Goal: Task Accomplishment & Management: Manage account settings

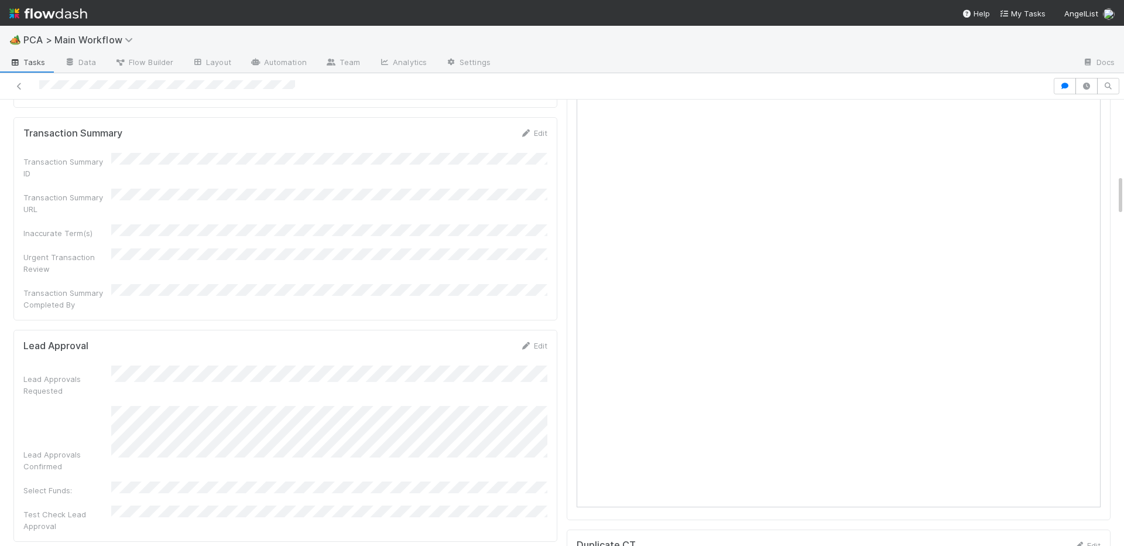
scroll to position [819, 0]
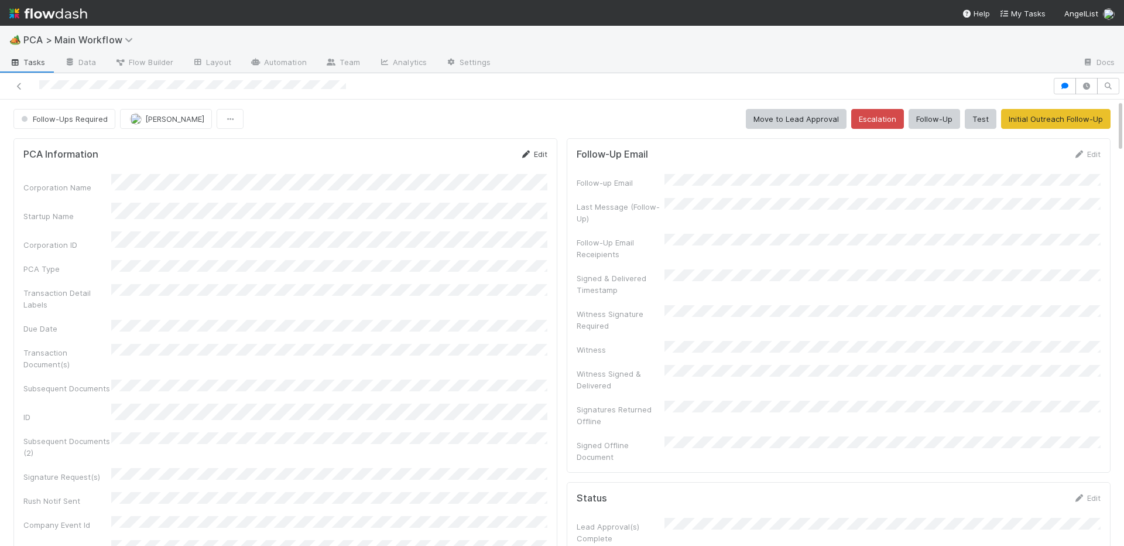
click at [545, 153] on link "Edit" at bounding box center [534, 153] width 28 height 9
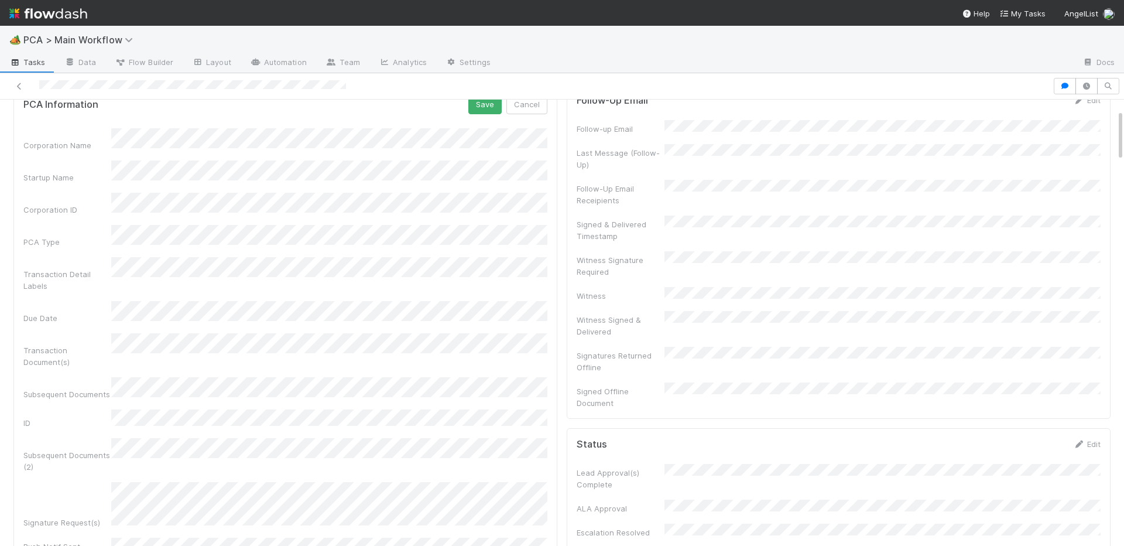
scroll to position [160, 0]
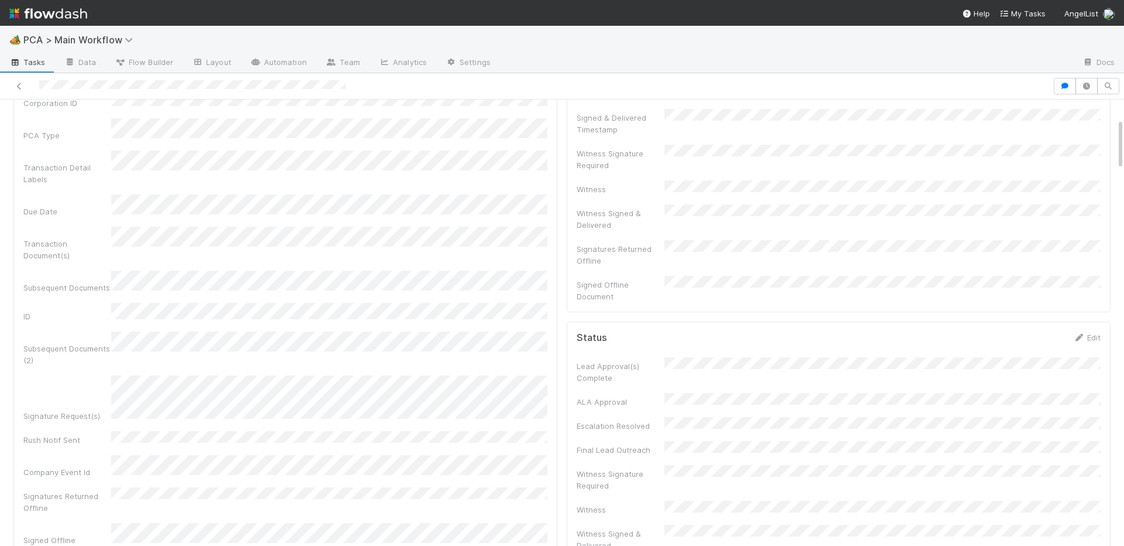
click at [110, 375] on div "Signature Request(s)" at bounding box center [285, 398] width 524 height 46
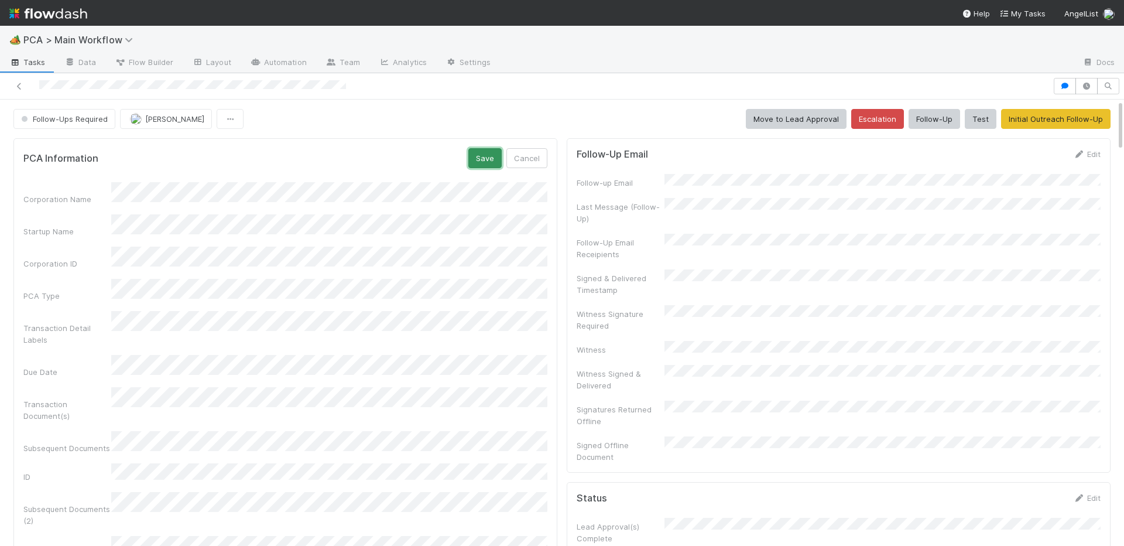
click at [483, 165] on button "Save" at bounding box center [484, 158] width 33 height 20
click at [517, 151] on div "PCA Information Edit" at bounding box center [285, 154] width 524 height 12
click at [531, 155] on icon at bounding box center [526, 155] width 12 height 8
click at [482, 153] on button "Save" at bounding box center [484, 158] width 33 height 20
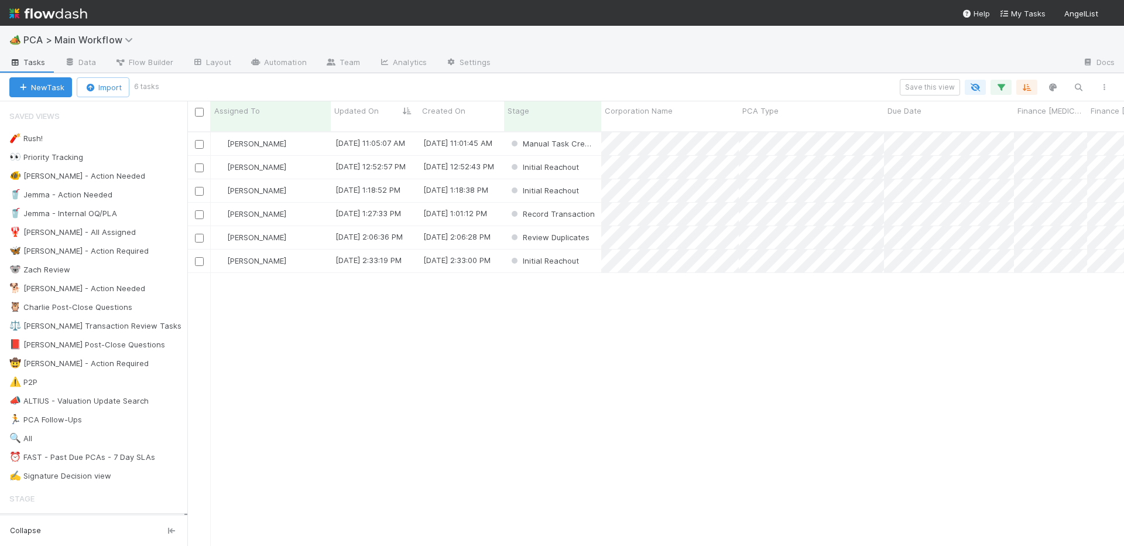
scroll to position [0, 1]
click at [305, 134] on div "[PERSON_NAME]" at bounding box center [271, 143] width 120 height 23
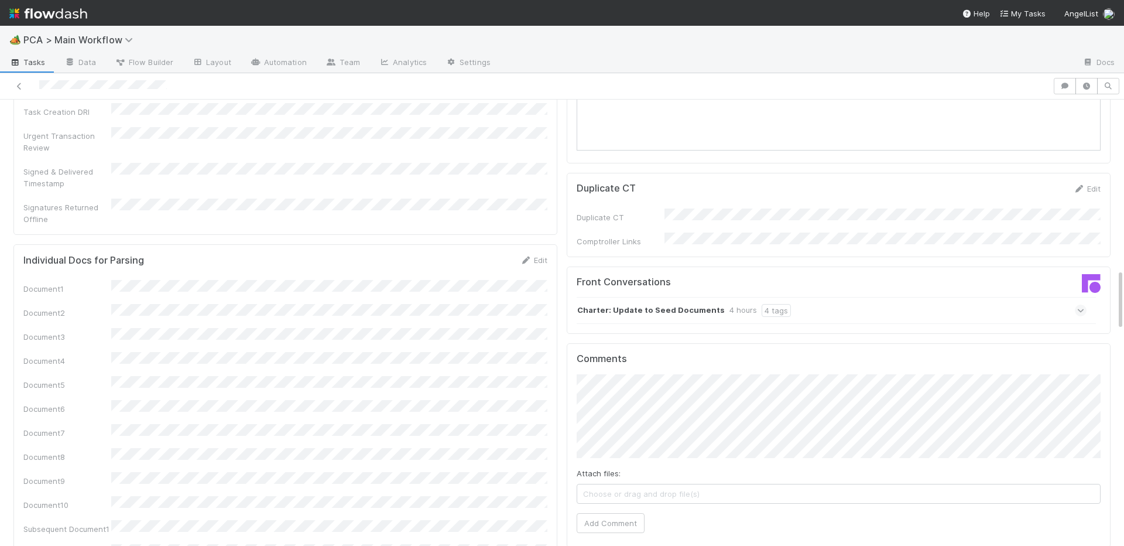
scroll to position [1116, 0]
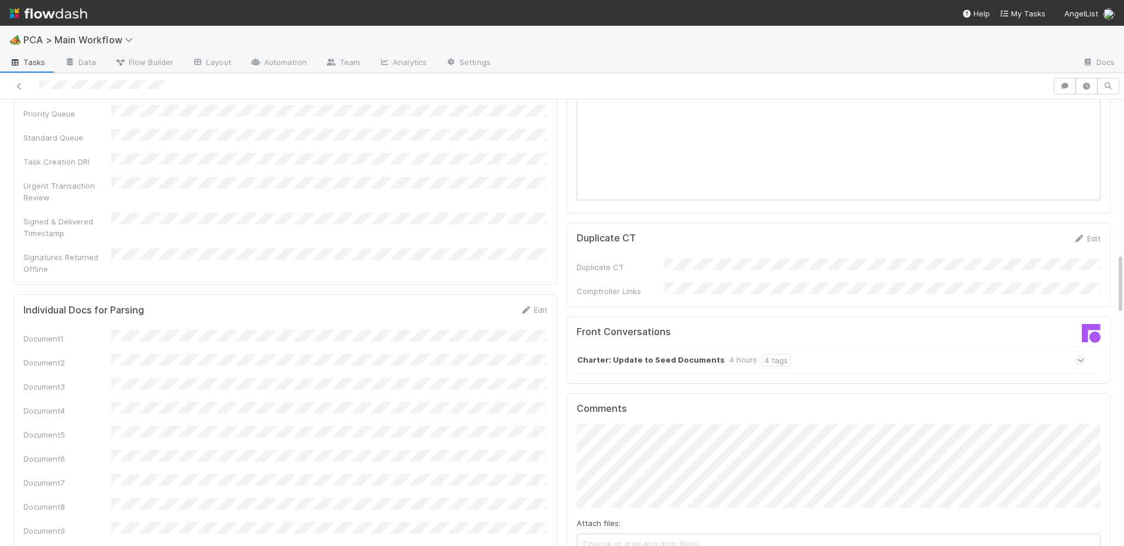
click at [641, 347] on div "Charter: Update to Seed Documents 4 hours 4 tags" at bounding box center [832, 360] width 510 height 27
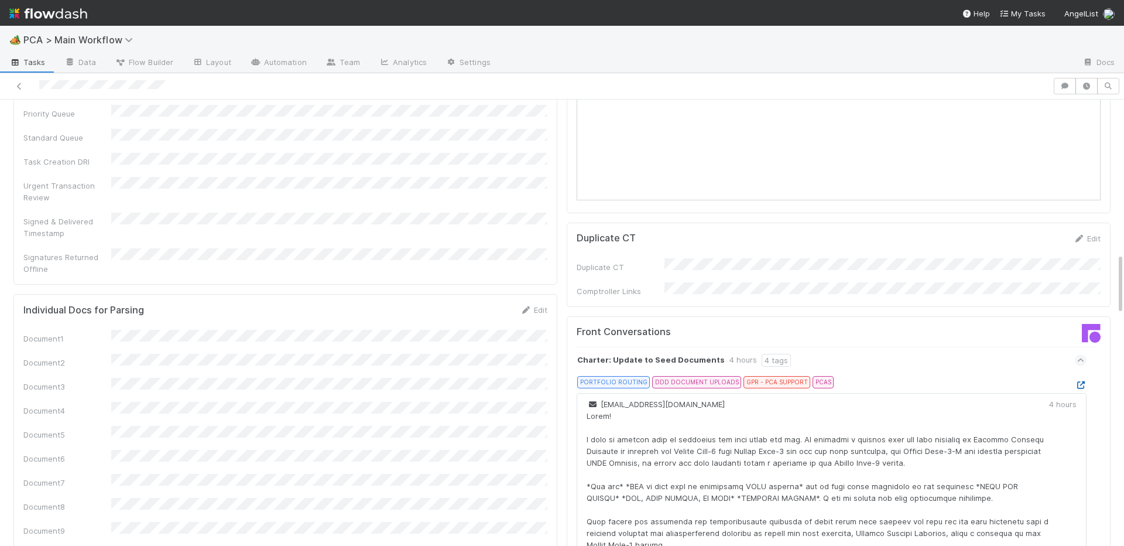
click at [1084, 381] on icon at bounding box center [1081, 385] width 12 height 8
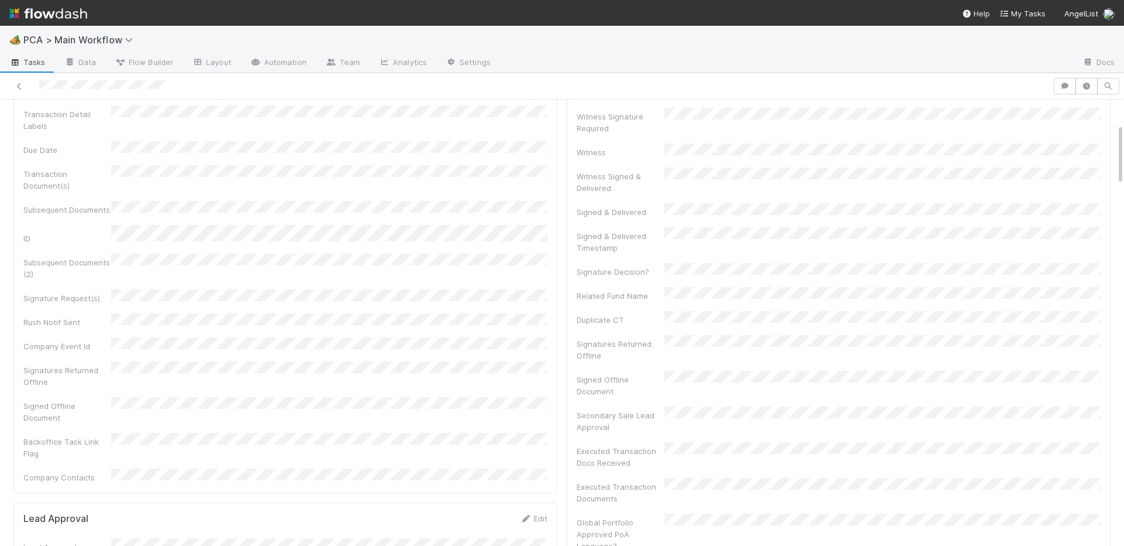
scroll to position [0, 0]
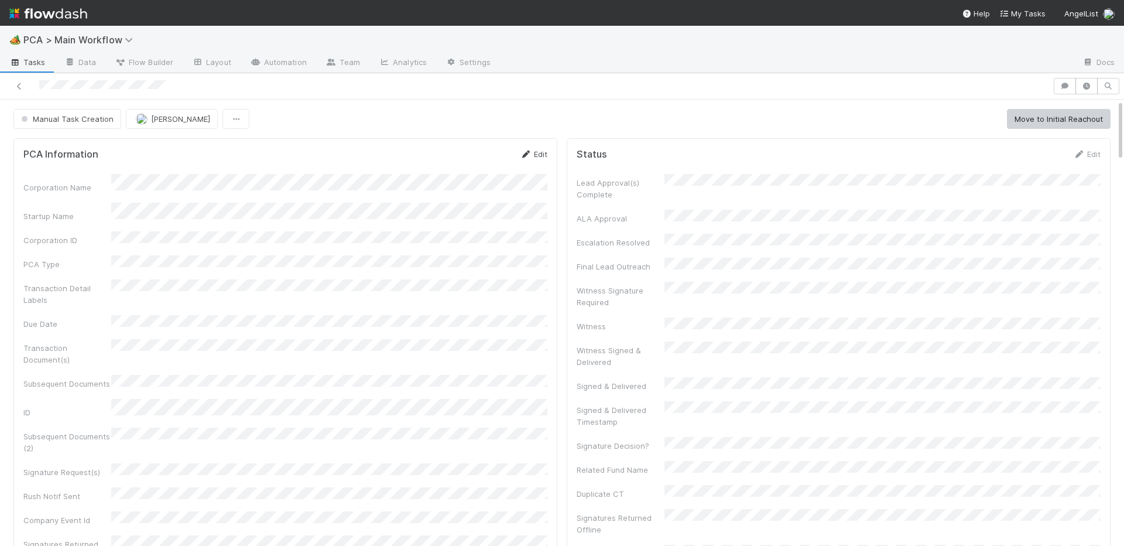
click at [526, 156] on icon at bounding box center [526, 155] width 12 height 8
click at [170, 269] on div "Corporation Name Startup Name Corporation ID PCA Type Transaction Detail Labels…" at bounding box center [285, 484] width 524 height 604
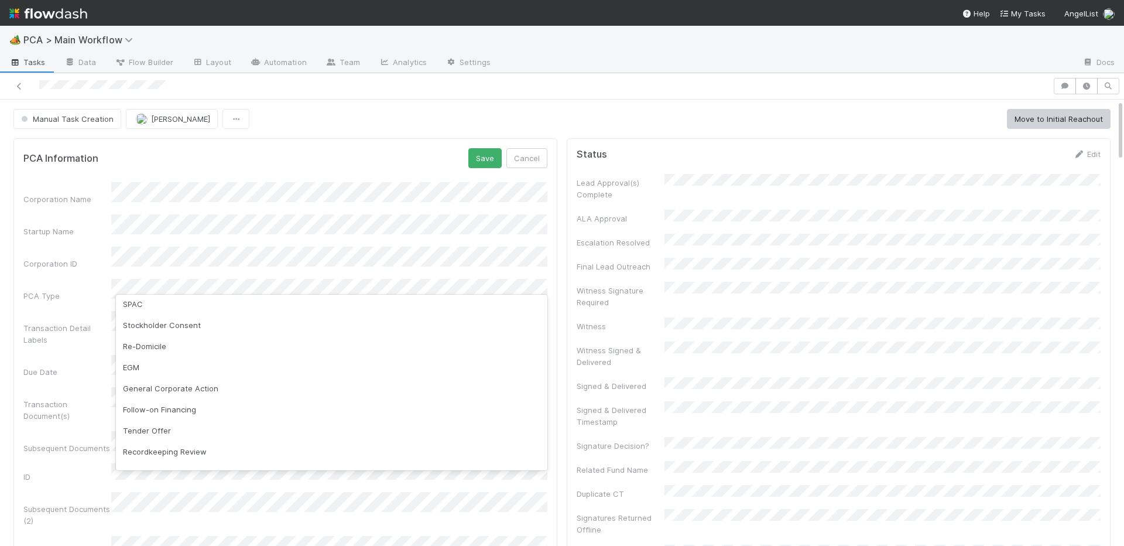
scroll to position [230, 0]
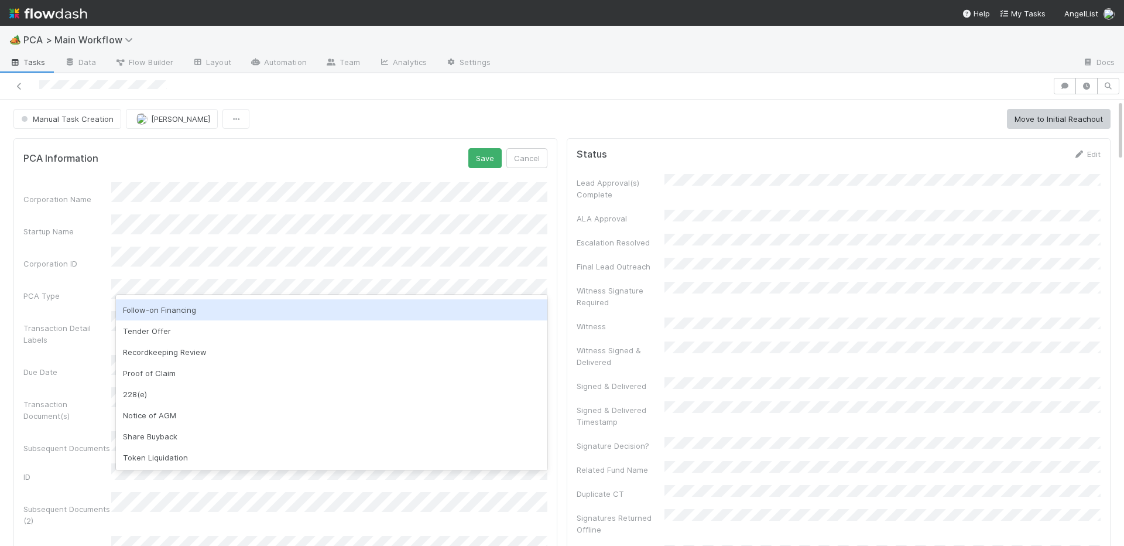
click at [164, 314] on div "Follow-on Financing" at bounding box center [332, 309] width 432 height 21
click at [103, 322] on div "Transaction Detail Labels" at bounding box center [67, 333] width 88 height 23
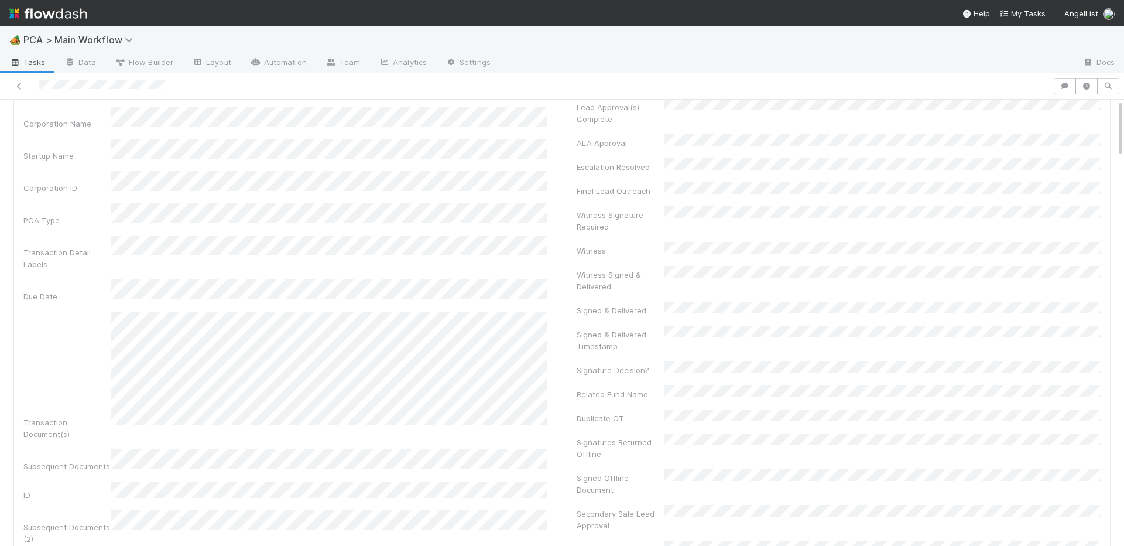
scroll to position [0, 0]
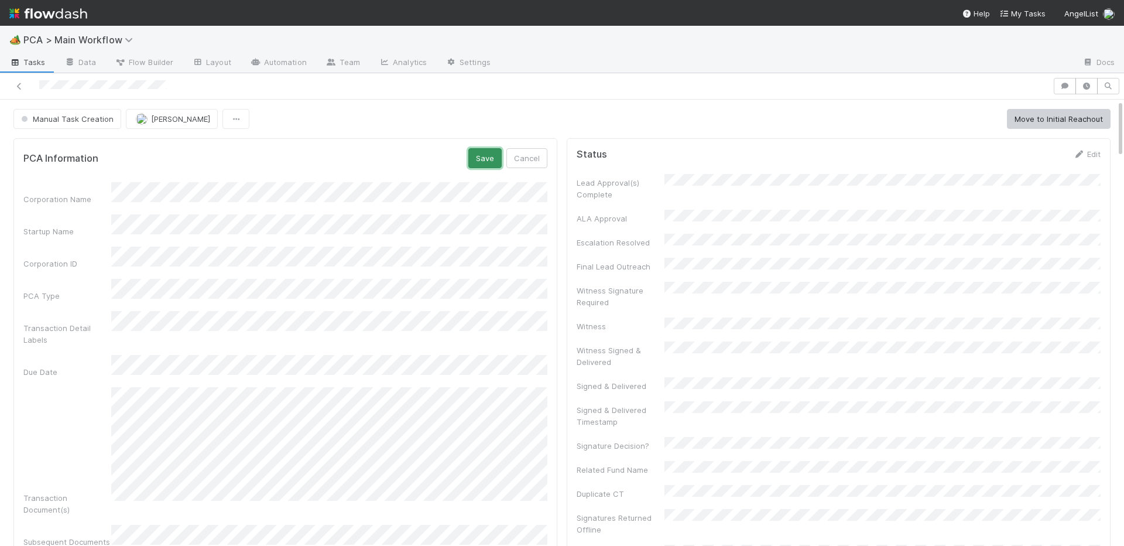
click at [485, 162] on button "Save" at bounding box center [484, 158] width 33 height 20
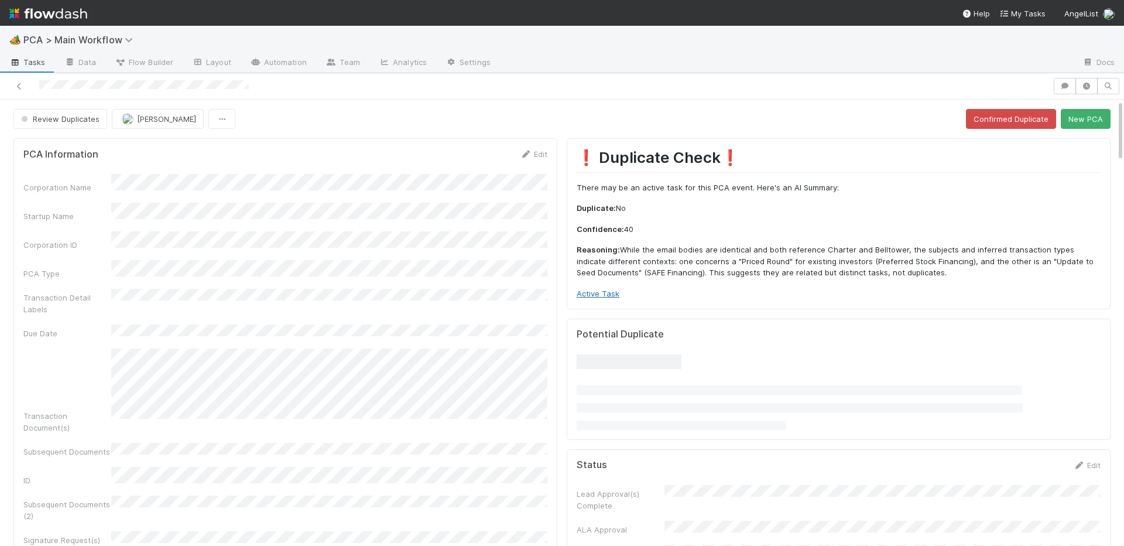
click at [601, 294] on link "Active Task" at bounding box center [598, 293] width 43 height 9
click at [582, 292] on link "Active Task" at bounding box center [598, 293] width 43 height 9
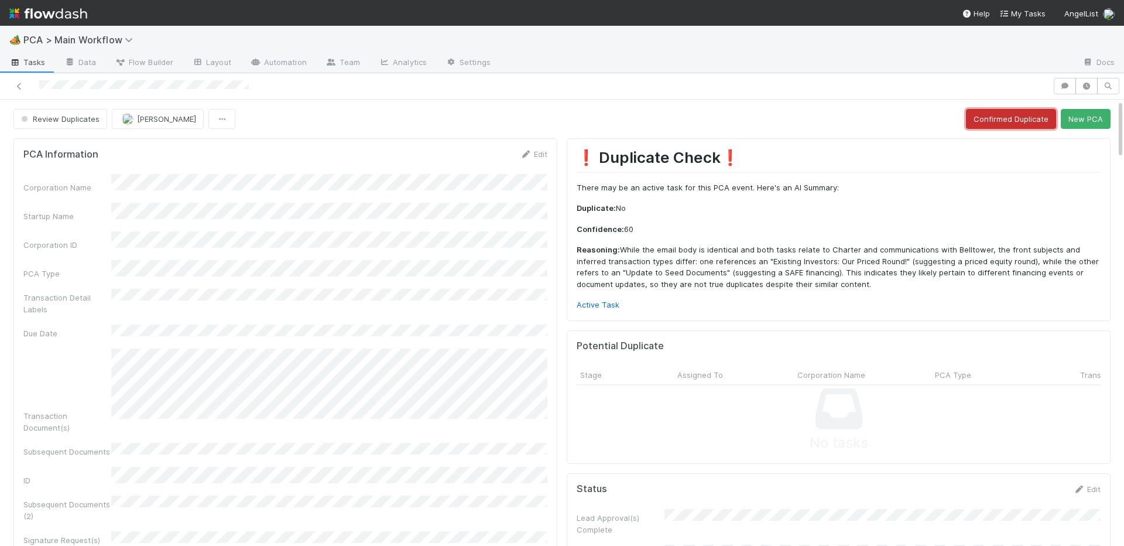
click at [983, 117] on button "Confirmed Duplicate" at bounding box center [1011, 119] width 90 height 20
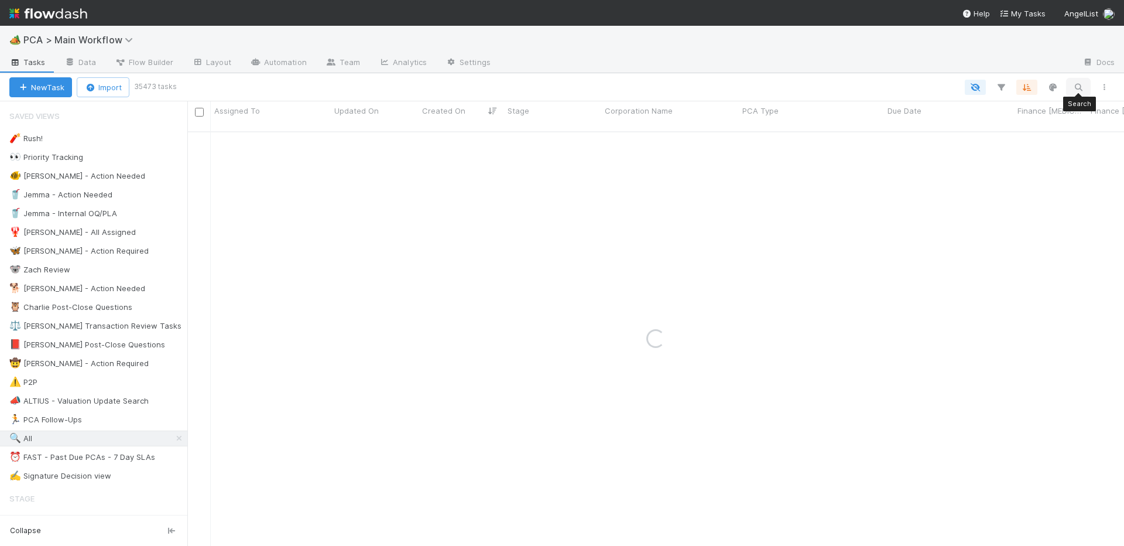
click at [1079, 88] on icon "button" at bounding box center [1079, 87] width 12 height 11
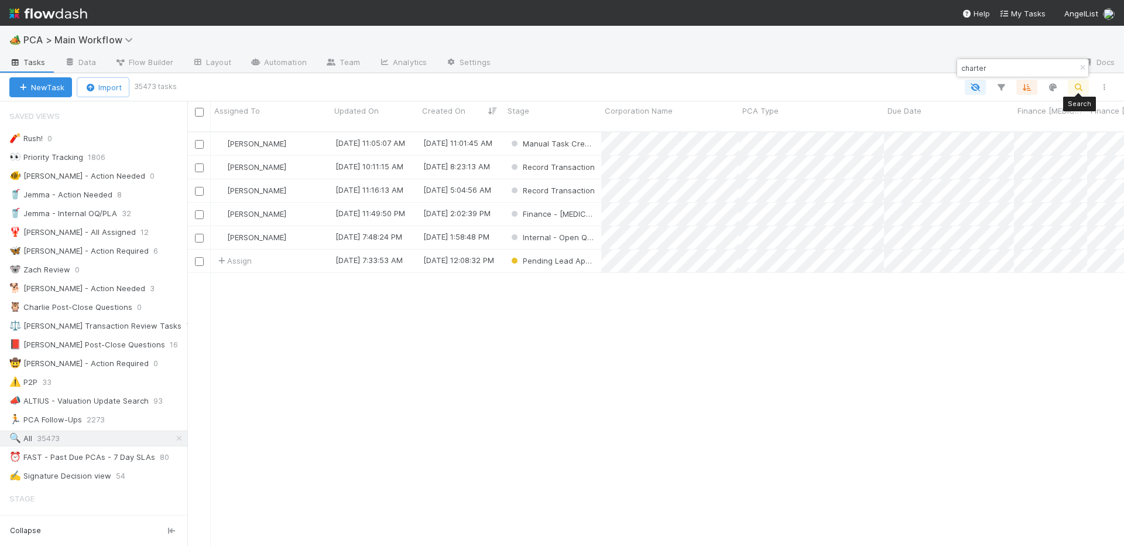
scroll to position [423, 937]
type input "charter"
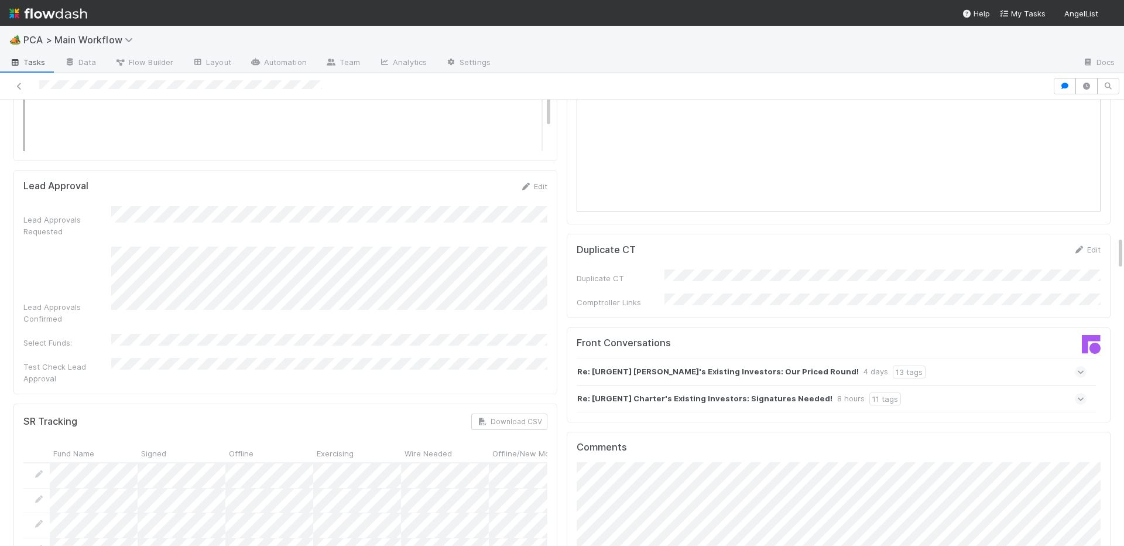
scroll to position [1791, 0]
click at [745, 390] on strong "Re: [URGENT] Charter's Existing Investors: Signatures Needed!" at bounding box center [704, 396] width 255 height 13
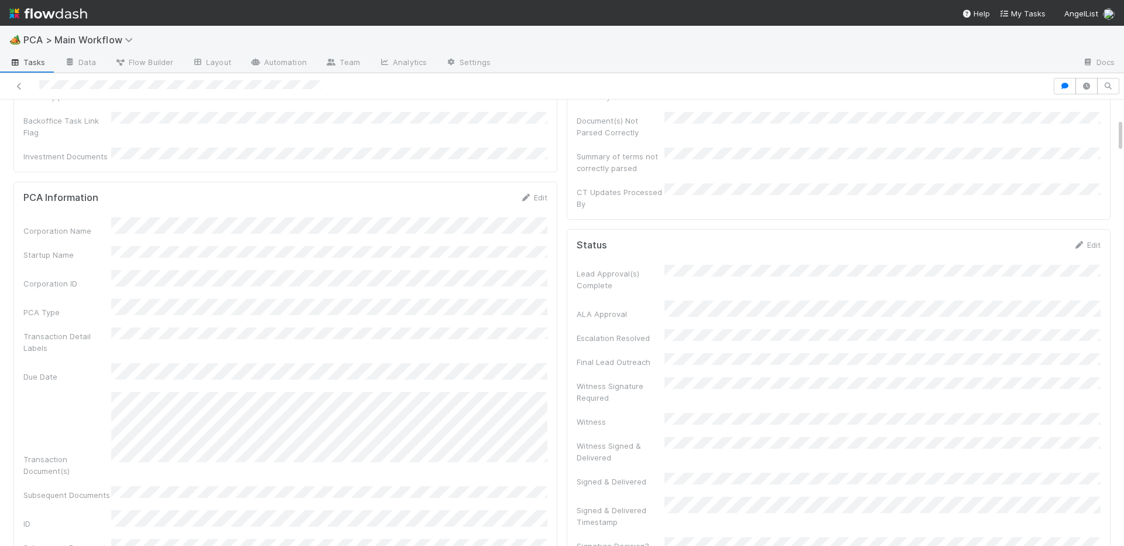
scroll to position [248, 0]
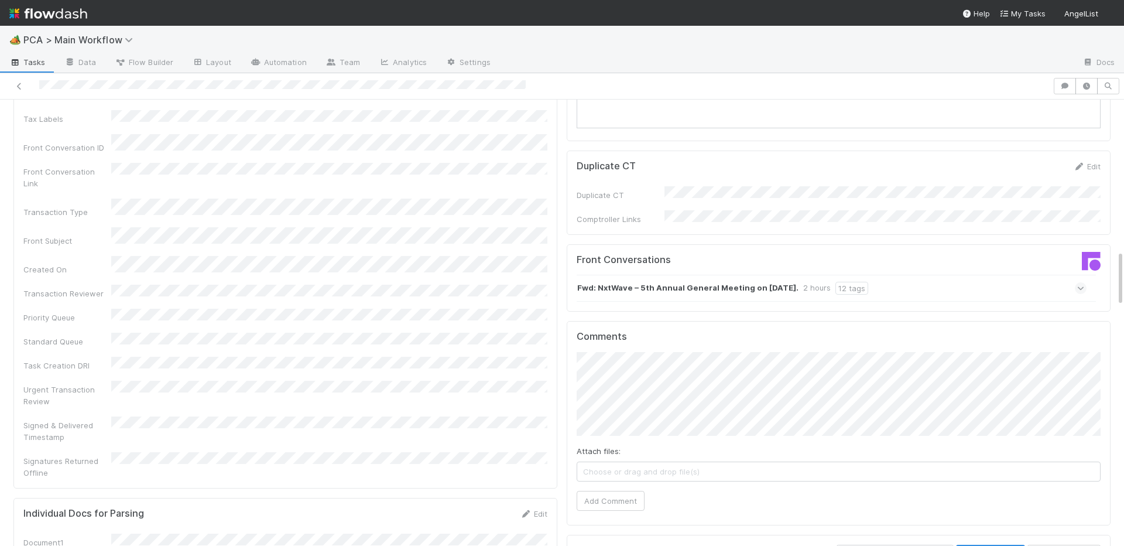
scroll to position [1185, 0]
click at [1081, 285] on icon at bounding box center [1082, 291] width 8 height 12
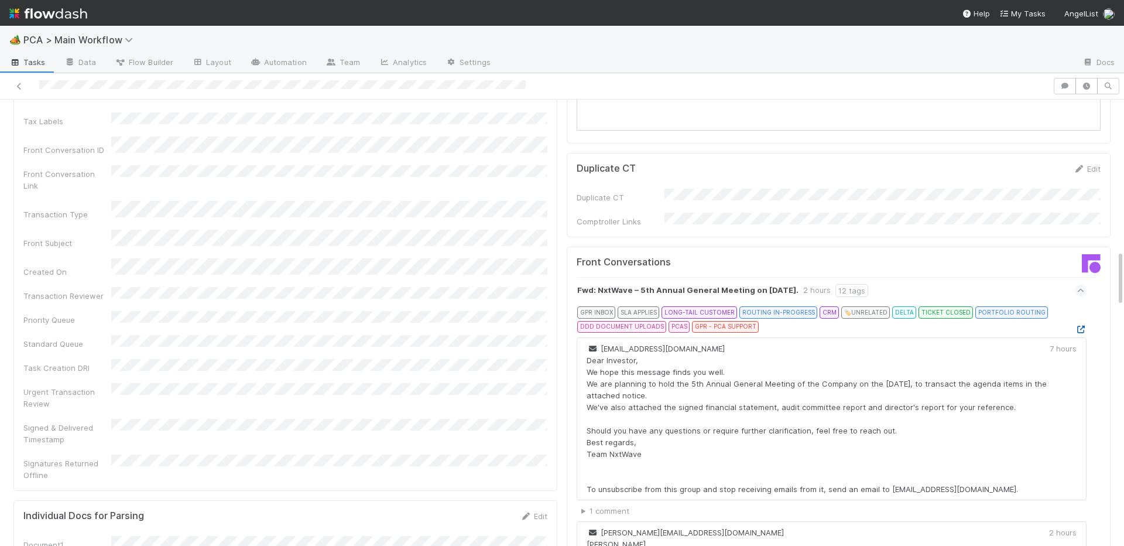
click at [1081, 326] on icon at bounding box center [1081, 330] width 12 height 8
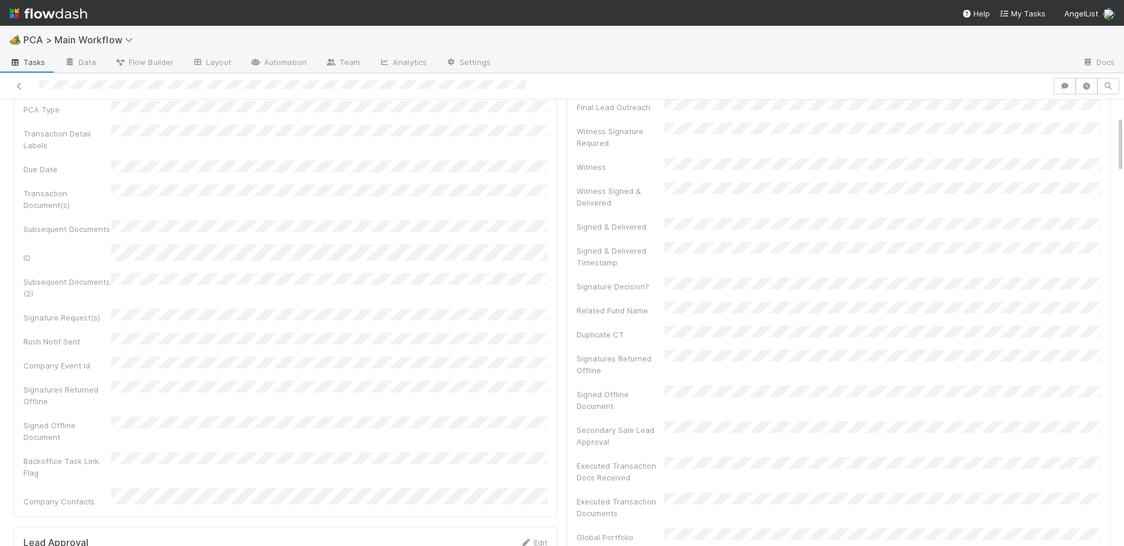
scroll to position [0, 0]
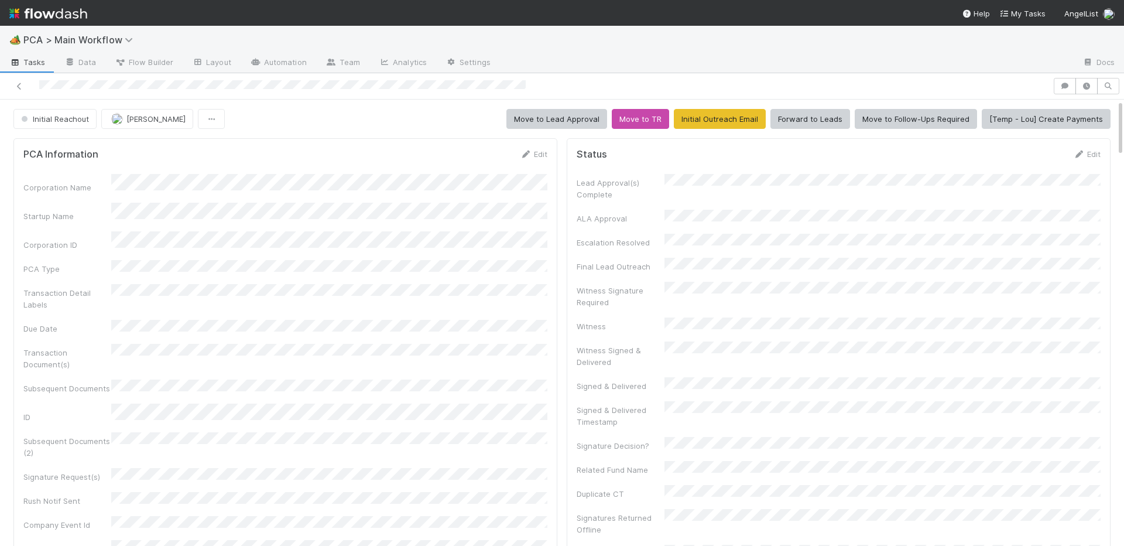
click at [536, 148] on div "Edit" at bounding box center [534, 154] width 28 height 12
click at [533, 153] on link "Edit" at bounding box center [534, 153] width 28 height 9
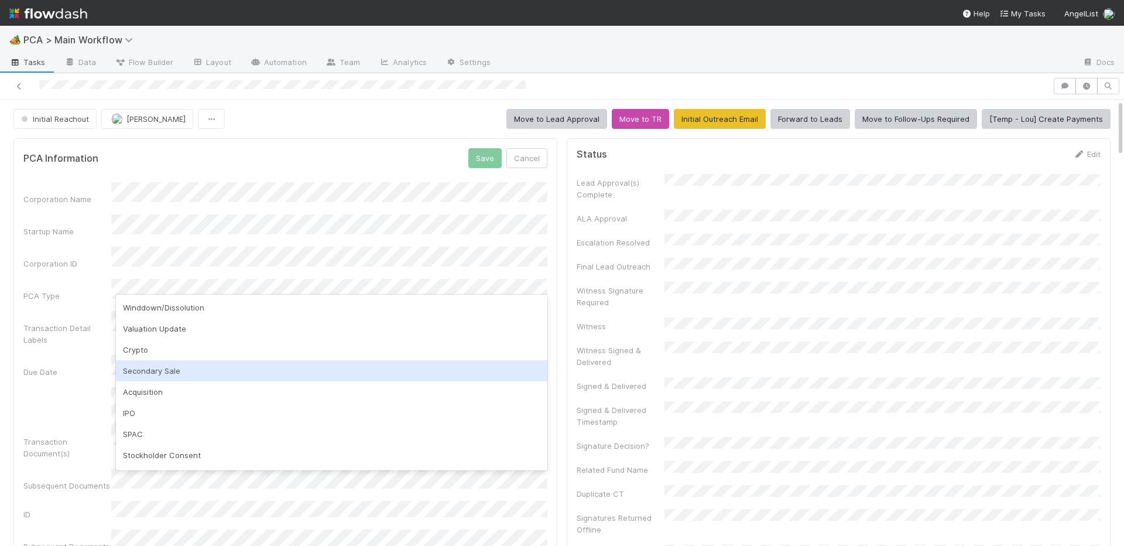
scroll to position [230, 0]
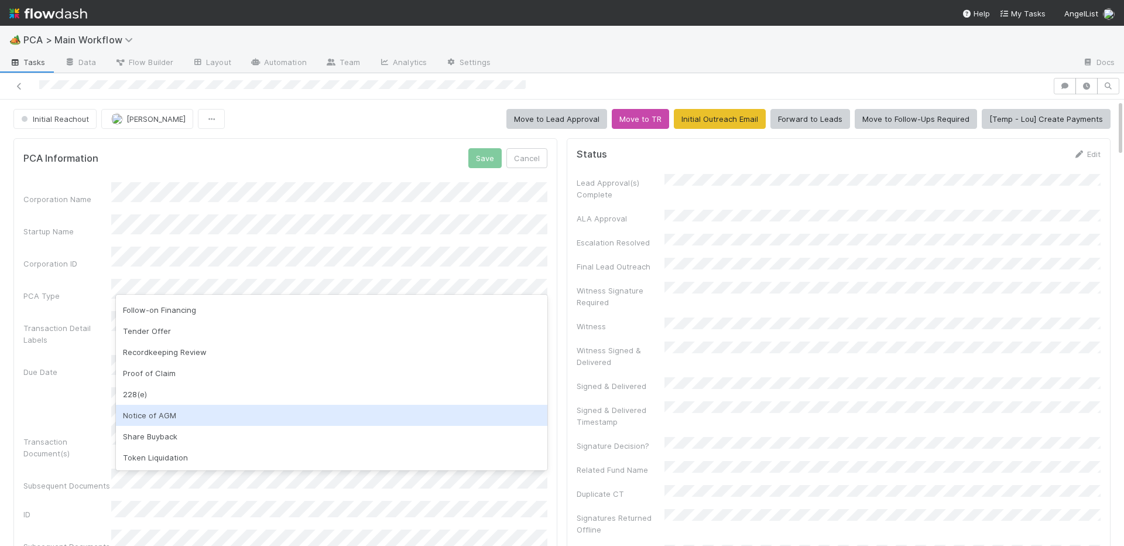
click at [148, 419] on div "Notice of AGM" at bounding box center [332, 415] width 432 height 21
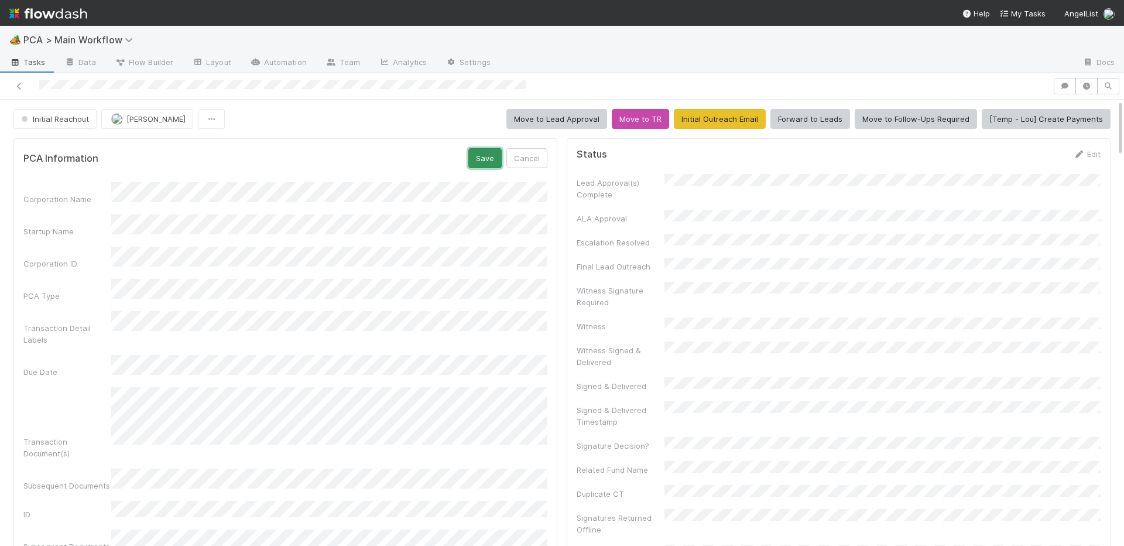
click at [487, 160] on button "Save" at bounding box center [484, 158] width 33 height 20
click at [529, 157] on icon at bounding box center [526, 155] width 12 height 8
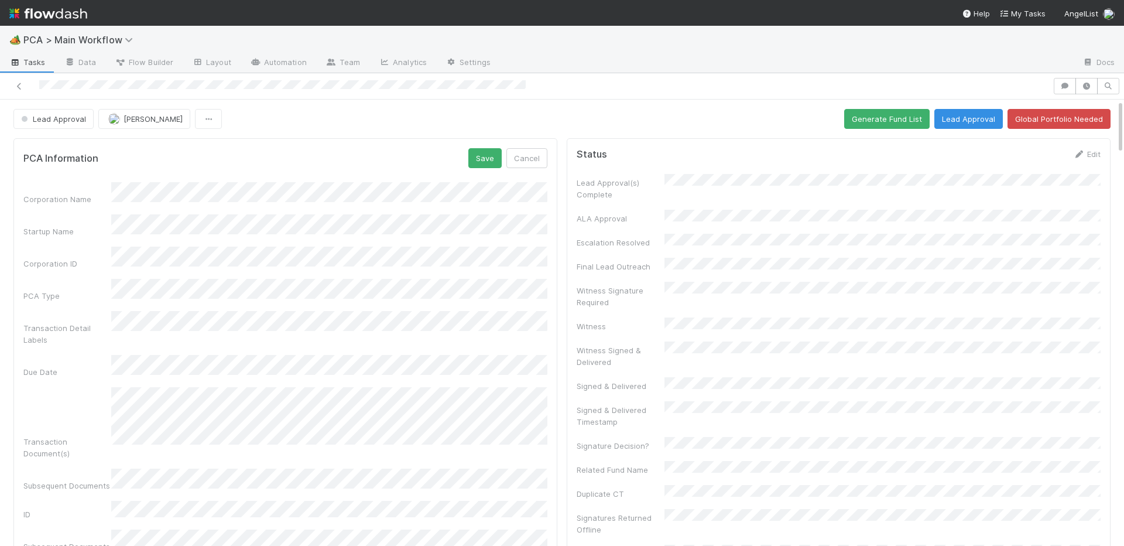
click at [464, 162] on div "PCA Information Save Cancel" at bounding box center [285, 158] width 524 height 20
click at [483, 160] on button "Save" at bounding box center [484, 158] width 33 height 20
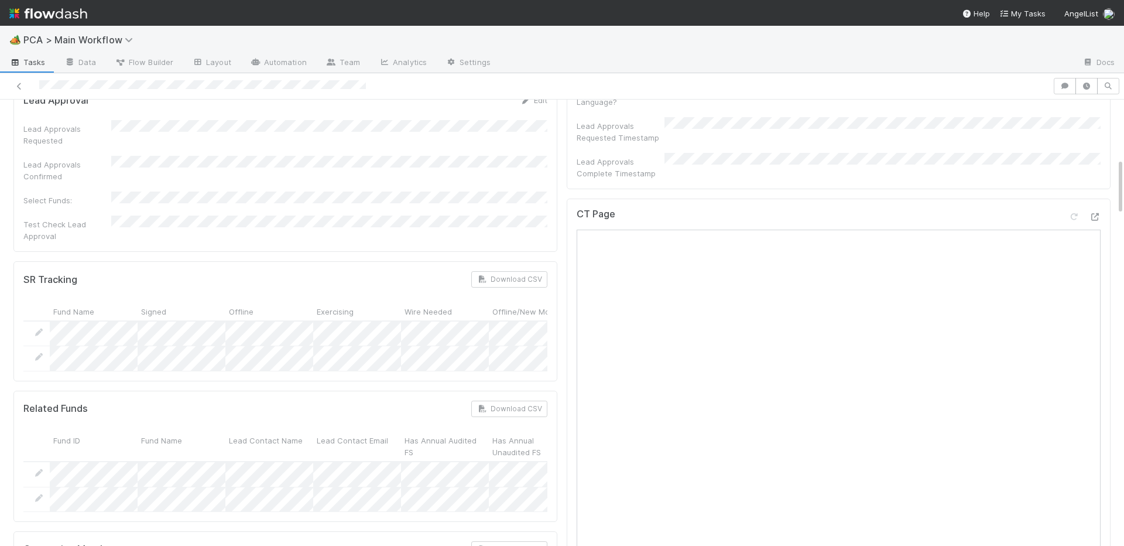
scroll to position [0, 0]
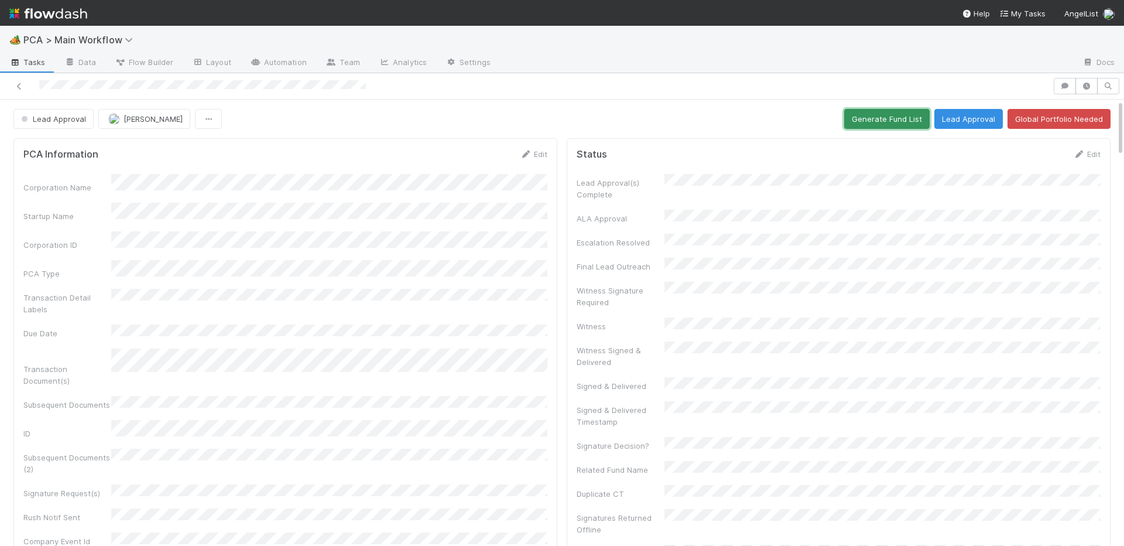
click at [866, 125] on button "Generate Fund List" at bounding box center [886, 119] width 85 height 20
click at [826, 126] on div "Lead Approval [PERSON_NAME] Generate Fund List Lead Approval Global Portfolio N…" at bounding box center [561, 119] width 1097 height 20
click at [973, 122] on button "Lead Approval" at bounding box center [969, 119] width 69 height 20
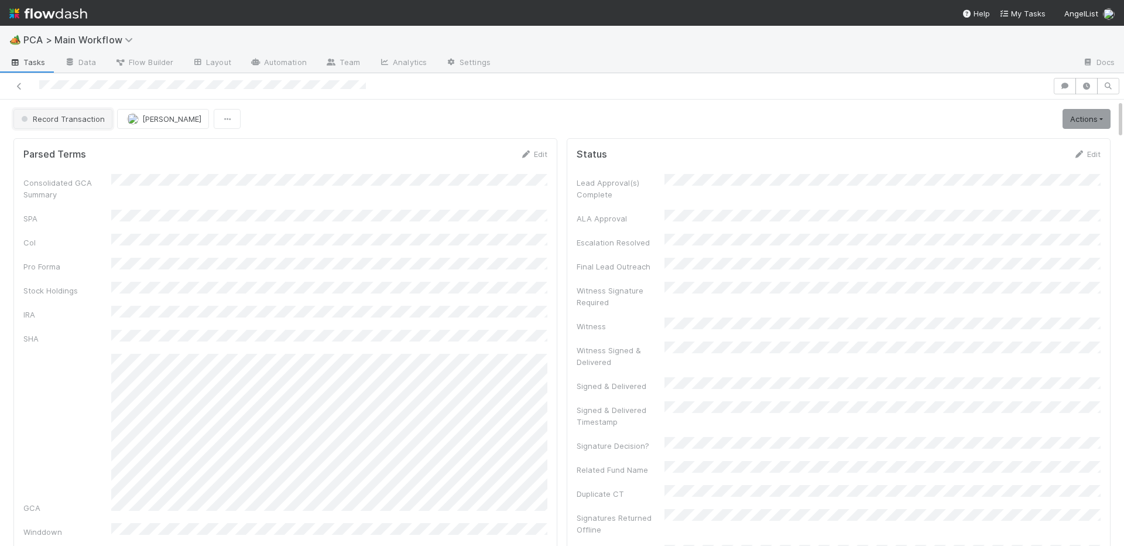
click at [66, 119] on span "Record Transaction" at bounding box center [62, 118] width 86 height 9
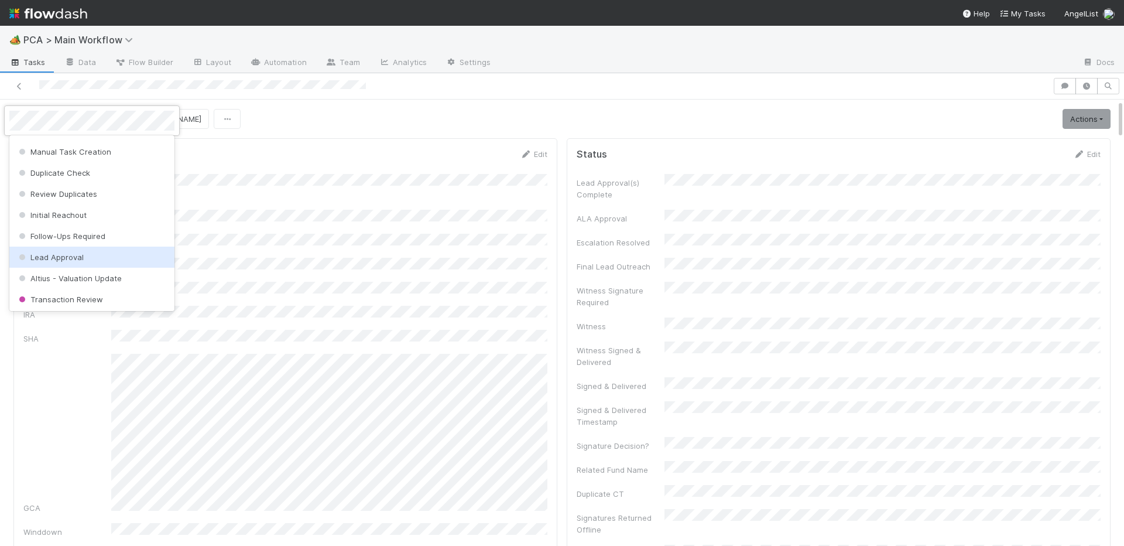
click at [37, 258] on span "Lead Approval" at bounding box center [49, 256] width 67 height 9
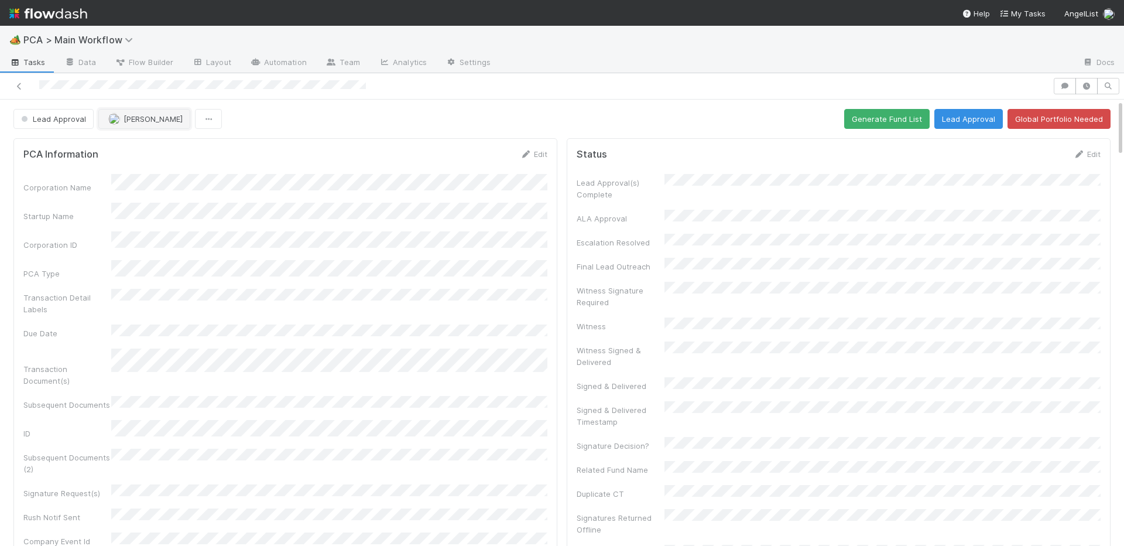
click at [163, 115] on span "Meg Castanare" at bounding box center [153, 118] width 59 height 9
click at [126, 150] on span "Nathalie Gualito you" at bounding box center [153, 147] width 77 height 9
click at [897, 121] on button "Generate Fund List" at bounding box center [886, 119] width 85 height 20
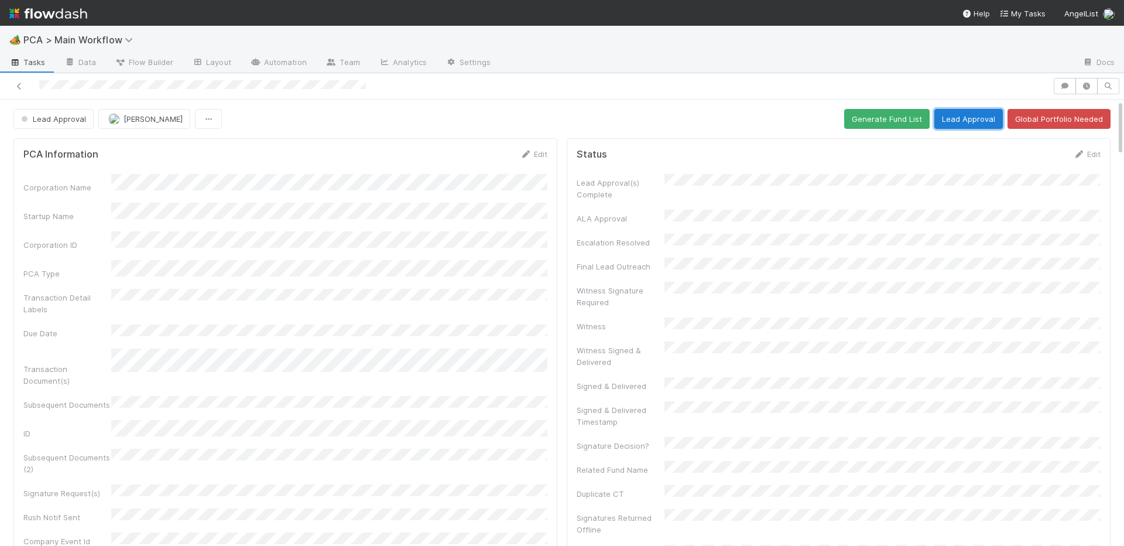
click at [957, 111] on button "Lead Approval" at bounding box center [969, 119] width 69 height 20
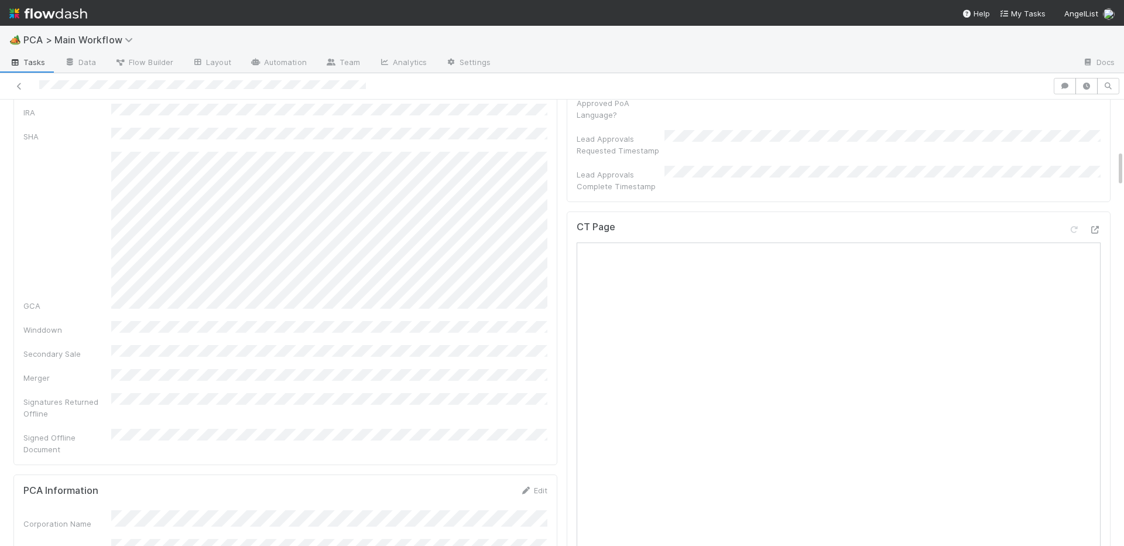
scroll to position [574, 0]
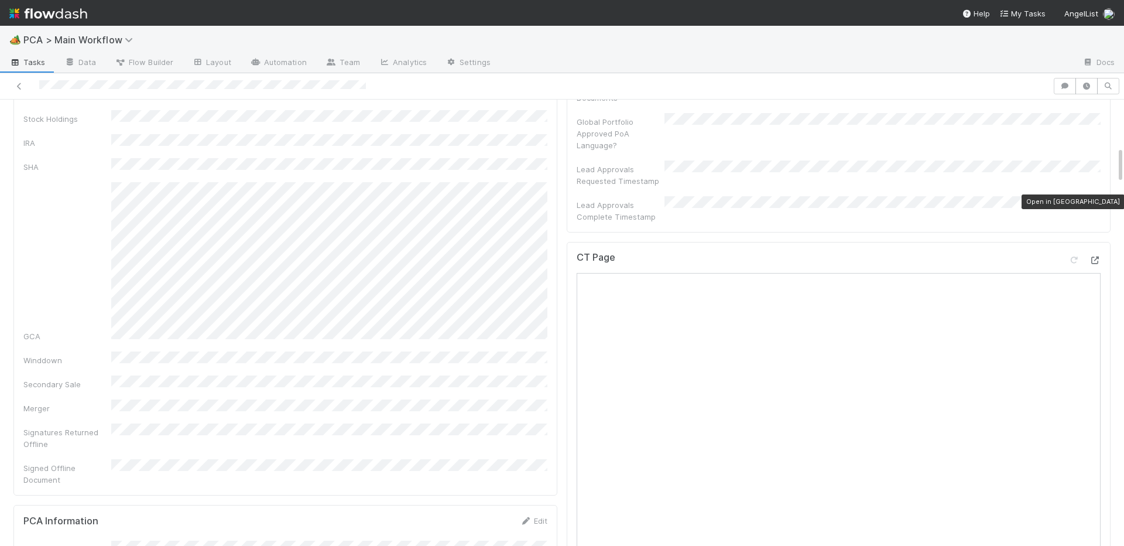
click at [1092, 256] on icon at bounding box center [1095, 260] width 12 height 8
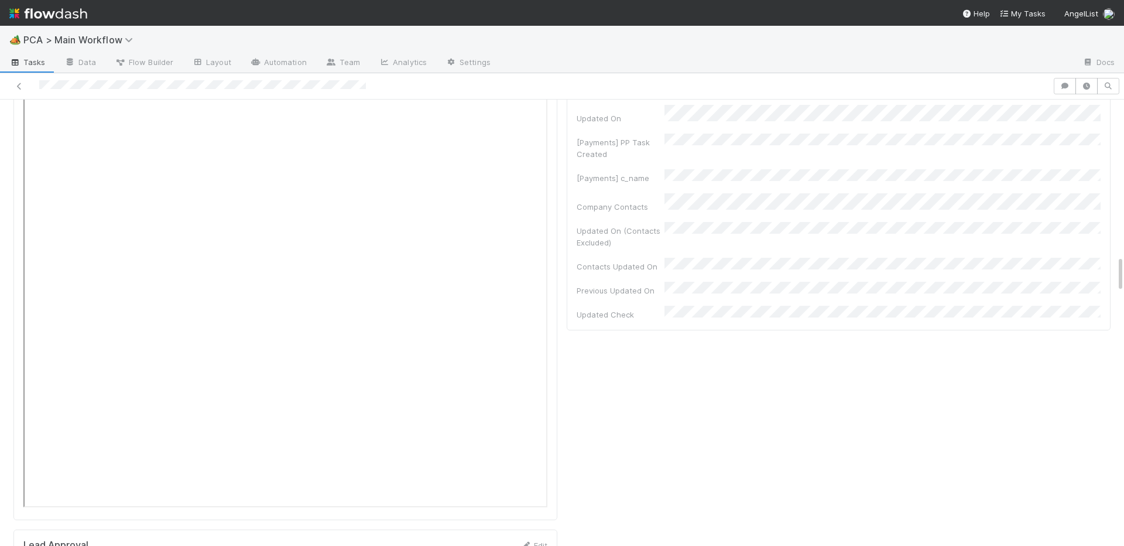
scroll to position [2291, 0]
click at [507, 418] on div "Lead Approval Edit Lead Approvals Requested Lead Approvals Confirmed Select Fun…" at bounding box center [285, 501] width 544 height 167
click at [534, 429] on link "Edit" at bounding box center [534, 433] width 28 height 9
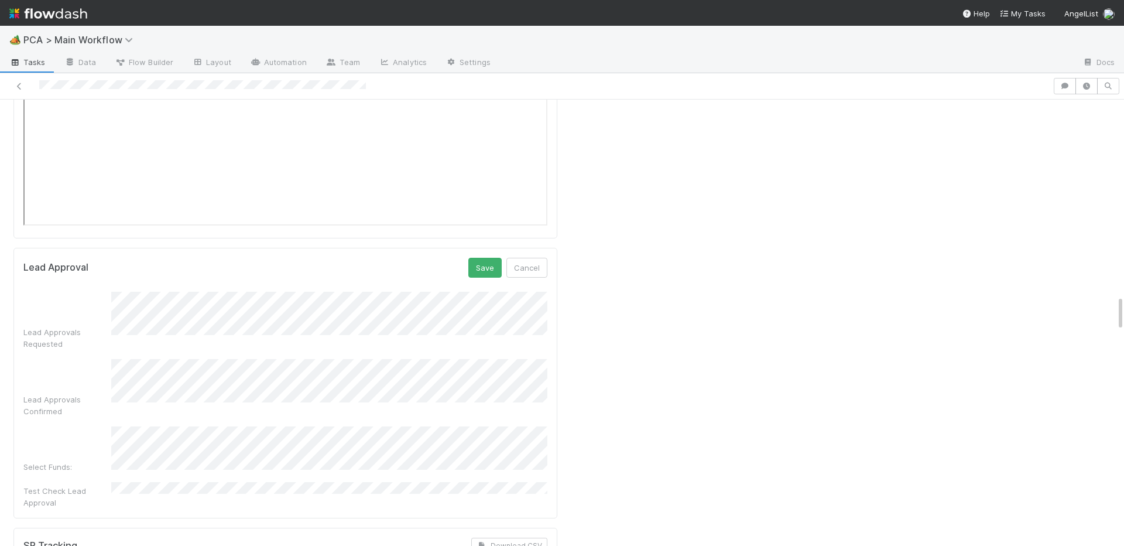
scroll to position [2515, 0]
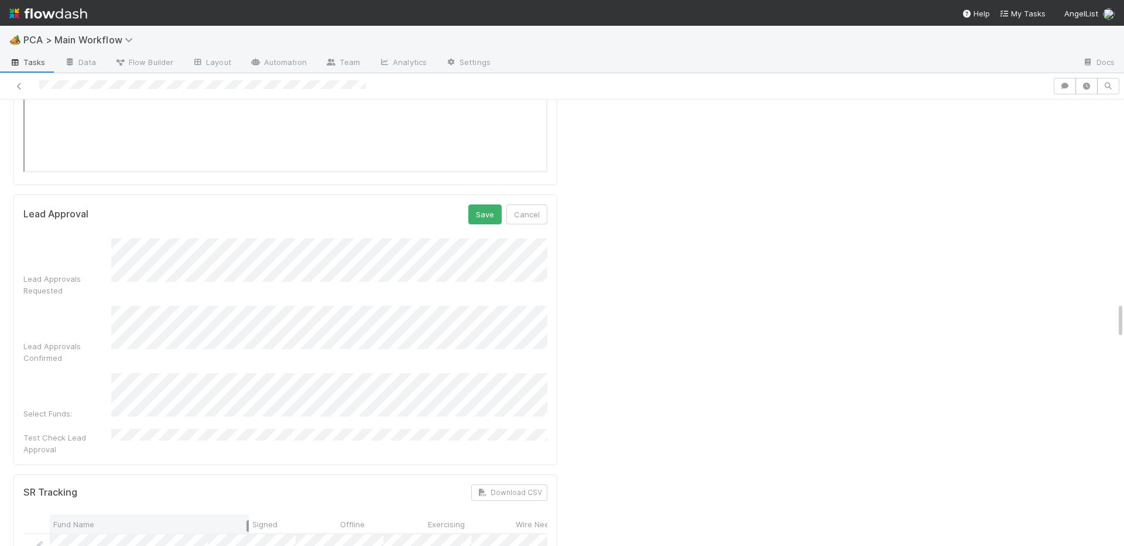
drag, startPoint x: 137, startPoint y: 351, endPoint x: 309, endPoint y: 355, distance: 171.6
click at [249, 515] on div "Fund Name" at bounding box center [149, 524] width 199 height 18
click at [38, 534] on div at bounding box center [385, 546] width 725 height 25
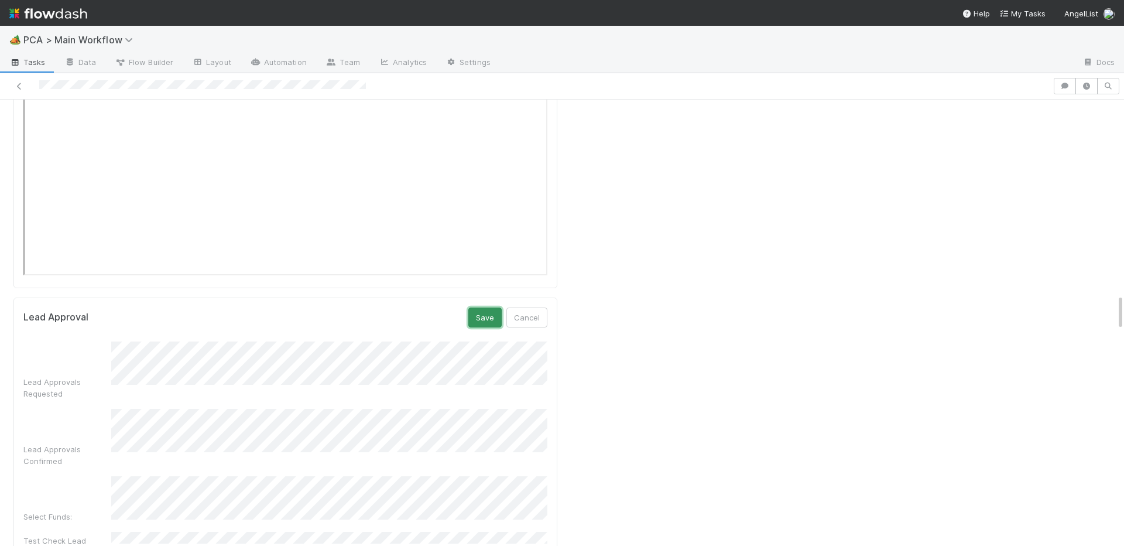
click at [484, 307] on button "Save" at bounding box center [484, 317] width 33 height 20
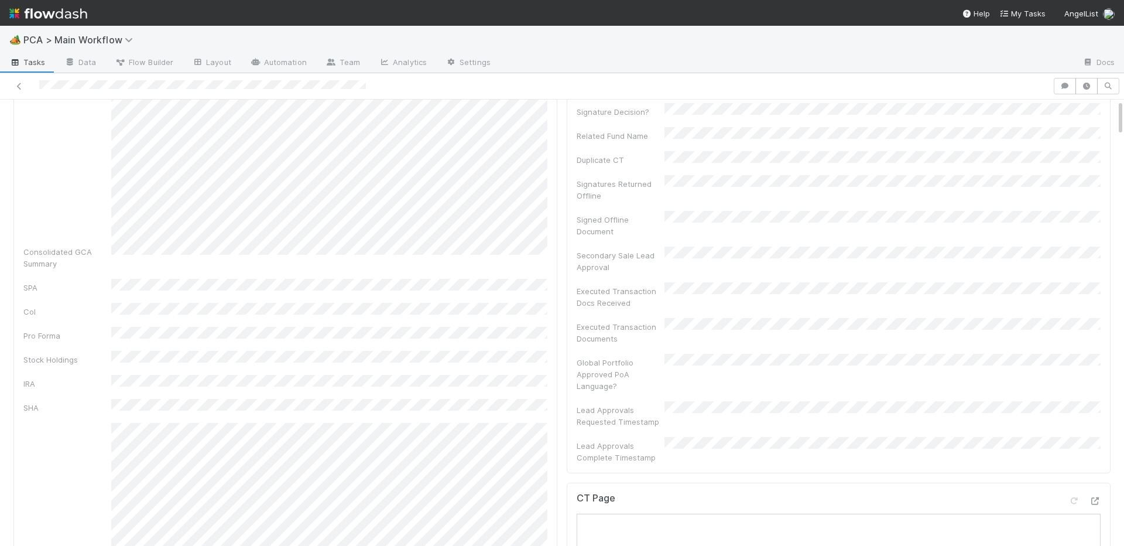
scroll to position [0, 0]
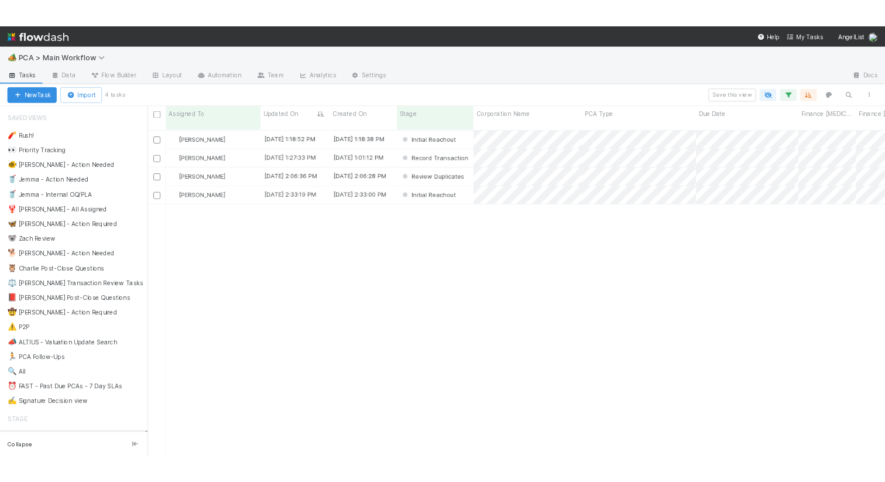
scroll to position [0, 1]
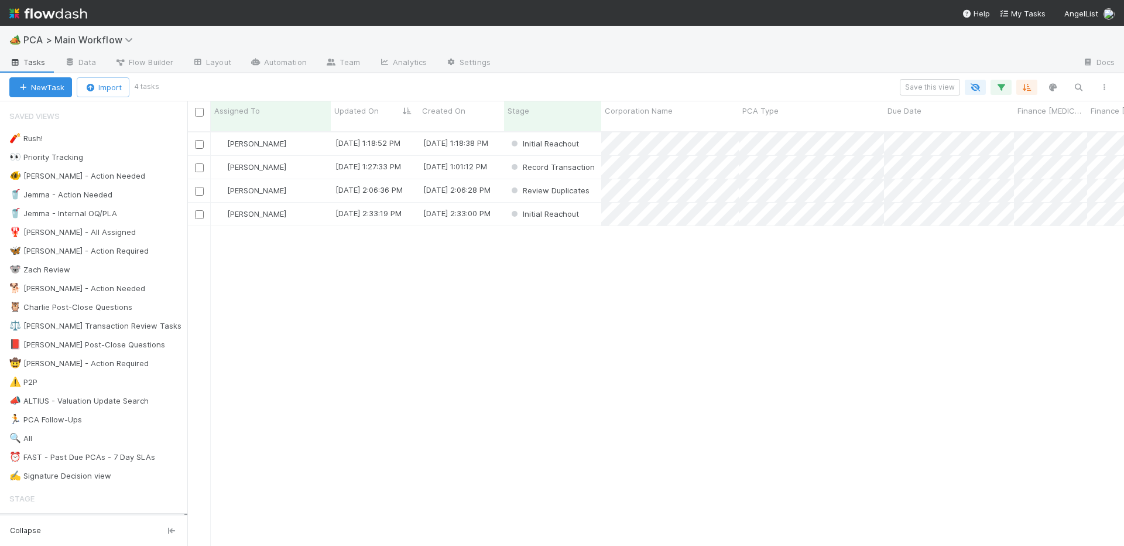
click at [303, 135] on div "[PERSON_NAME]" at bounding box center [271, 143] width 120 height 23
click at [305, 139] on div "[PERSON_NAME]" at bounding box center [271, 143] width 120 height 23
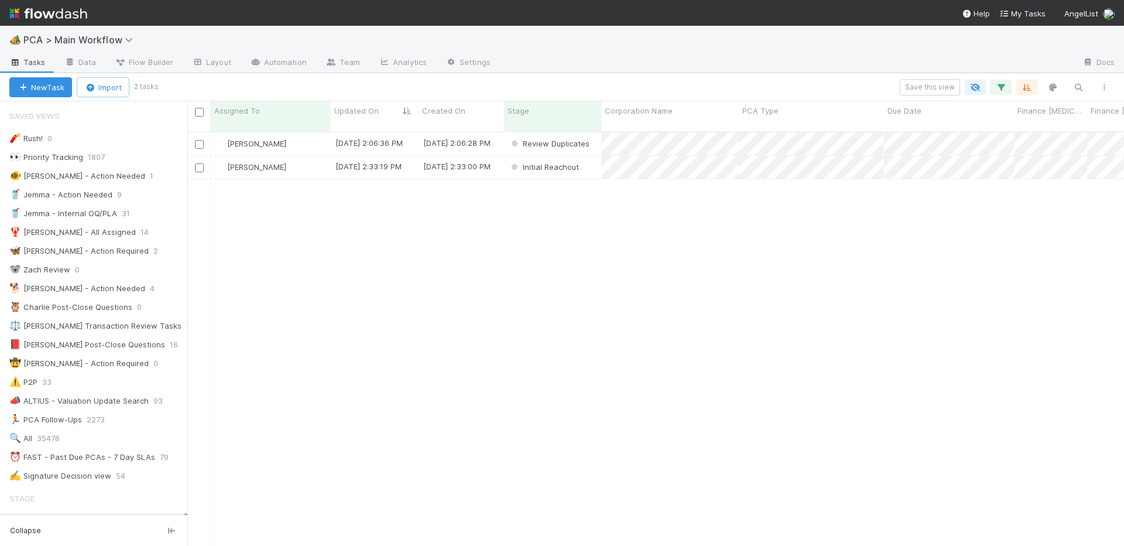
click at [400, 211] on div "Nathalie Gualito 8/26/25, 2:06:36 PM 8/26/25, 2:06:28 PM Review Duplicates 0 0 …" at bounding box center [655, 343] width 937 height 423
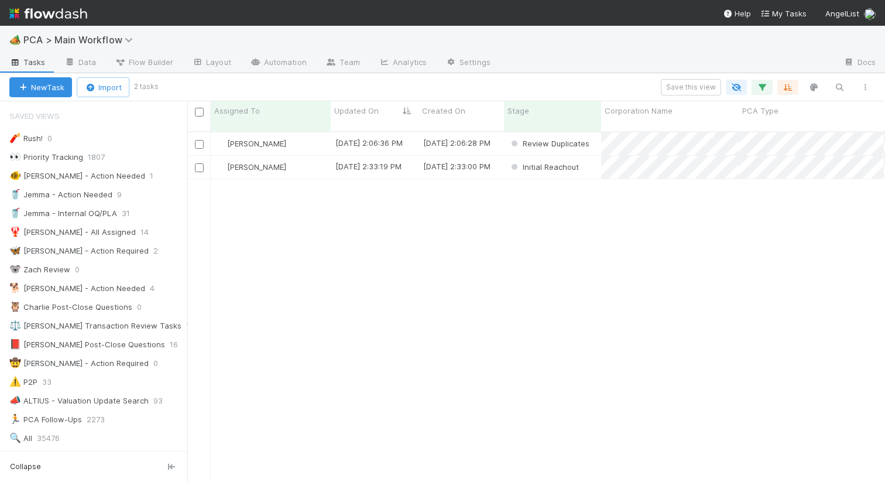
scroll to position [360, 698]
click at [593, 237] on div at bounding box center [442, 241] width 885 height 482
click at [300, 135] on div "[PERSON_NAME]" at bounding box center [271, 143] width 120 height 23
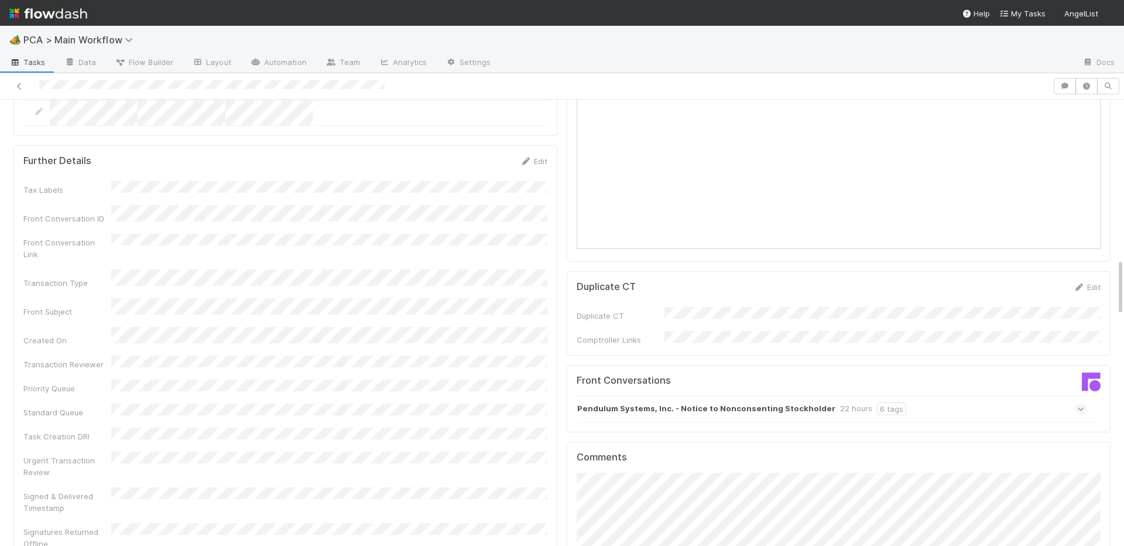
scroll to position [1232, 0]
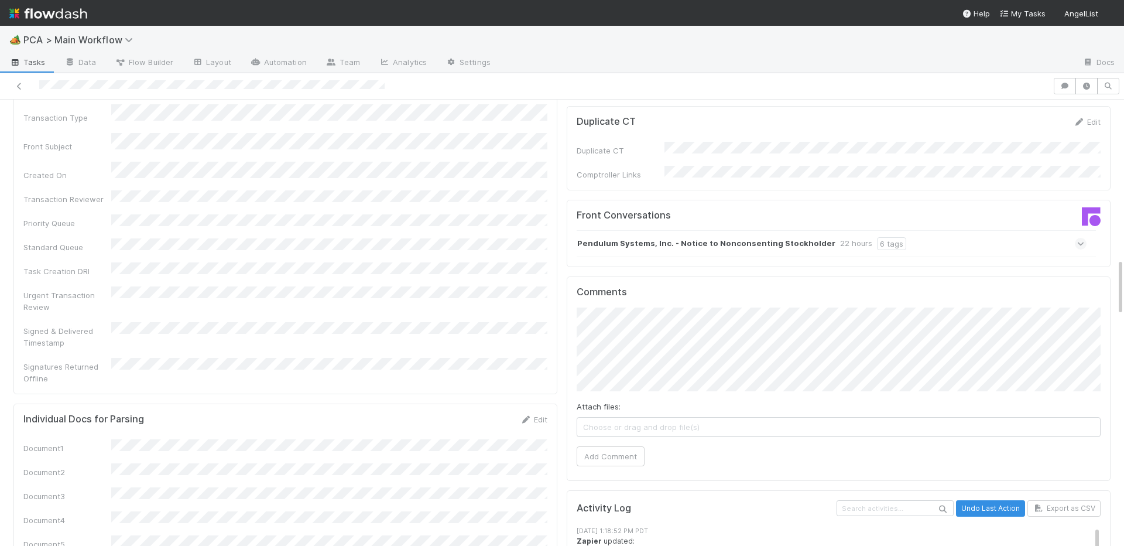
click at [659, 237] on strong "Pendulum Systems, Inc. - Notice to Nonconsenting Stockholder" at bounding box center [706, 243] width 258 height 13
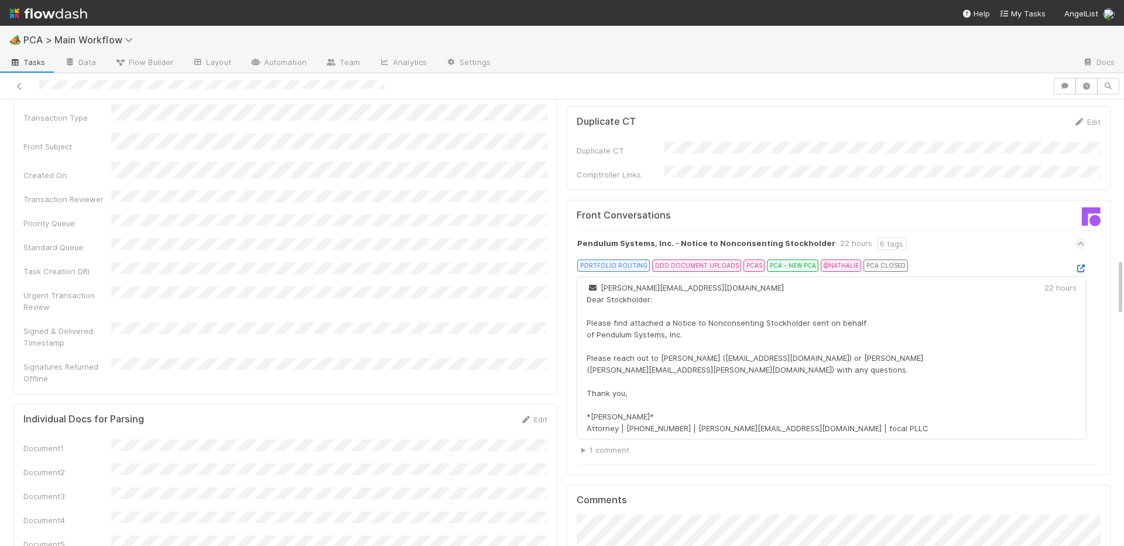
click at [1079, 265] on icon at bounding box center [1081, 269] width 12 height 8
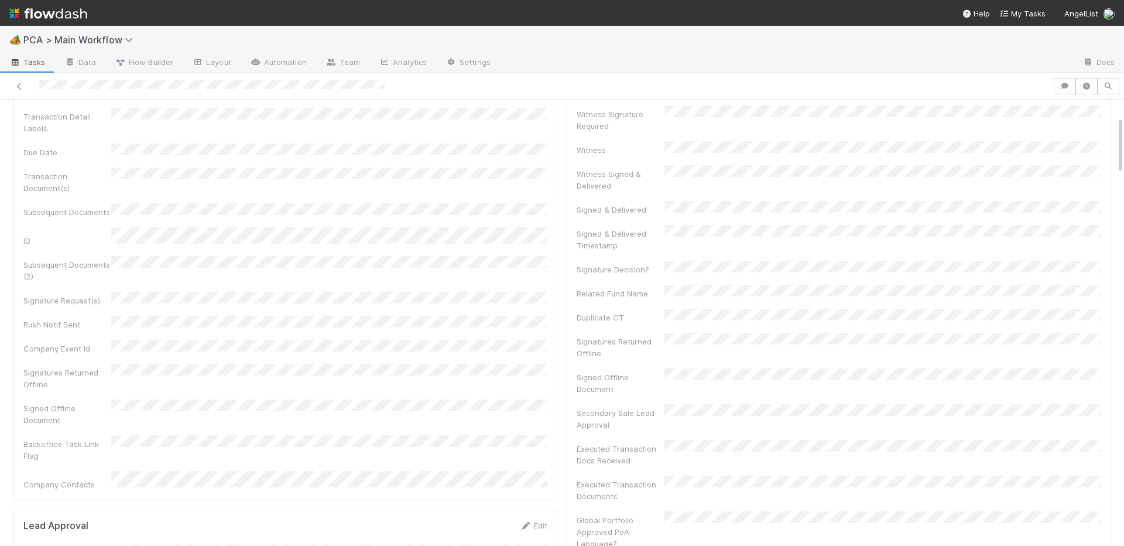
scroll to position [0, 0]
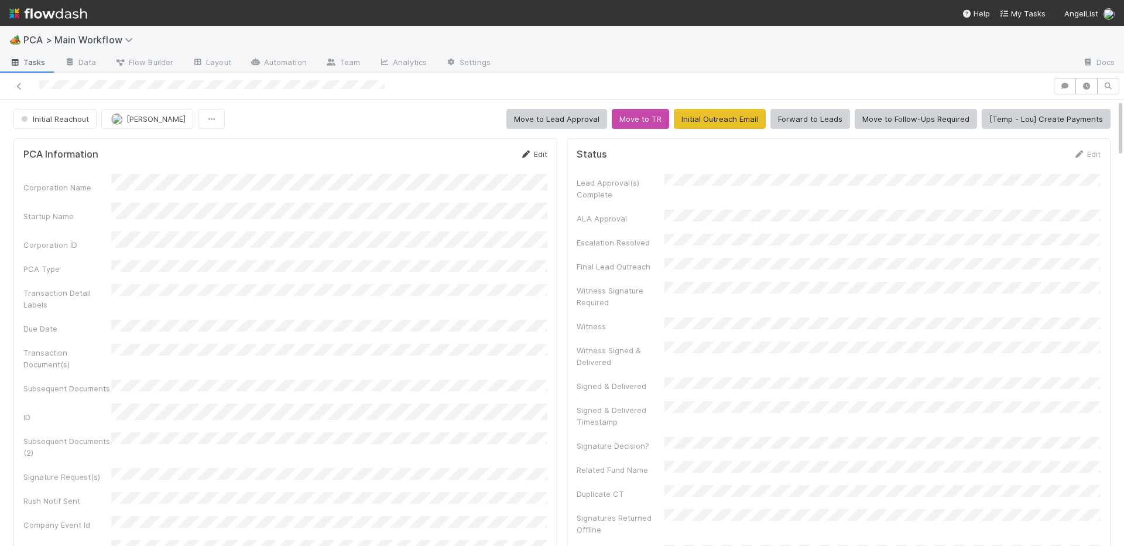
click at [539, 153] on link "Edit" at bounding box center [534, 153] width 28 height 9
click at [484, 152] on button "Save" at bounding box center [484, 158] width 33 height 20
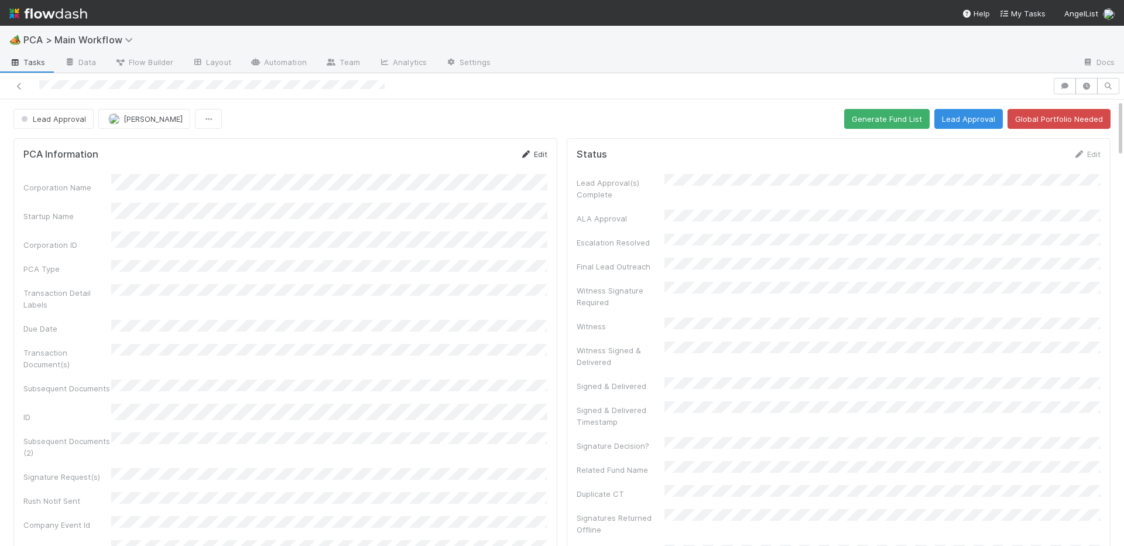
click at [538, 152] on link "Edit" at bounding box center [534, 153] width 28 height 9
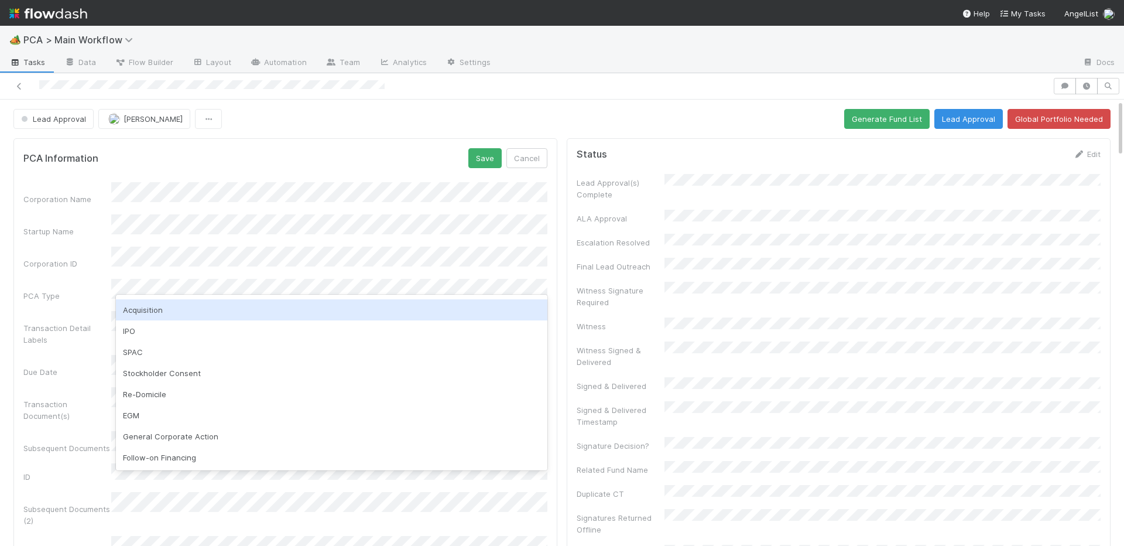
scroll to position [230, 0]
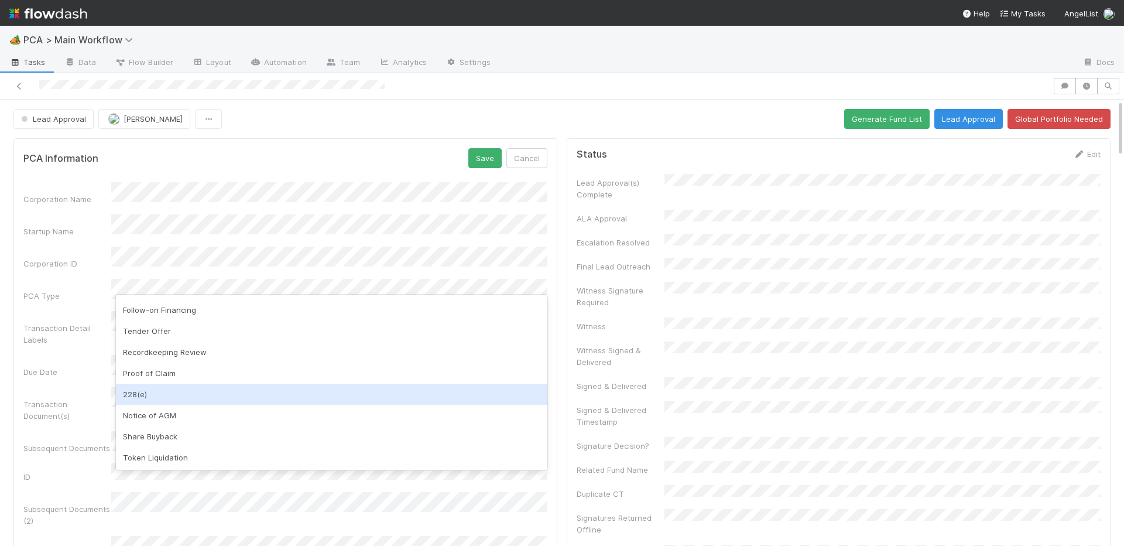
click at [175, 394] on div "228(e)" at bounding box center [332, 394] width 432 height 21
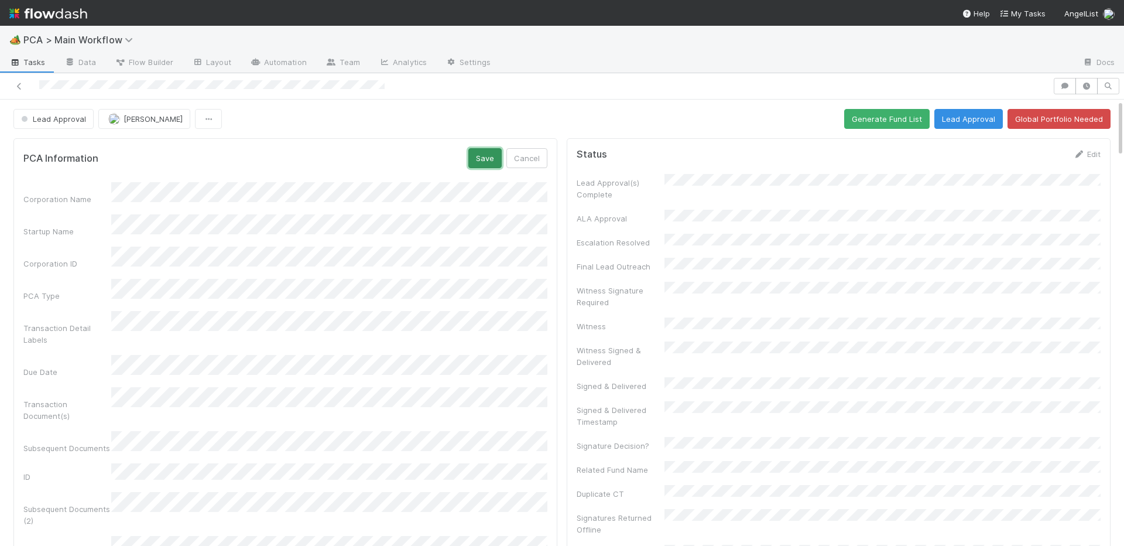
click at [484, 158] on button "Save" at bounding box center [484, 158] width 33 height 20
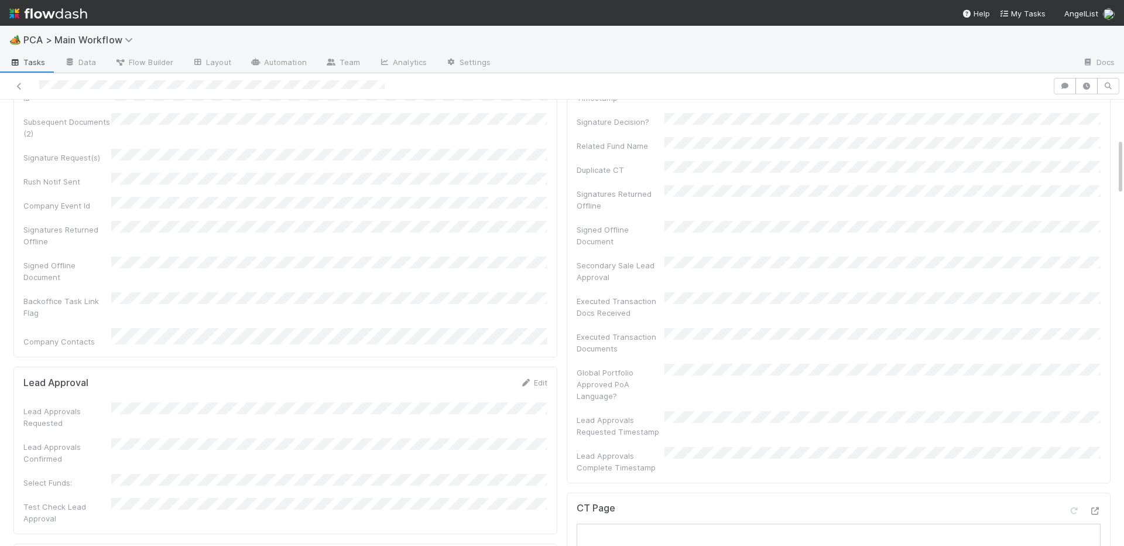
scroll to position [0, 0]
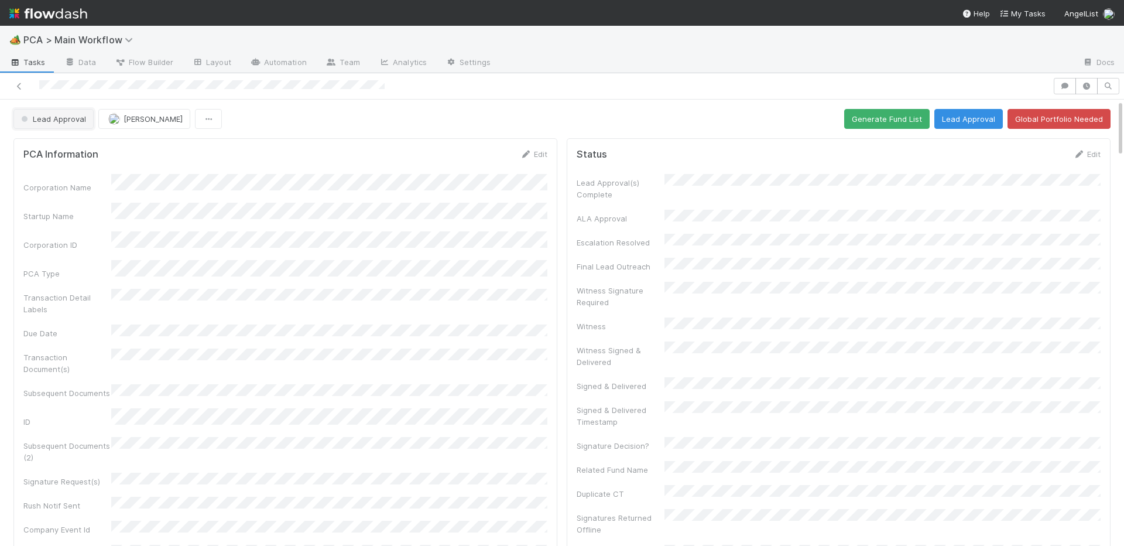
click at [43, 121] on span "Lead Approval" at bounding box center [52, 118] width 67 height 9
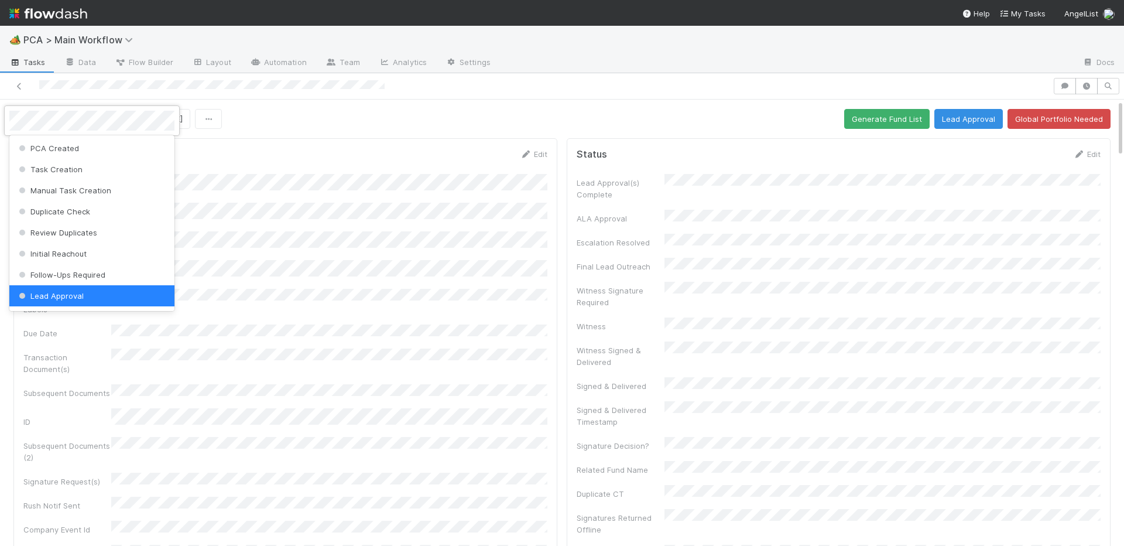
scroll to position [2, 0]
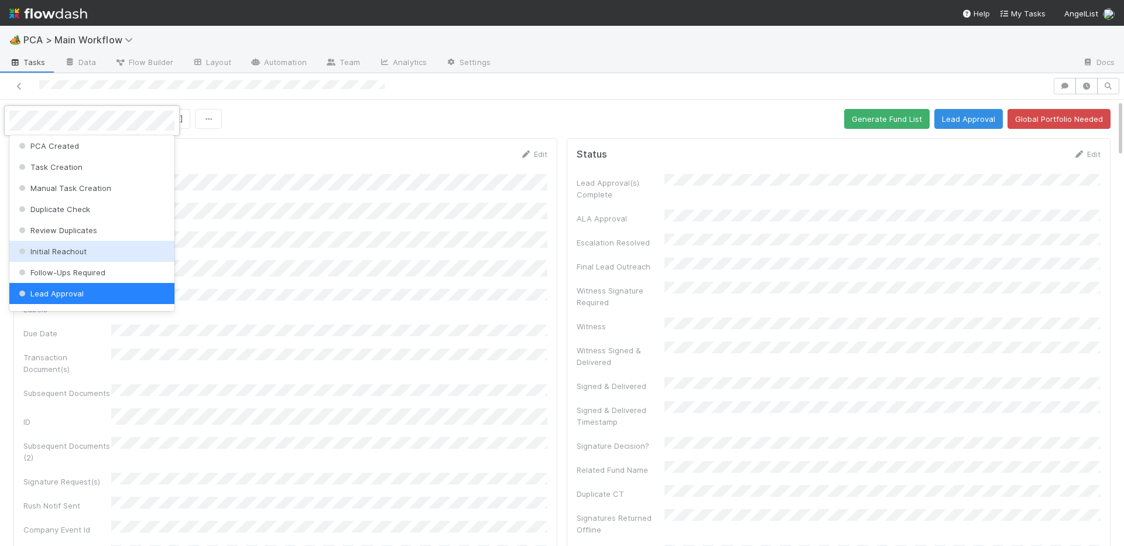
click at [47, 251] on span "Initial Reachout" at bounding box center [51, 251] width 70 height 9
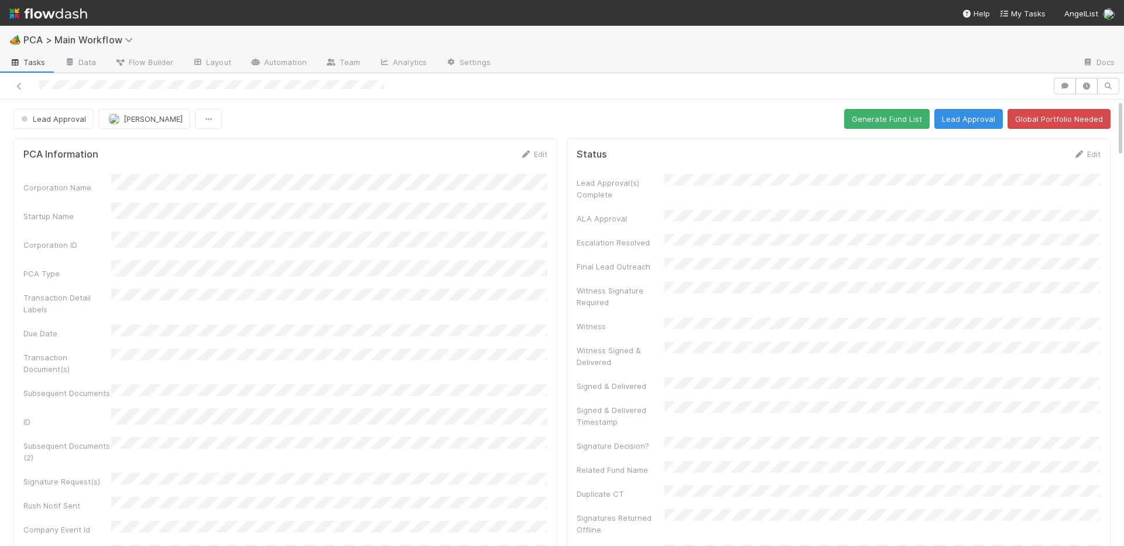
click at [808, 119] on div "Lead Approval Nathalie Gualito Generate Fund List Lead Approval Global Portfoli…" at bounding box center [561, 119] width 1097 height 20
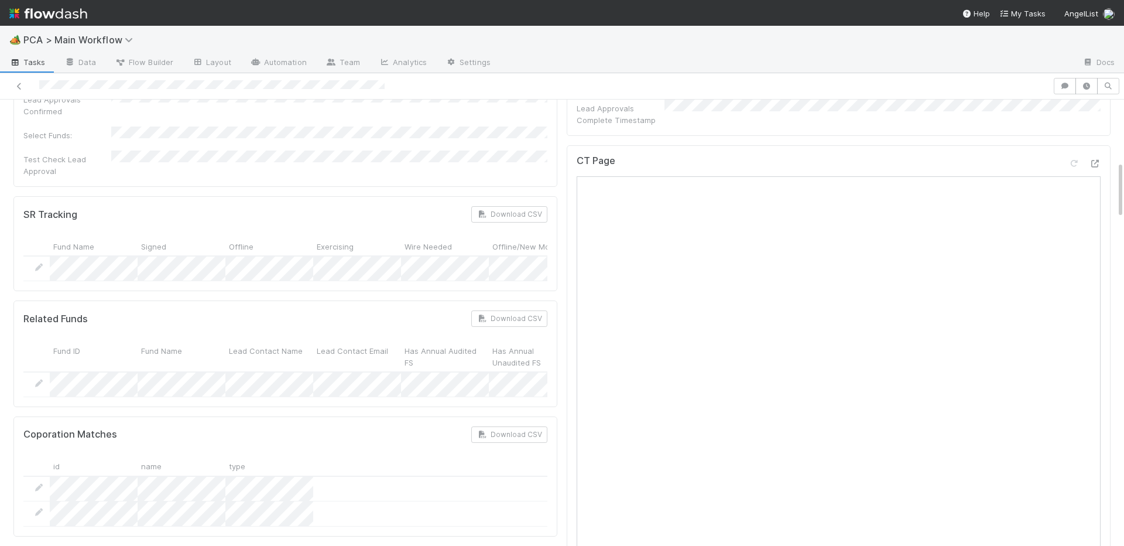
scroll to position [0, 0]
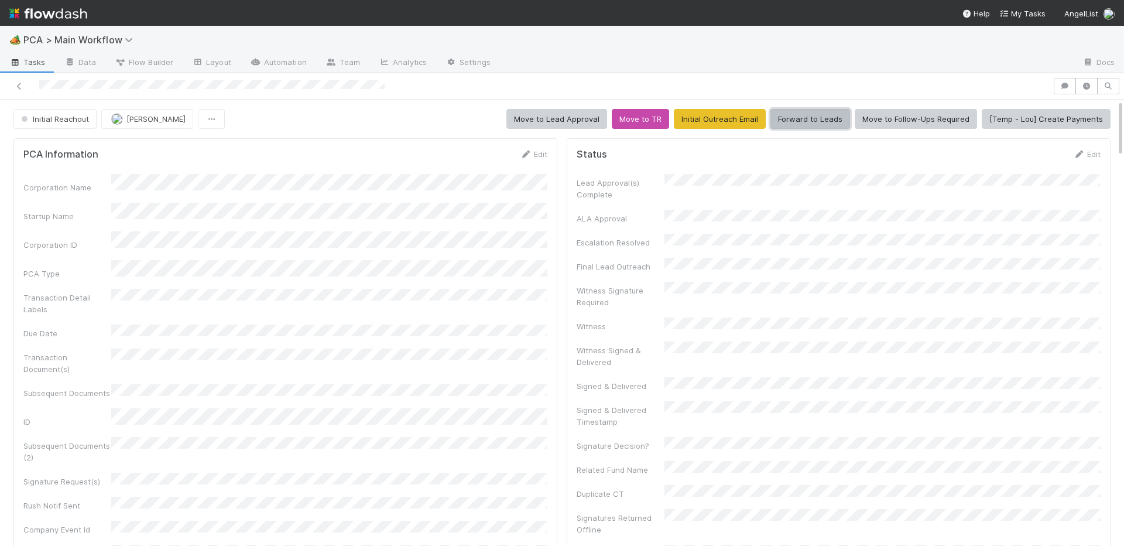
click at [822, 115] on button "Forward to Leads" at bounding box center [811, 119] width 80 height 20
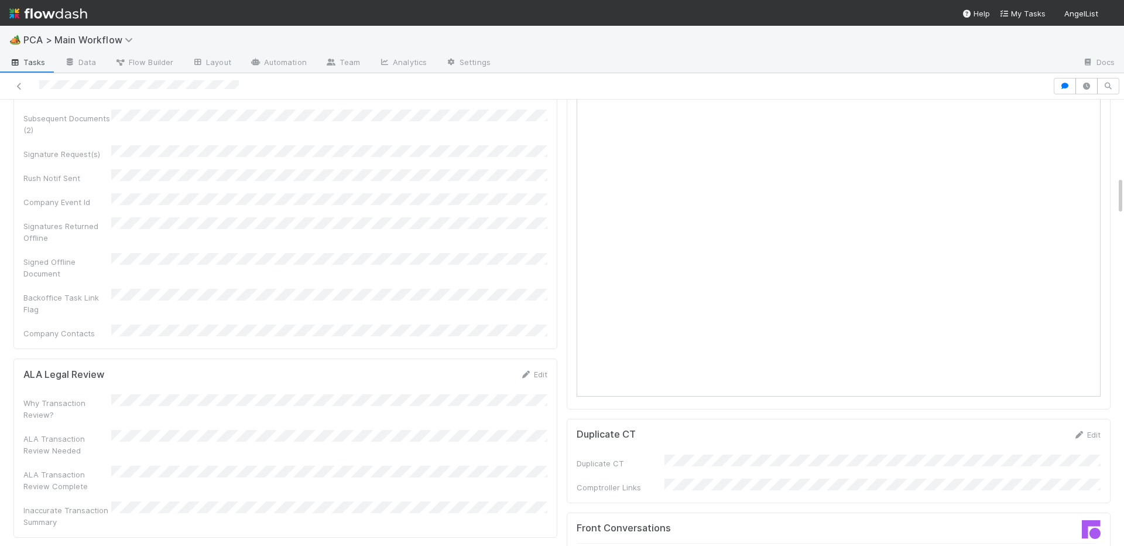
scroll to position [1143, 0]
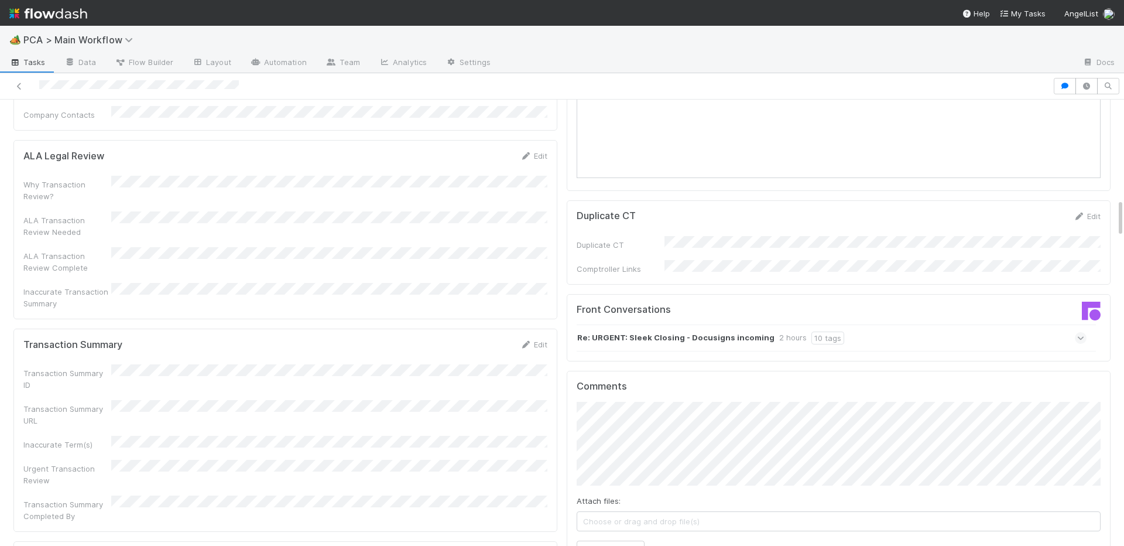
click at [654, 331] on strong "Re: URGENT: Sleek Closing - Docusigns incoming" at bounding box center [675, 337] width 197 height 13
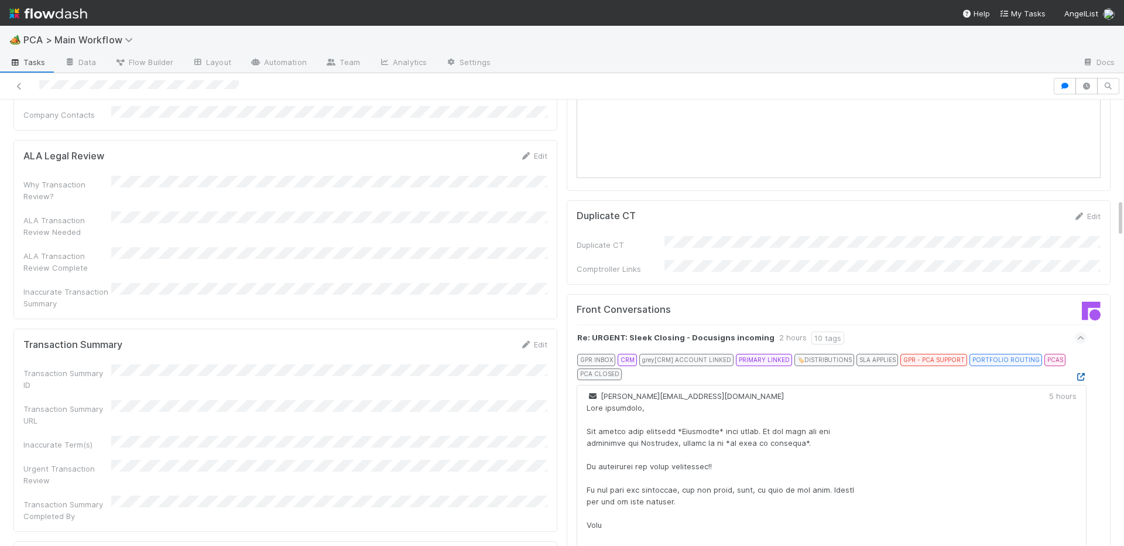
click at [1081, 373] on icon at bounding box center [1081, 377] width 12 height 8
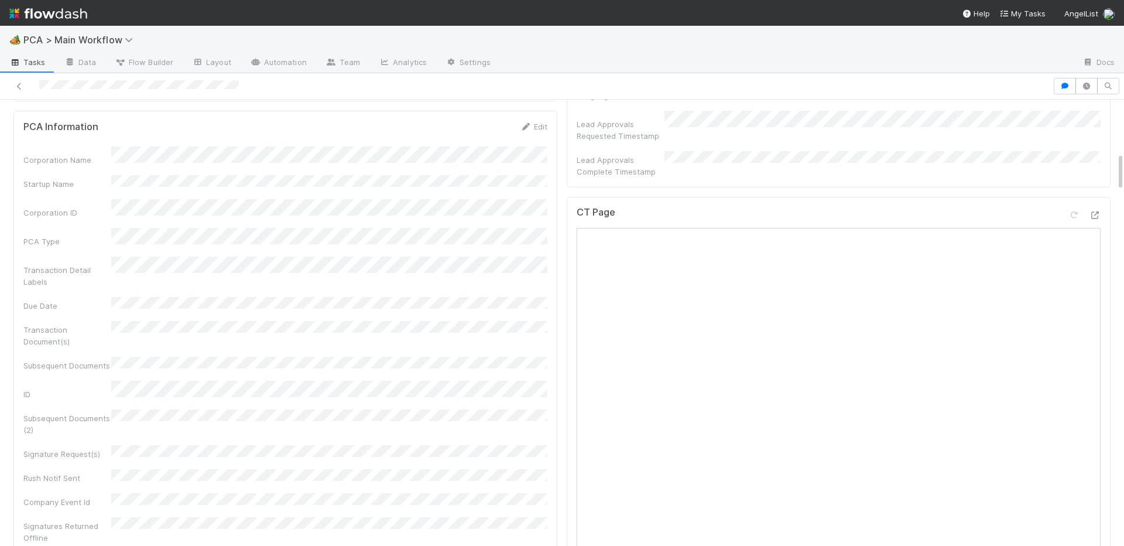
scroll to position [560, 0]
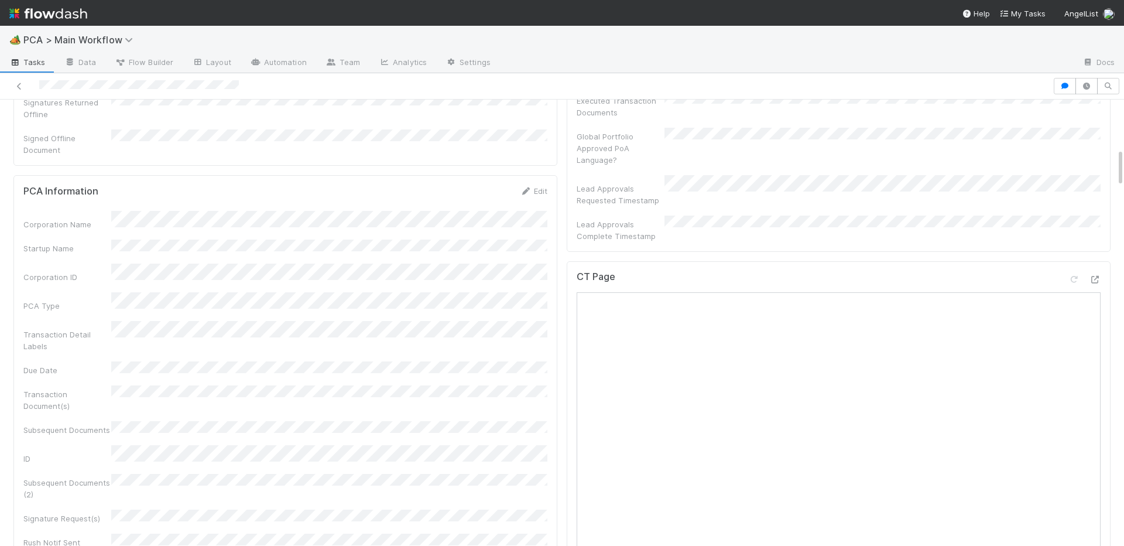
click at [532, 175] on div "PCA Information Edit Corporation Name Startup Name Corporation ID PCA Type Tran…" at bounding box center [285, 444] width 544 height 538
click at [531, 186] on link "Edit" at bounding box center [534, 190] width 28 height 9
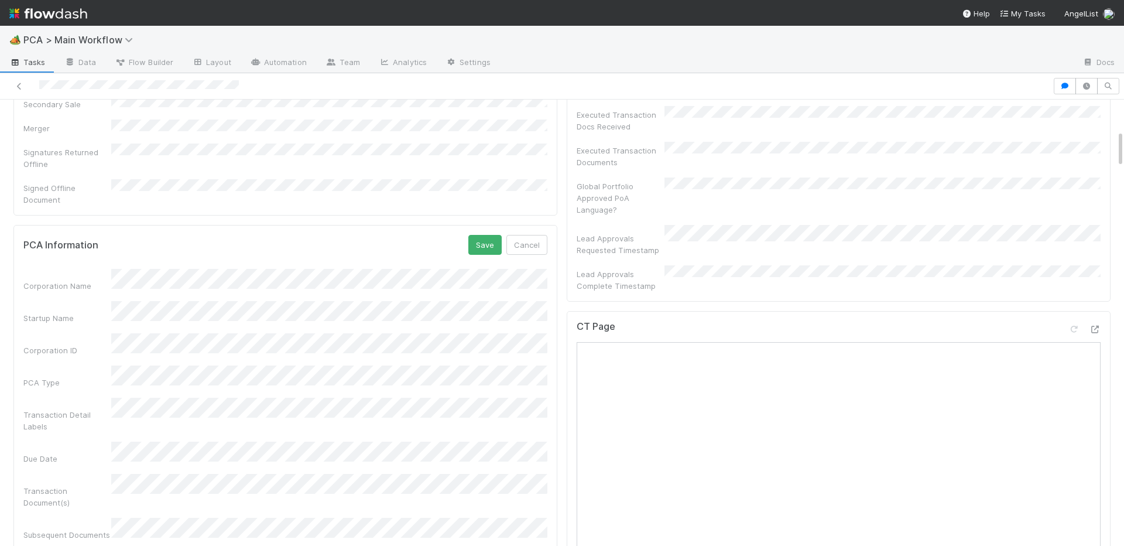
scroll to position [328, 0]
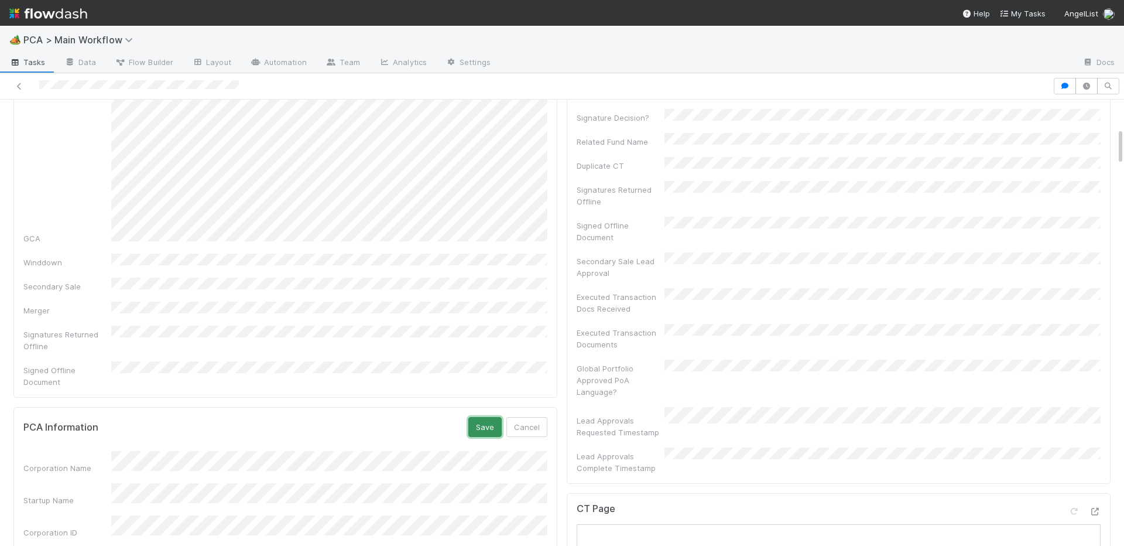
click at [481, 417] on button "Save" at bounding box center [484, 427] width 33 height 20
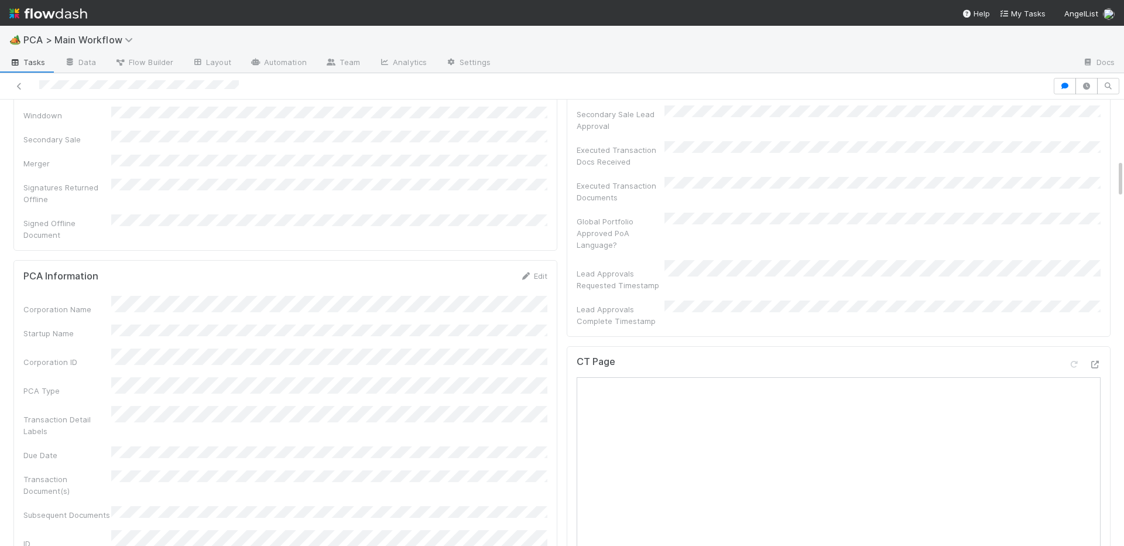
scroll to position [382, 0]
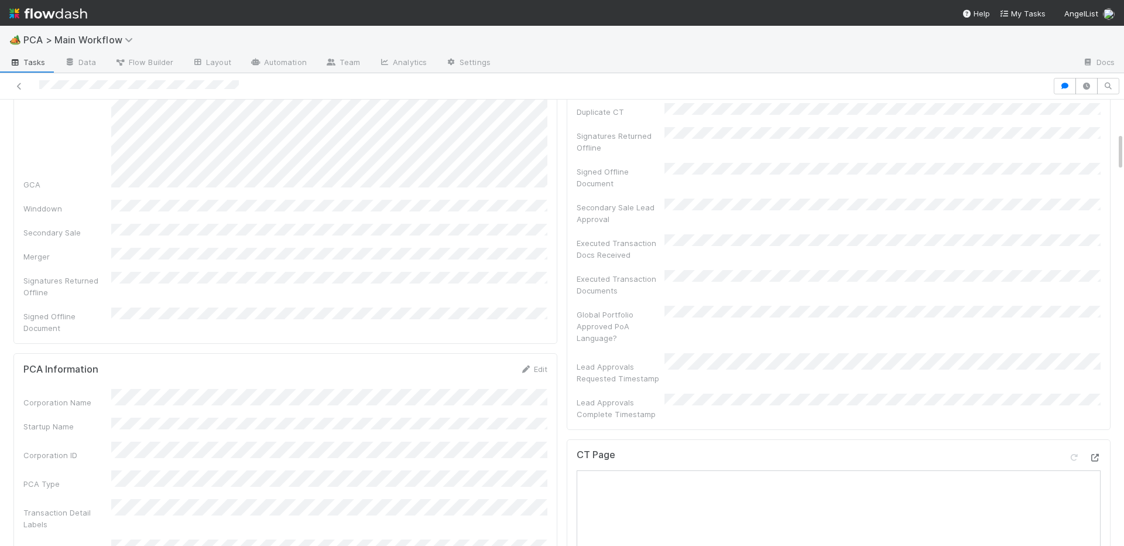
click at [1092, 454] on icon at bounding box center [1095, 458] width 12 height 8
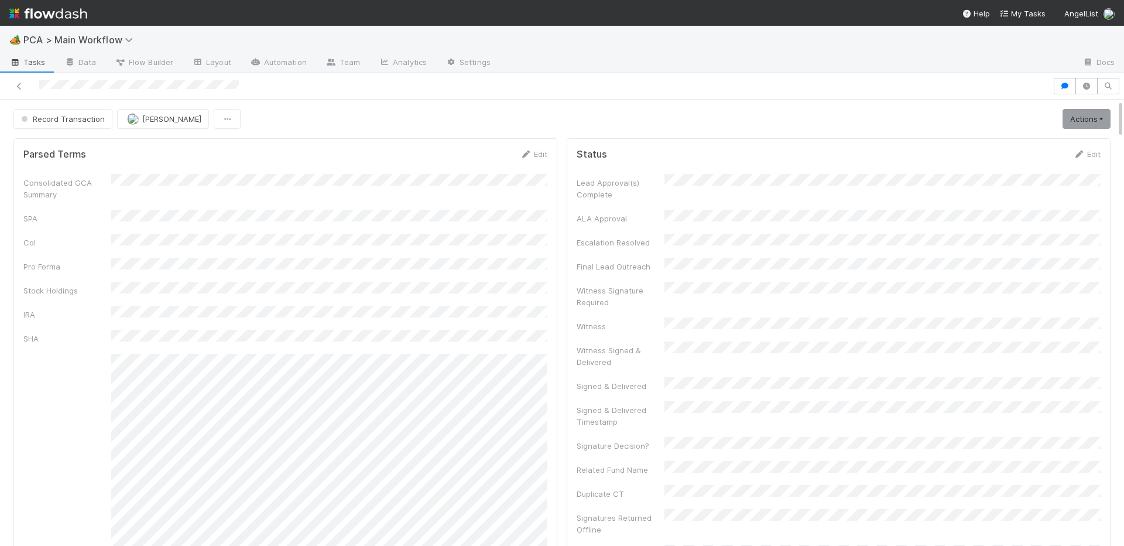
click at [299, 201] on div "Consolidated GCA Summary SPA CoI Pro Forma Stock Holdings IRA SHA GCA Winddown …" at bounding box center [285, 445] width 524 height 542
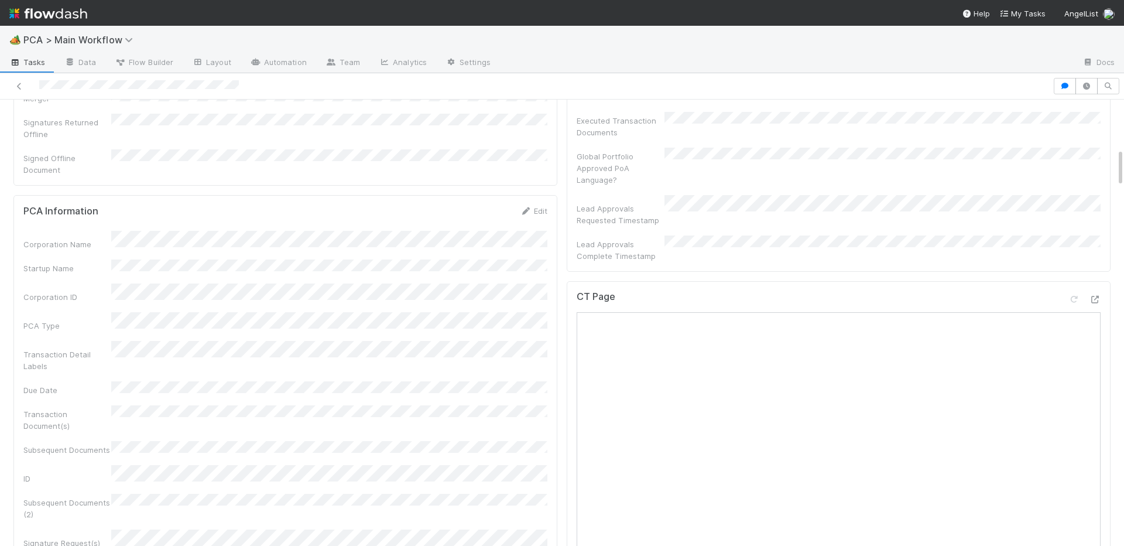
scroll to position [525, 0]
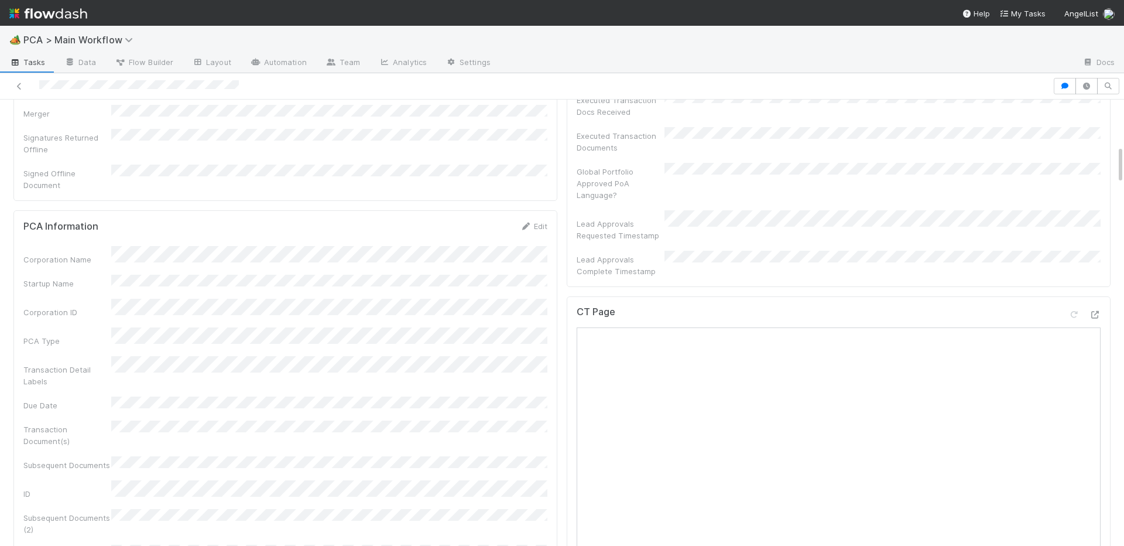
click at [1097, 306] on div "CT Page Open in New Tab" at bounding box center [839, 316] width 524 height 21
click at [1095, 311] on icon at bounding box center [1095, 315] width 12 height 8
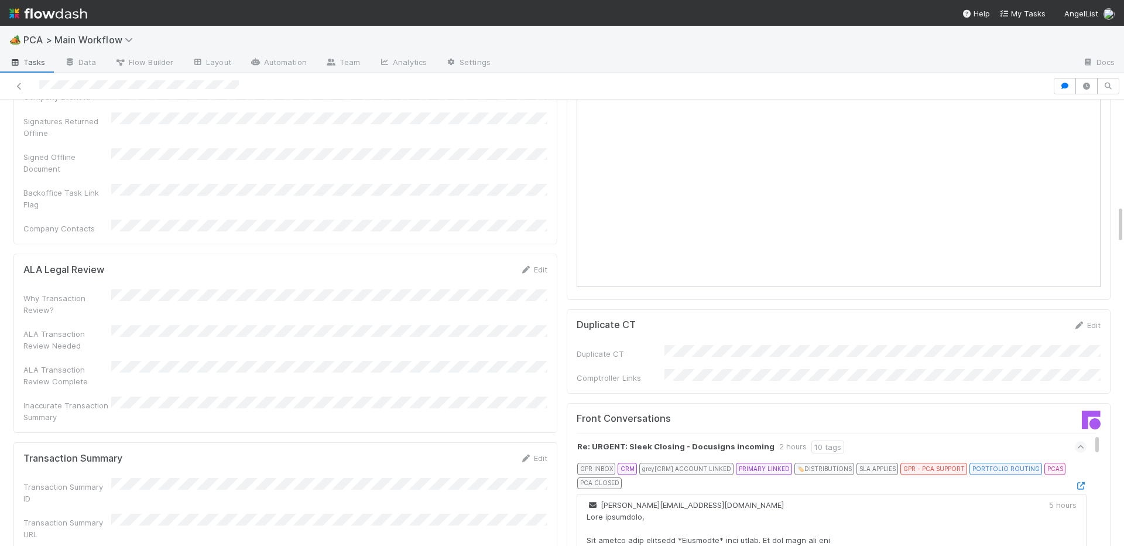
scroll to position [1446, 0]
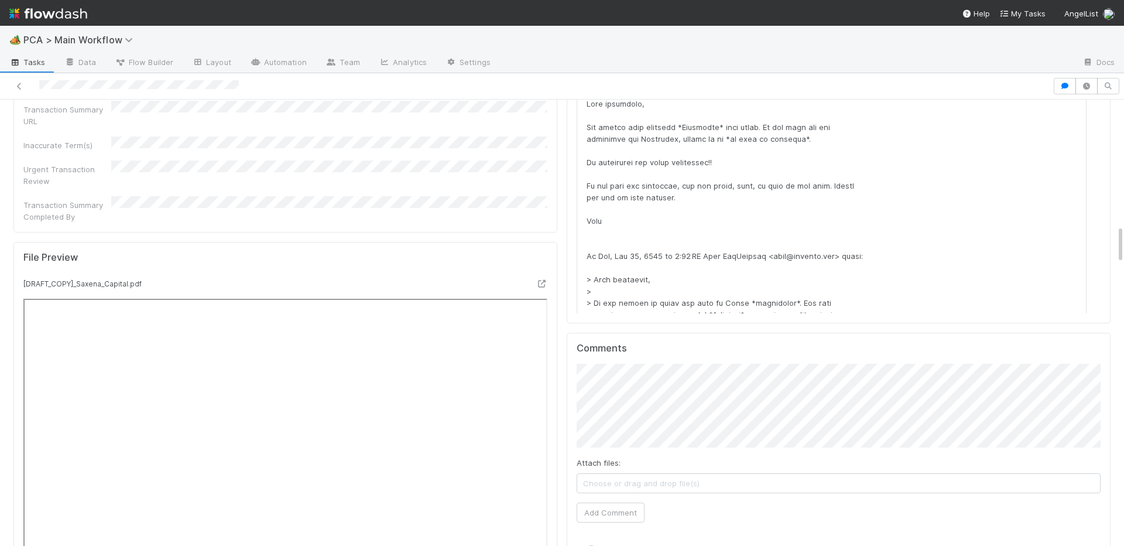
click at [600, 502] on button "Add Comment" at bounding box center [611, 512] width 68 height 20
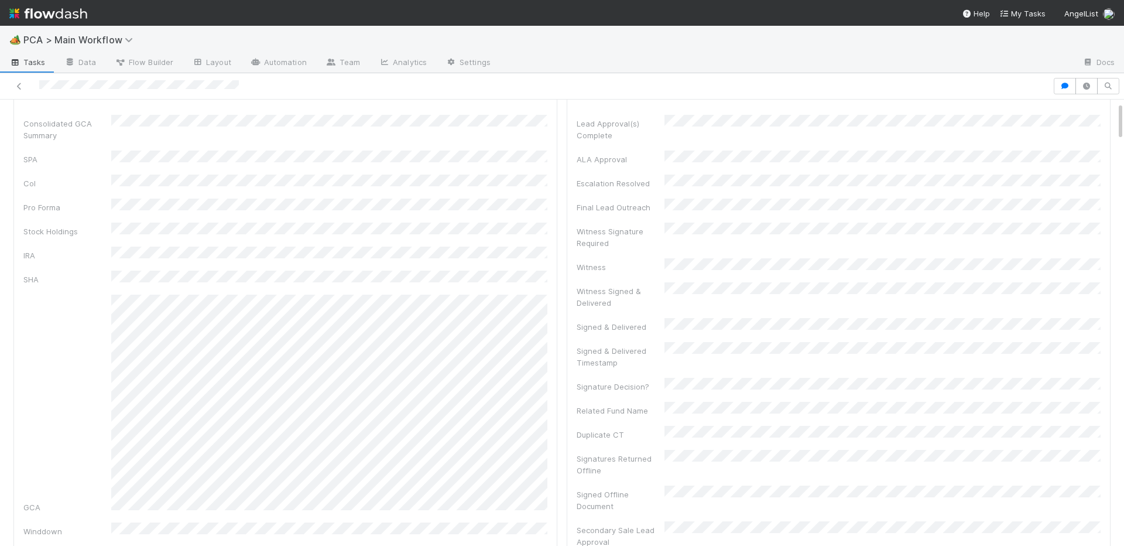
scroll to position [0, 0]
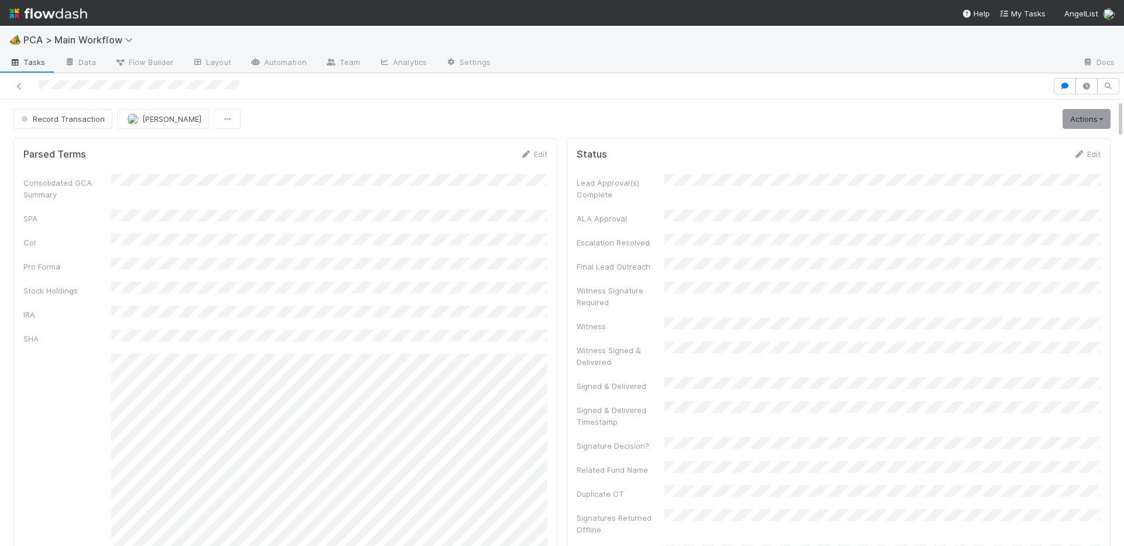
click at [1103, 157] on div "Status Edit" at bounding box center [839, 154] width 542 height 12
click at [1089, 154] on link "Edit" at bounding box center [1087, 153] width 28 height 9
click at [1020, 162] on div "Status Save Cancel" at bounding box center [839, 158] width 524 height 20
click at [1037, 160] on button "Save" at bounding box center [1038, 158] width 33 height 20
click at [64, 111] on button "Record Transaction" at bounding box center [62, 119] width 99 height 20
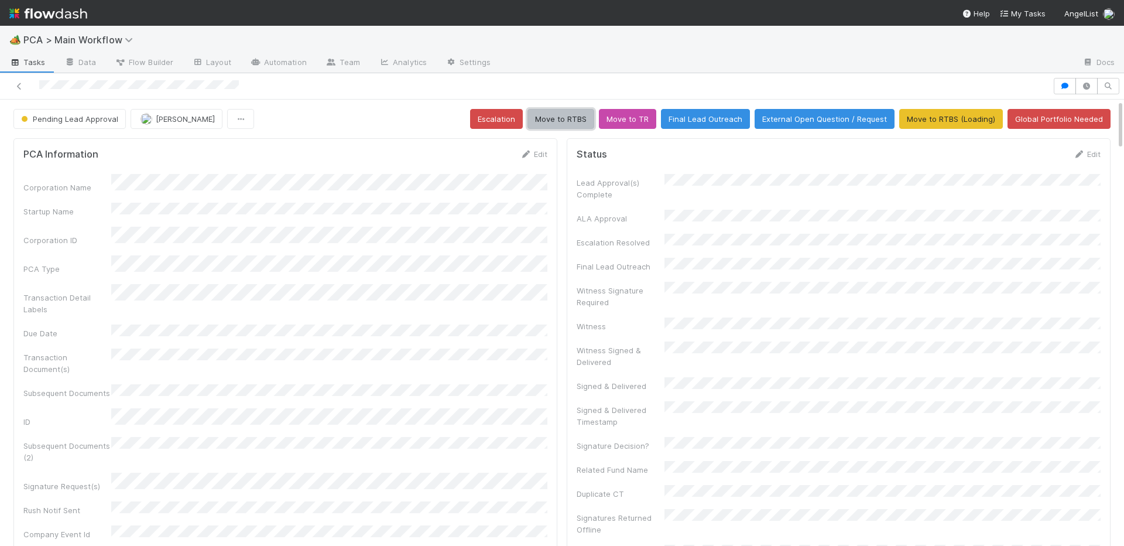
click at [573, 117] on button "Move to RTBS" at bounding box center [561, 119] width 67 height 20
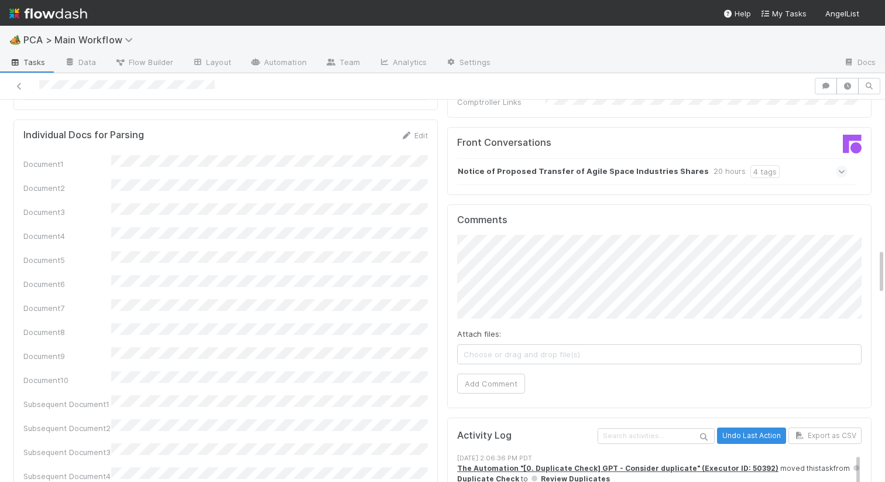
scroll to position [1053, 0]
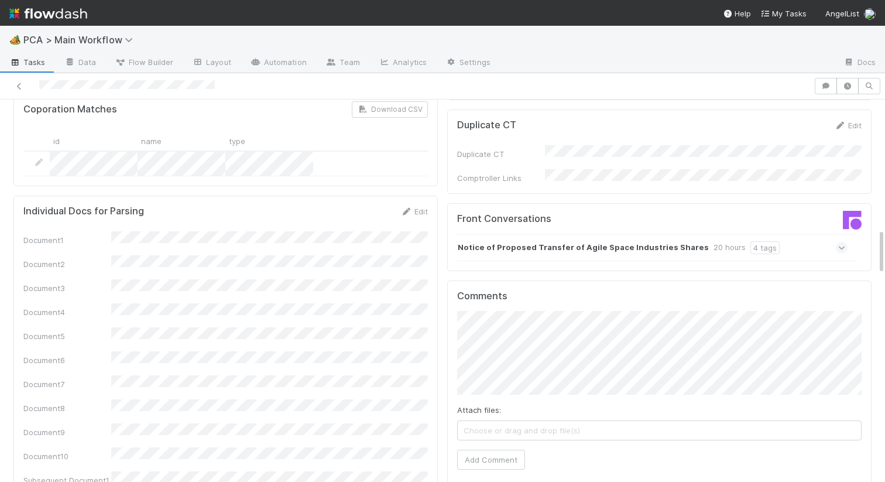
click at [537, 241] on strong "Notice of Proposed Transfer of Agile Space Industries Shares" at bounding box center [583, 247] width 251 height 13
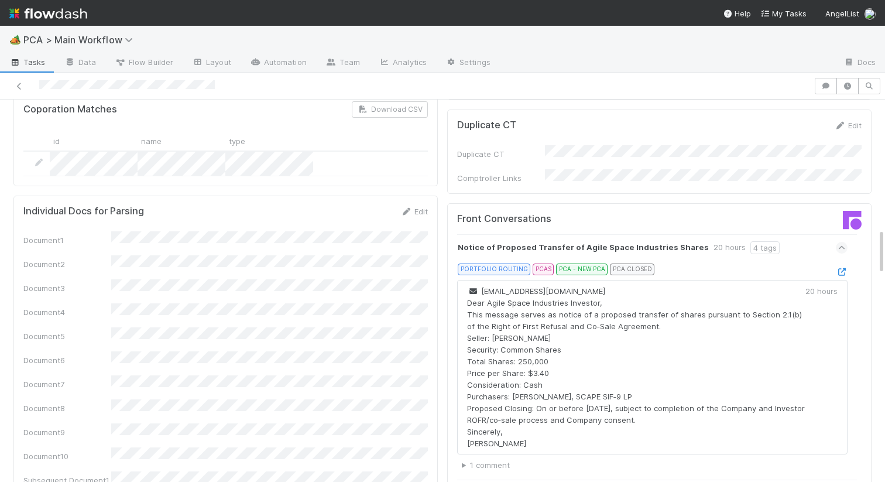
click at [846, 264] on div "PORTFOLIO ROUTING PCAS PCA - NEW PCA PCA CLOSED" at bounding box center [657, 272] width 381 height 16
click at [843, 268] on icon at bounding box center [842, 272] width 12 height 8
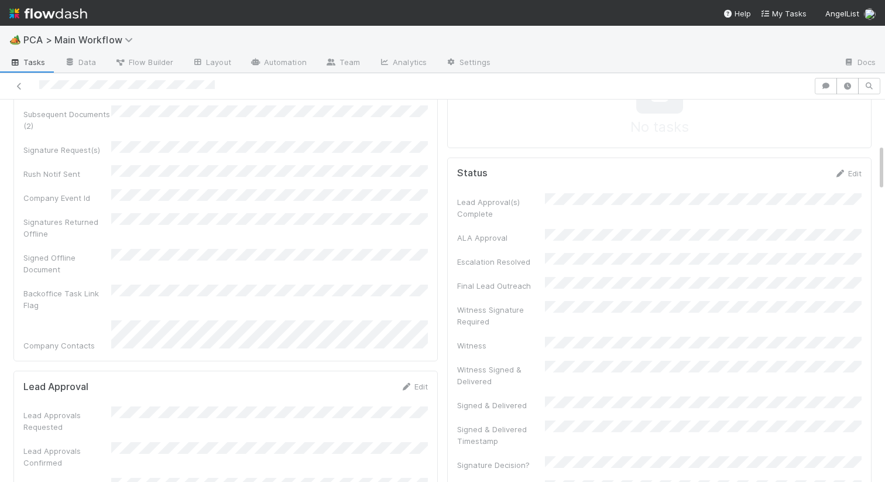
scroll to position [0, 0]
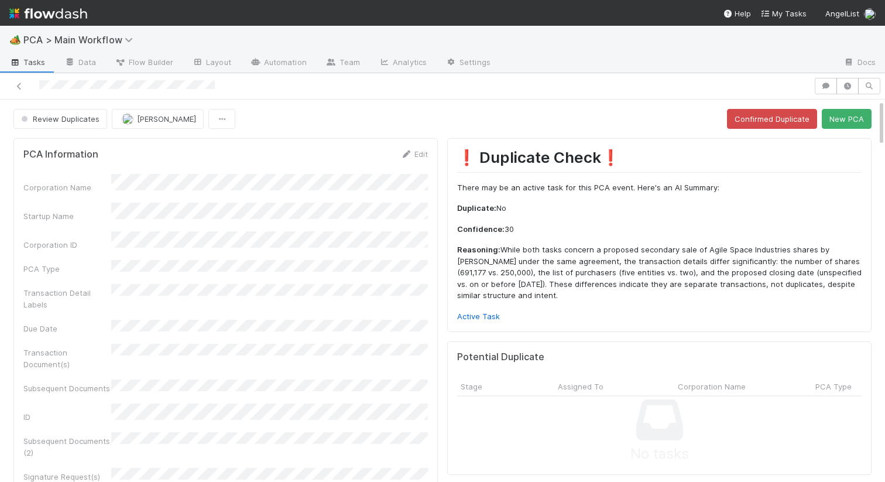
click at [483, 323] on div "❗ Duplicate Check❗️ There may be an active task for this PCA event. Here's an A…" at bounding box center [659, 235] width 425 height 194
click at [483, 316] on link "Active Task" at bounding box center [478, 316] width 43 height 9
click at [839, 125] on button "New PCA" at bounding box center [847, 119] width 50 height 20
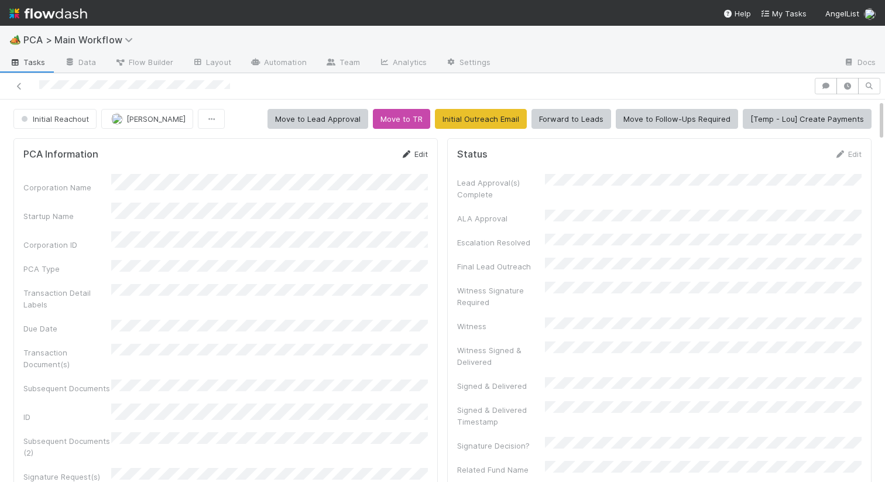
click at [412, 155] on link "Edit" at bounding box center [415, 153] width 28 height 9
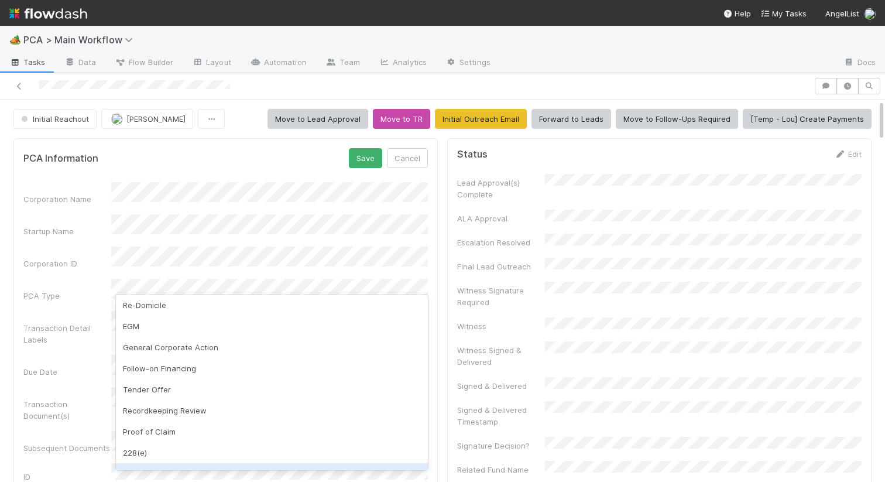
scroll to position [119, 0]
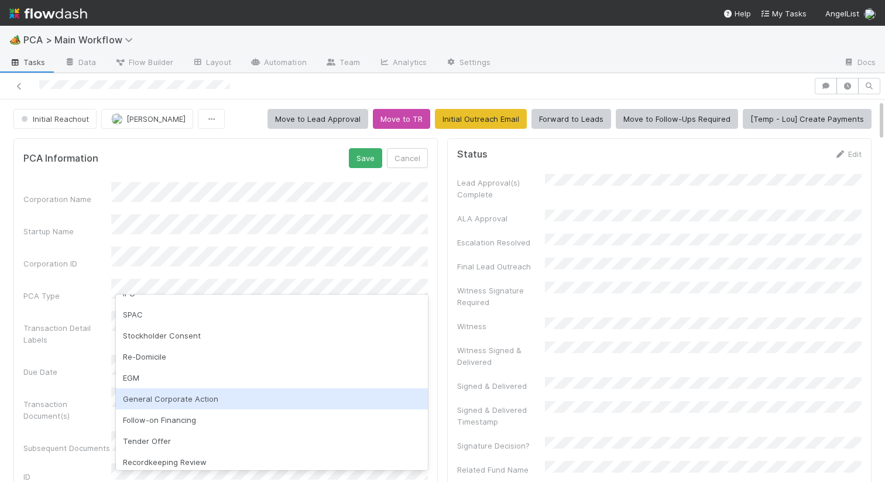
click at [160, 402] on div "General Corporate Action" at bounding box center [272, 398] width 312 height 21
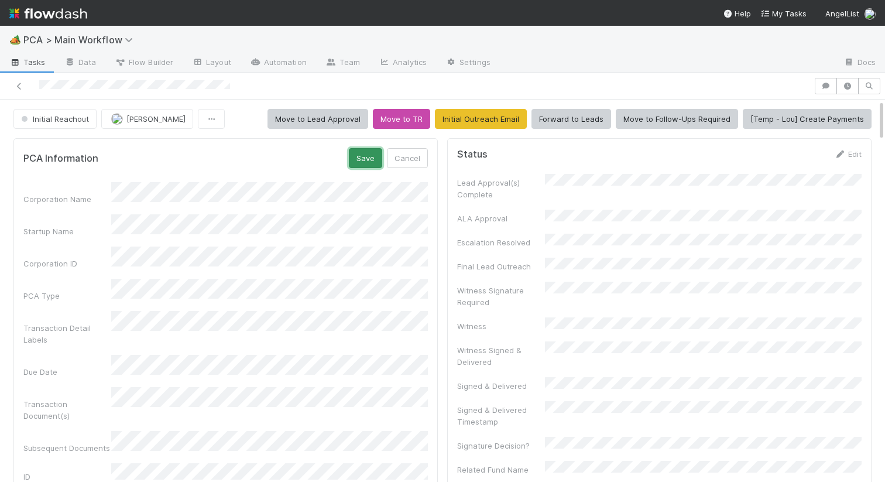
click at [360, 153] on button "Save" at bounding box center [365, 158] width 33 height 20
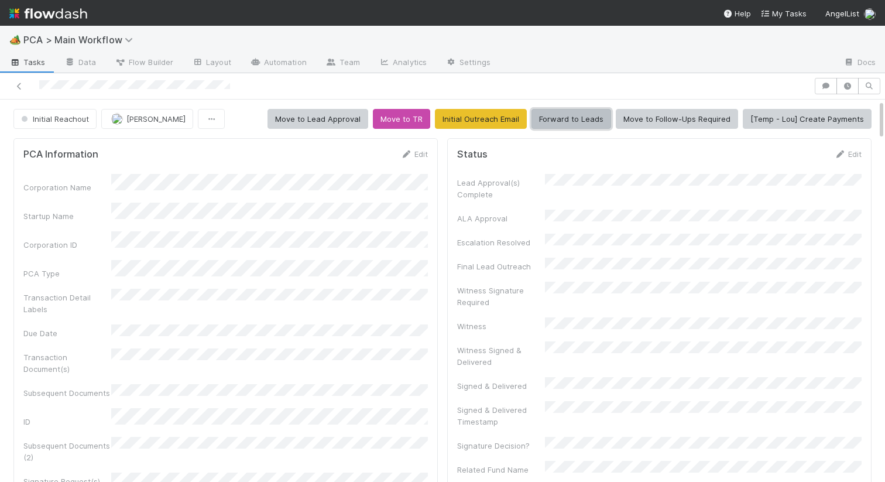
click at [561, 116] on button "Forward to Leads" at bounding box center [572, 119] width 80 height 20
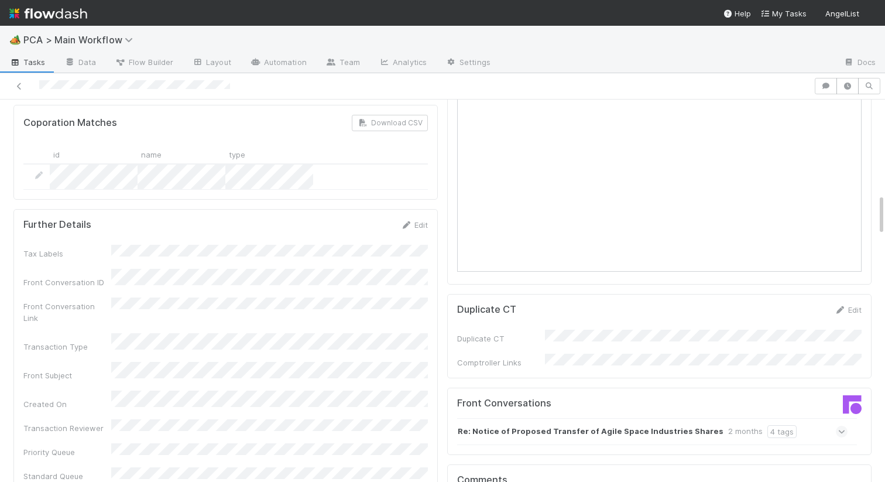
scroll to position [1191, 0]
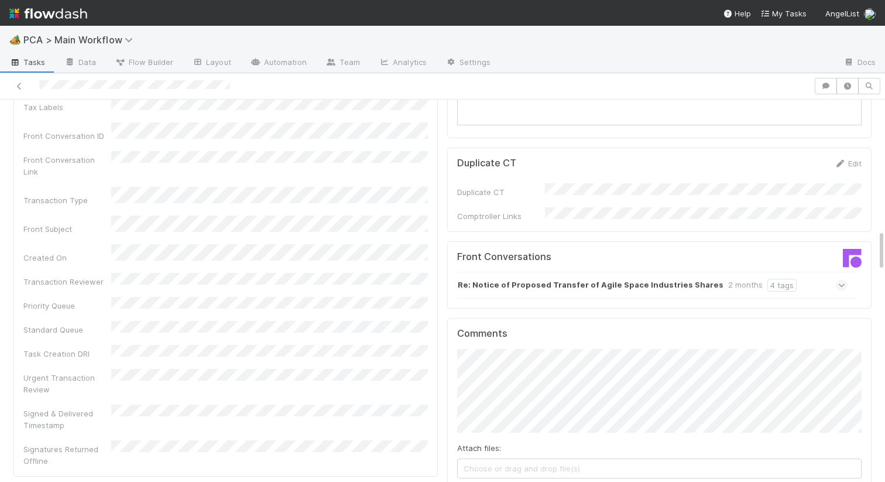
click at [581, 272] on div "Re: Notice of Proposed Transfer of Agile Space Industries Shares 2 months 4 tags" at bounding box center [652, 285] width 391 height 27
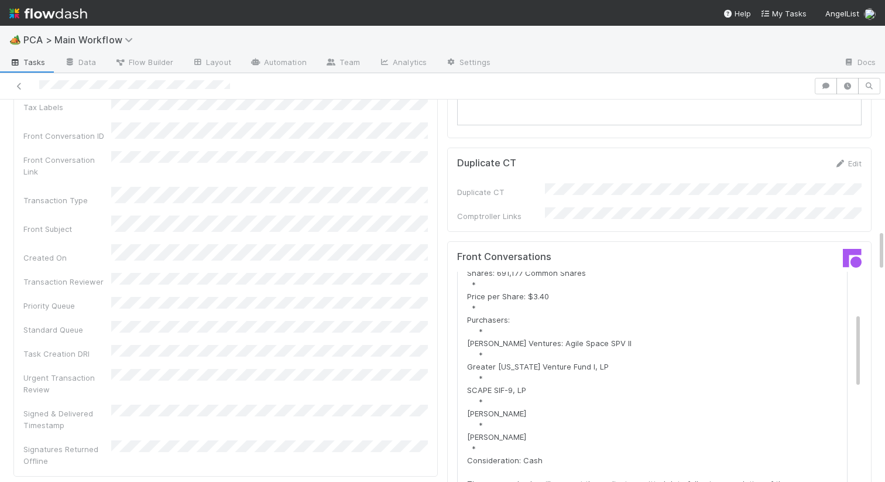
scroll to position [162, 0]
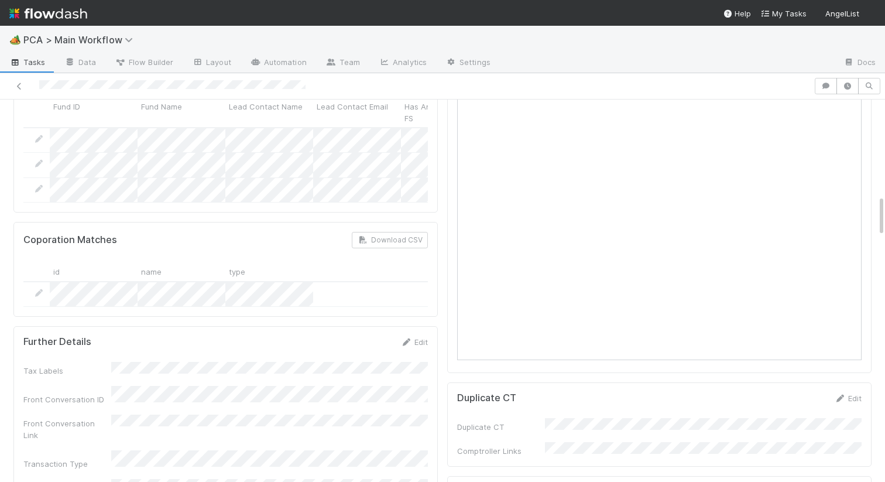
scroll to position [1061, 0]
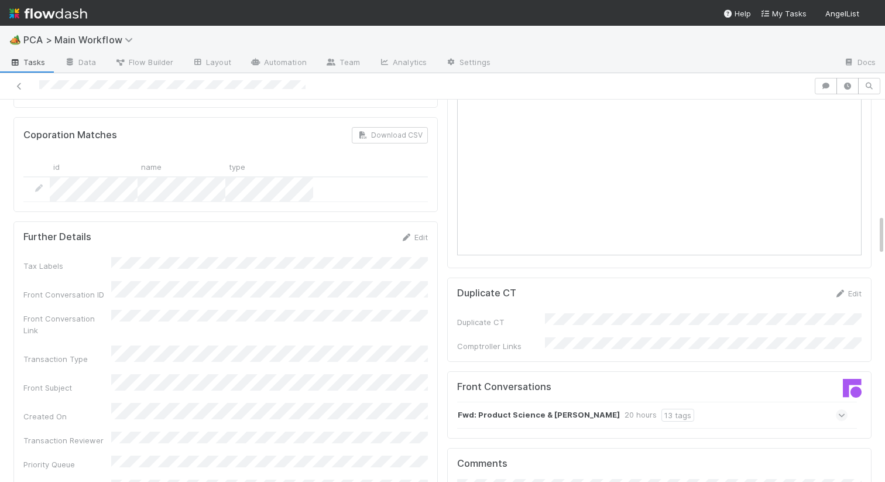
click at [505, 402] on div "Fwd: Product Science & Gonka 20 hours 13 tags" at bounding box center [652, 415] width 391 height 27
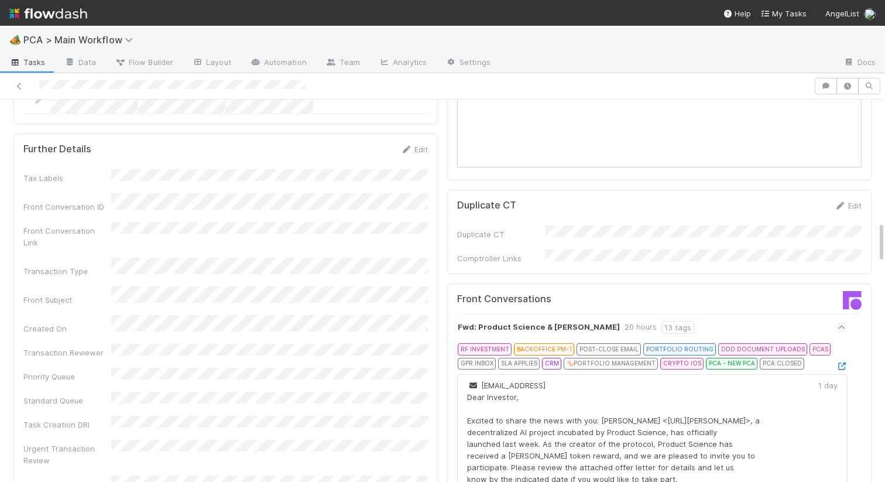
scroll to position [1183, 0]
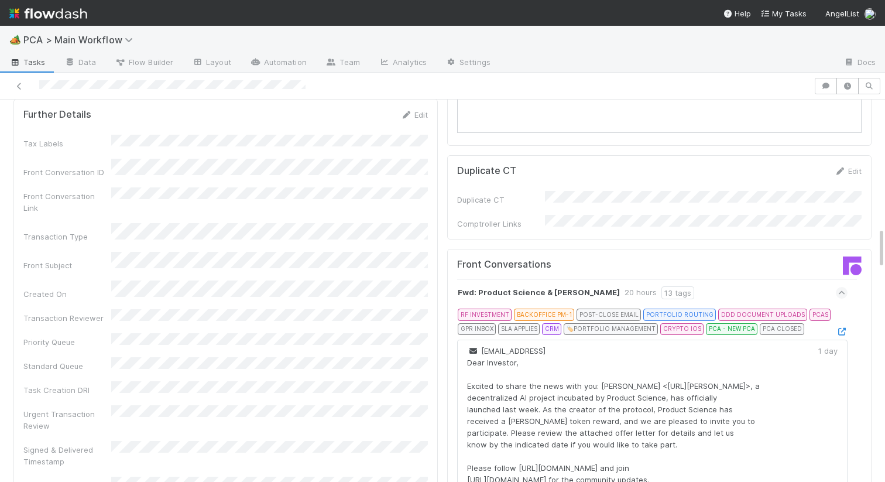
click at [843, 326] on div at bounding box center [842, 332] width 12 height 12
click at [843, 328] on icon at bounding box center [842, 332] width 12 height 8
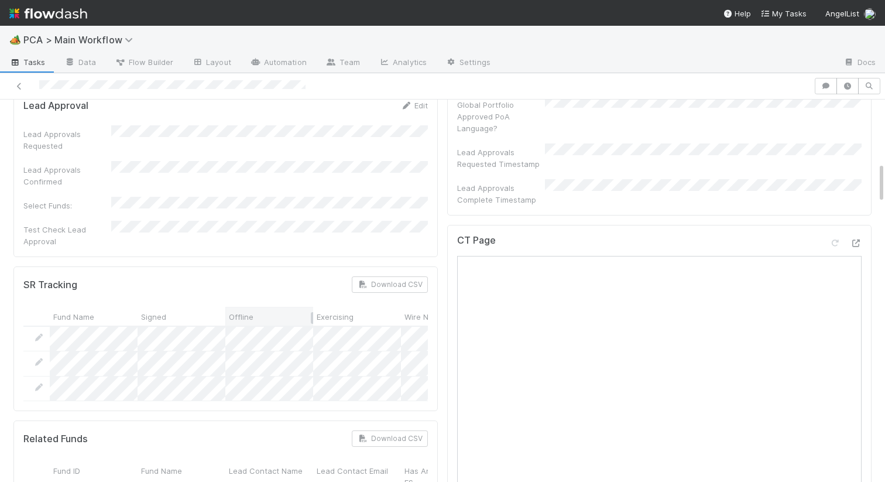
scroll to position [0, 0]
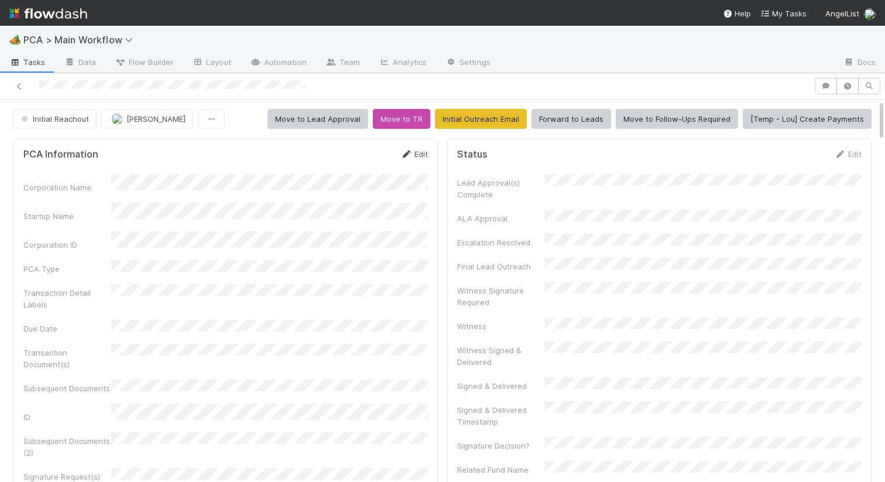
click at [418, 150] on link "Edit" at bounding box center [415, 153] width 28 height 9
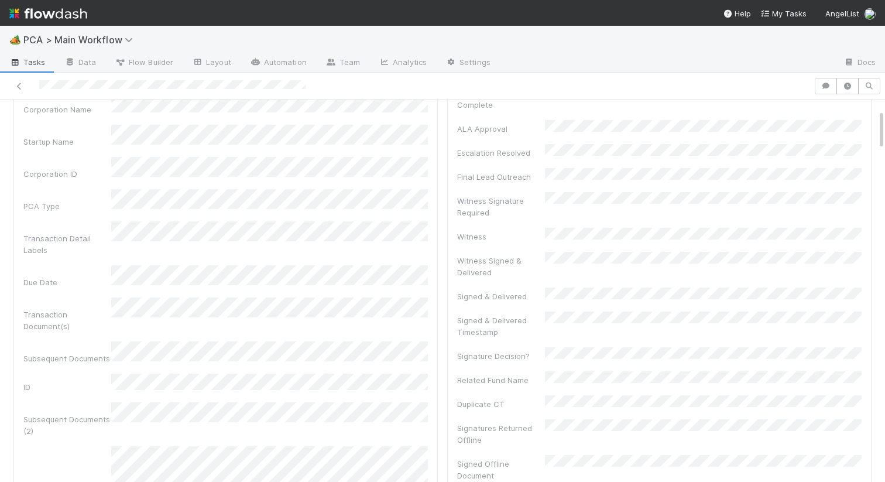
scroll to position [25, 0]
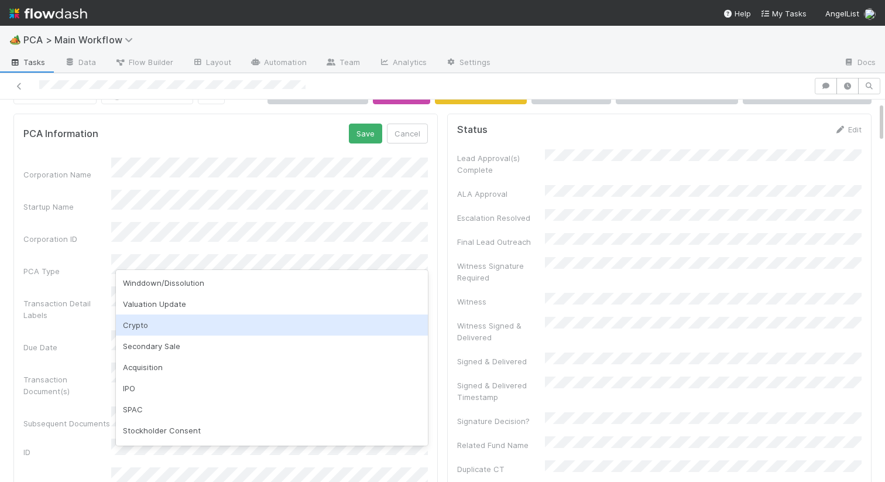
click at [139, 325] on div "Crypto" at bounding box center [272, 324] width 312 height 21
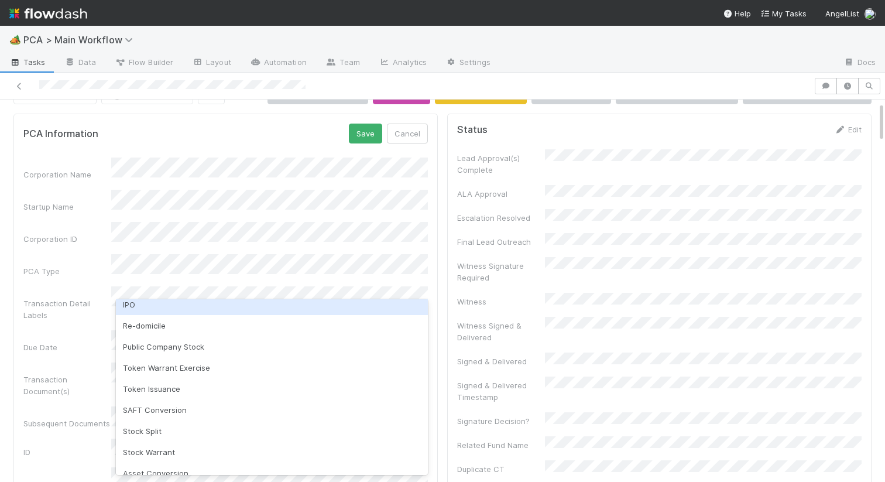
scroll to position [158, 0]
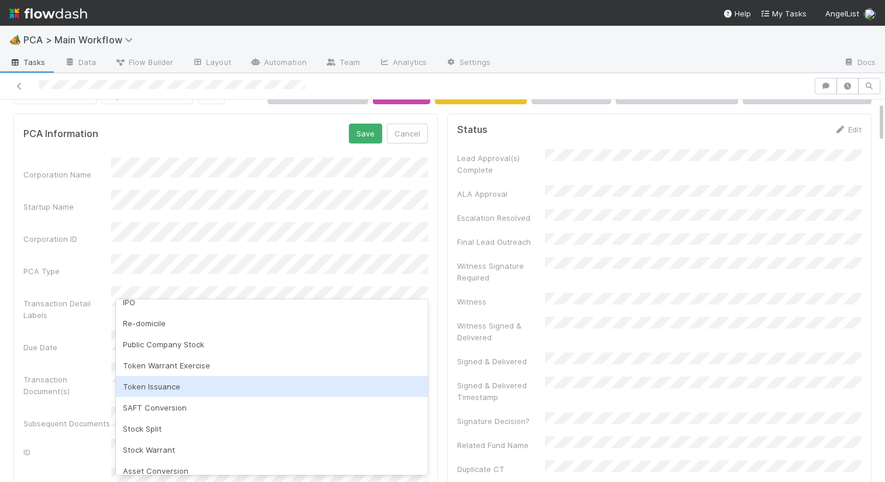
click at [146, 387] on div "Token Issuance" at bounding box center [272, 386] width 312 height 21
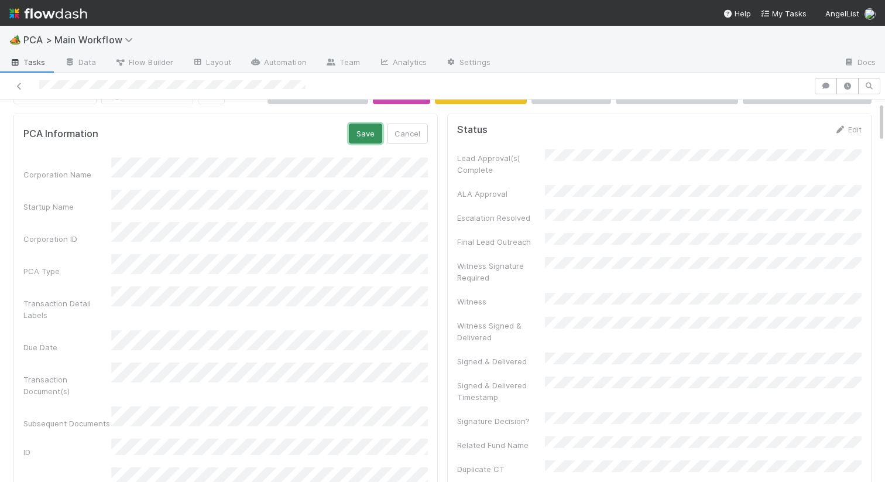
click at [371, 131] on button "Save" at bounding box center [365, 134] width 33 height 20
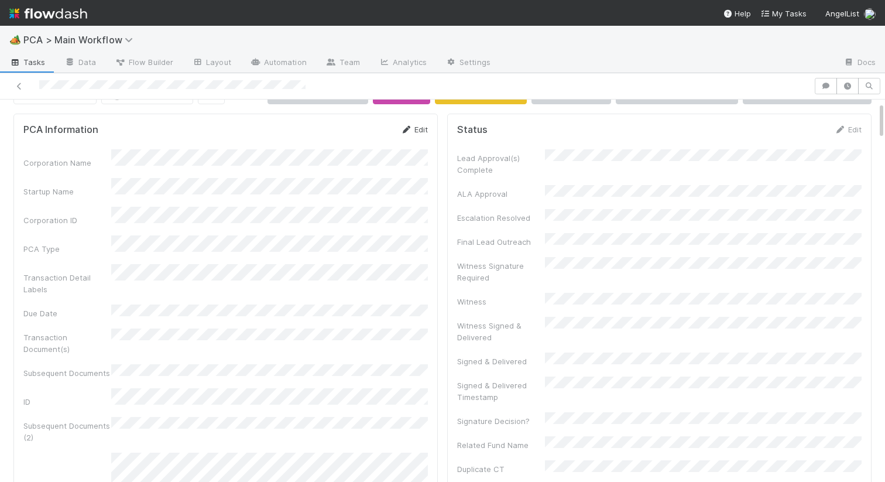
click at [422, 126] on link "Edit" at bounding box center [415, 129] width 28 height 9
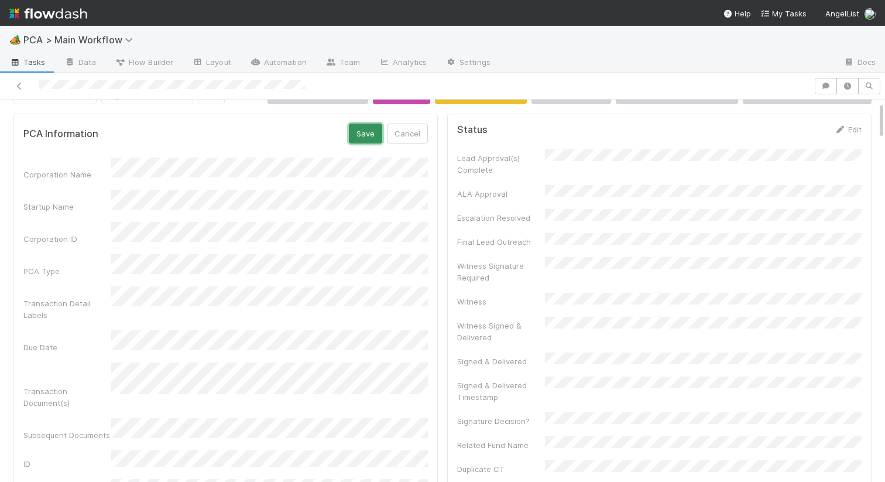
click at [369, 131] on button "Save" at bounding box center [365, 134] width 33 height 20
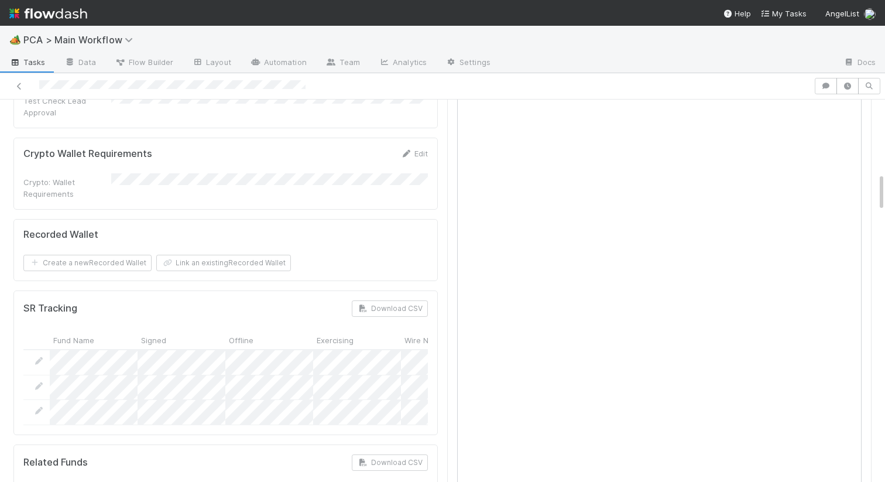
scroll to position [729, 0]
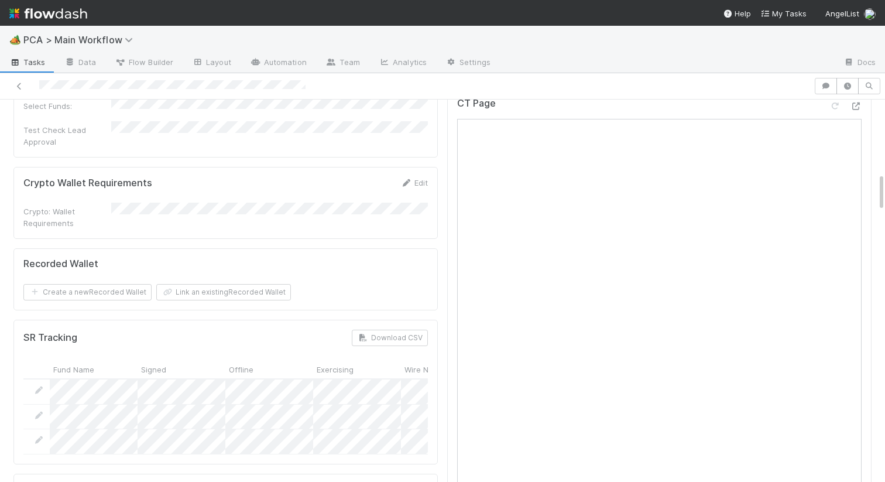
click at [297, 177] on form "Crypto Wallet Requirements Edit Crypto: Wallet Requirements" at bounding box center [225, 203] width 405 height 52
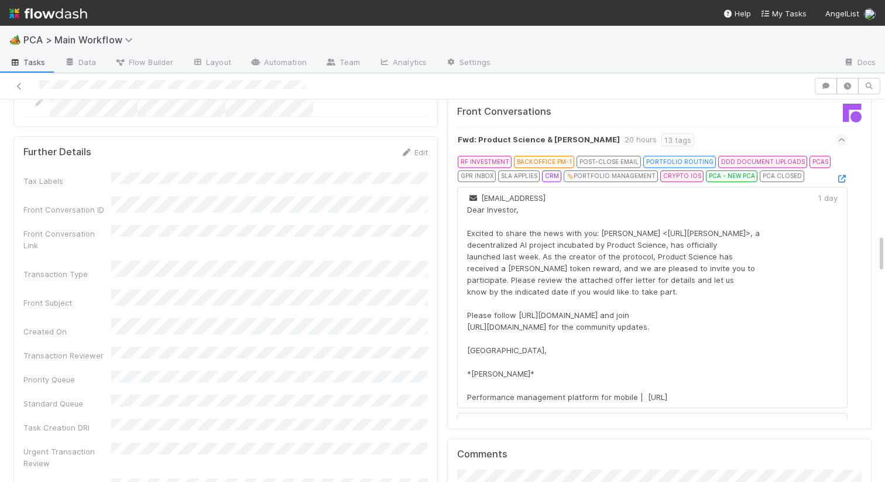
scroll to position [1287, 0]
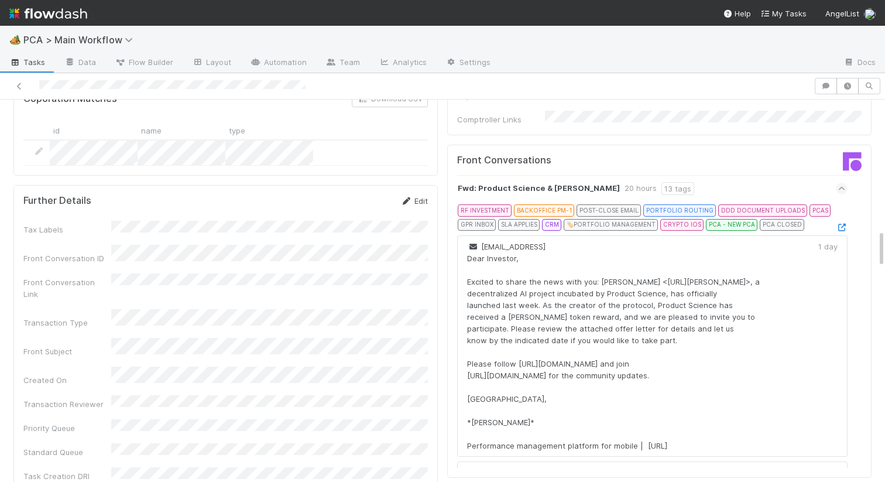
click at [412, 196] on link "Edit" at bounding box center [415, 200] width 28 height 9
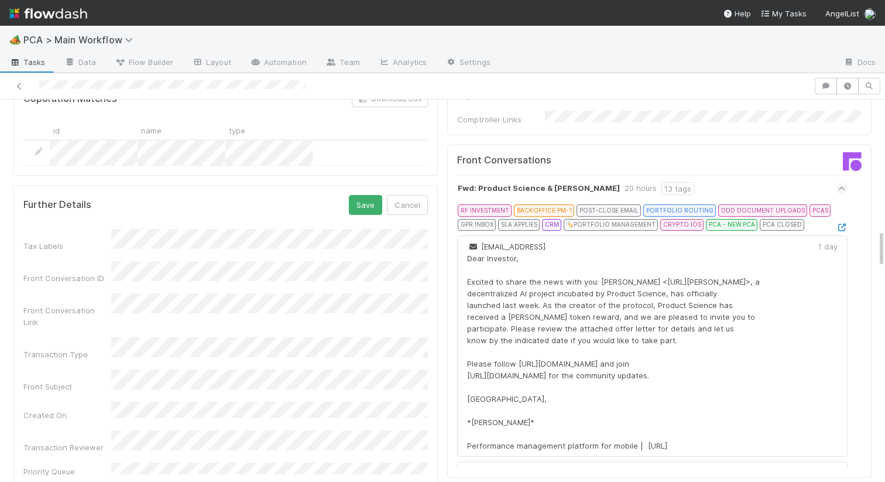
click at [235, 229] on div "Tax Labels Front Conversation ID Front Conversation Link Transaction Type Front…" at bounding box center [225, 439] width 405 height 420
click at [389, 185] on div "Further Details Save Cancel Tax Labels Front Conversation ID Front Conversation…" at bounding box center [225, 422] width 425 height 474
click at [369, 195] on button "Save" at bounding box center [365, 205] width 33 height 20
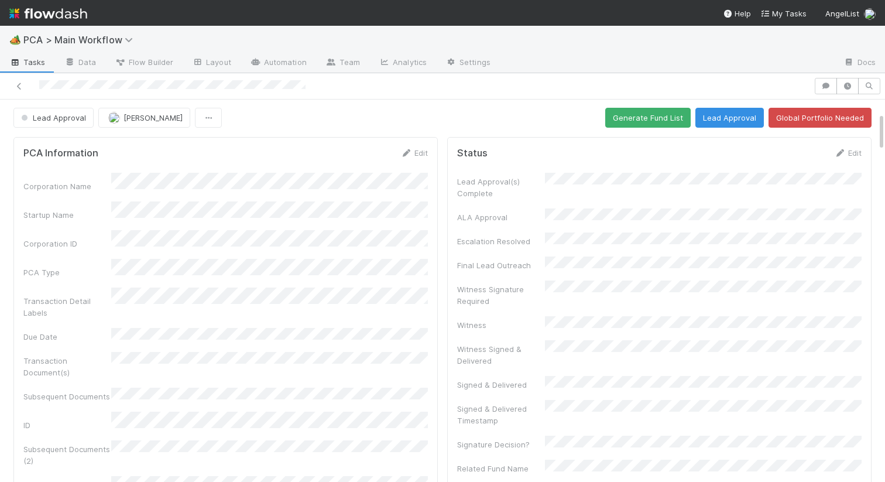
scroll to position [0, 0]
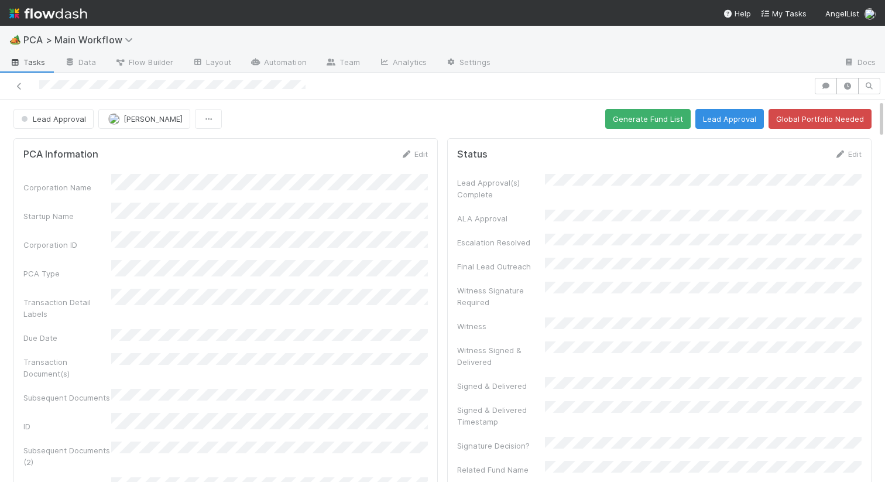
click at [432, 140] on div "PCA Information Edit Corporation Name Startup Name Corporation ID PCA Type Tran…" at bounding box center [225, 423] width 425 height 571
click at [419, 152] on link "Edit" at bounding box center [415, 153] width 28 height 9
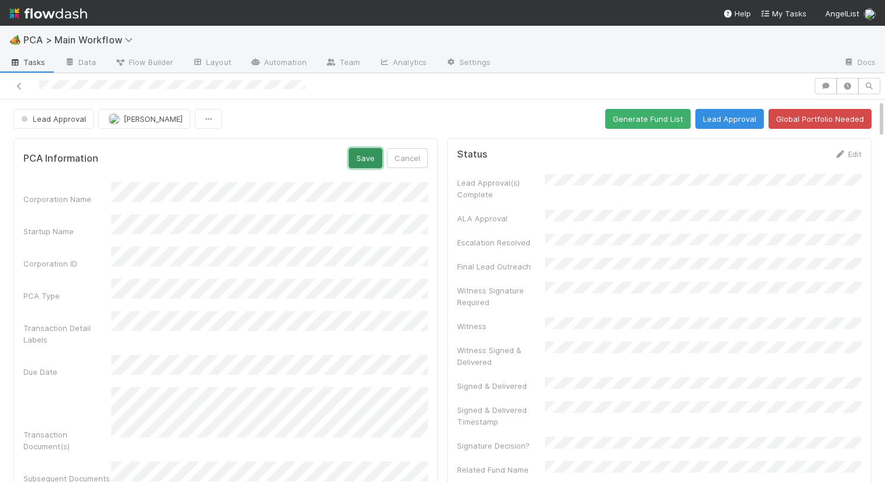
click at [371, 162] on button "Save" at bounding box center [365, 158] width 33 height 20
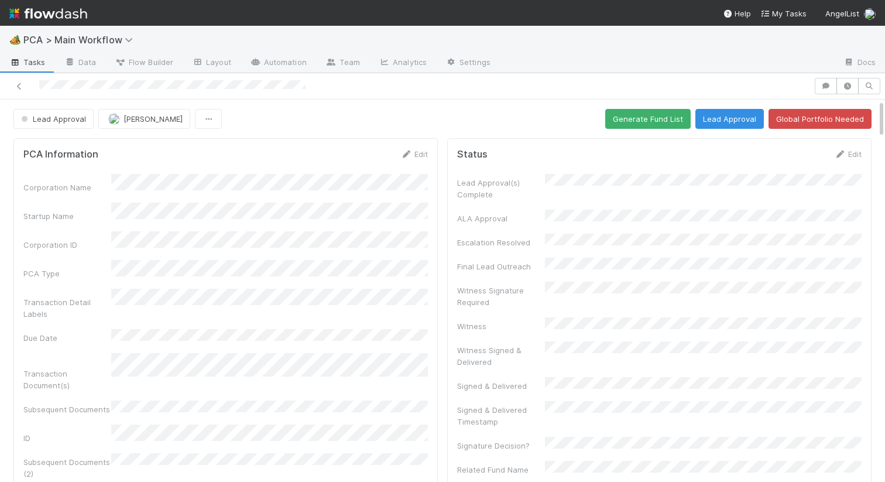
click at [652, 115] on button "Generate Fund List" at bounding box center [648, 119] width 85 height 20
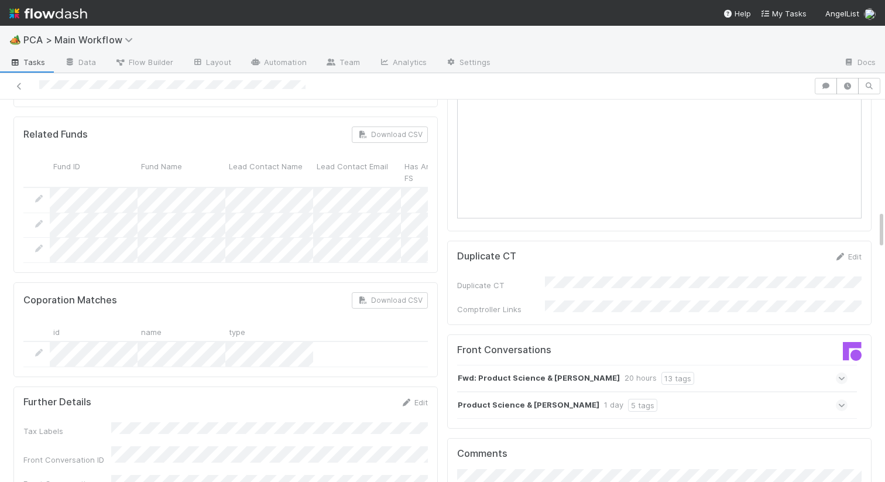
scroll to position [1297, 0]
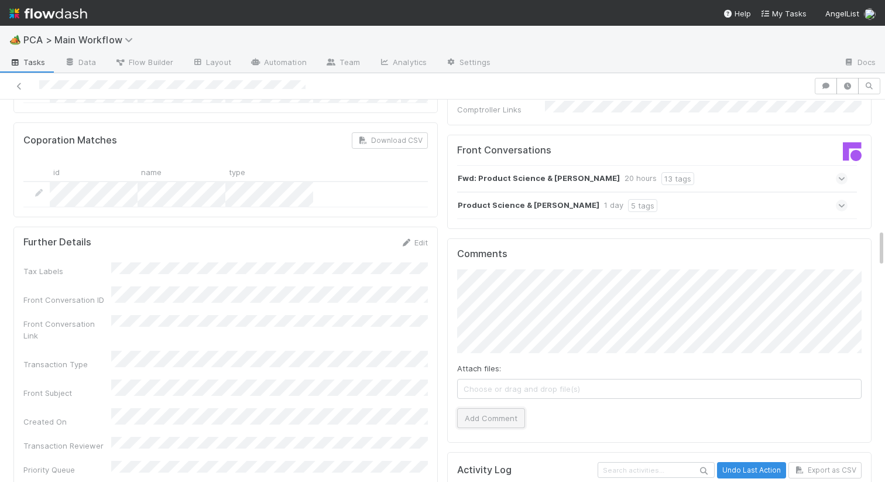
click at [485, 408] on button "Add Comment" at bounding box center [491, 418] width 68 height 20
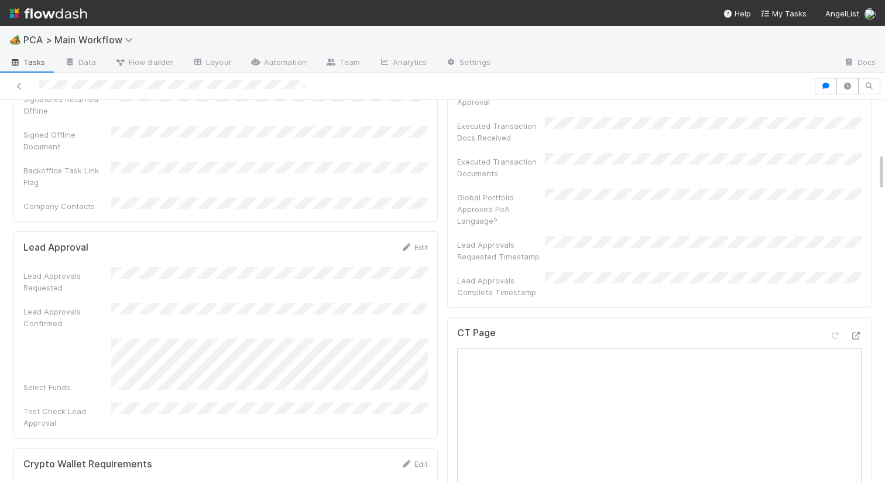
scroll to position [535, 0]
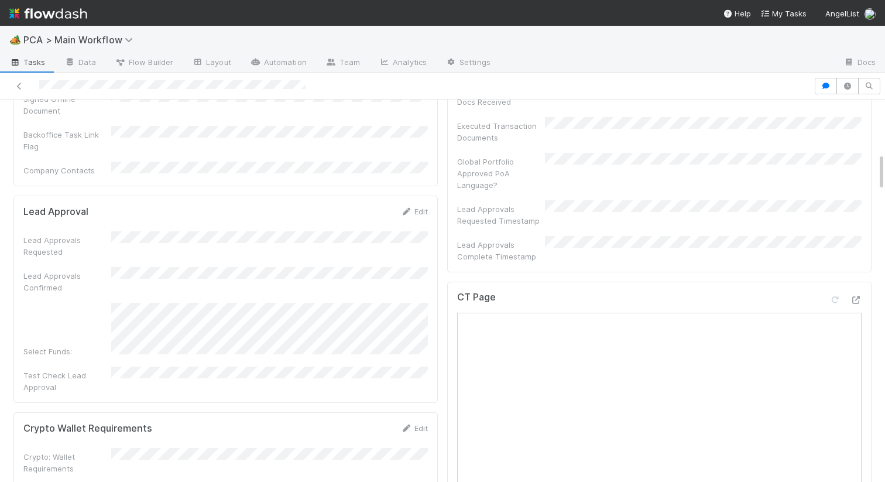
click at [411, 206] on div "Edit" at bounding box center [415, 212] width 28 height 12
click at [412, 207] on link "Edit" at bounding box center [415, 211] width 28 height 9
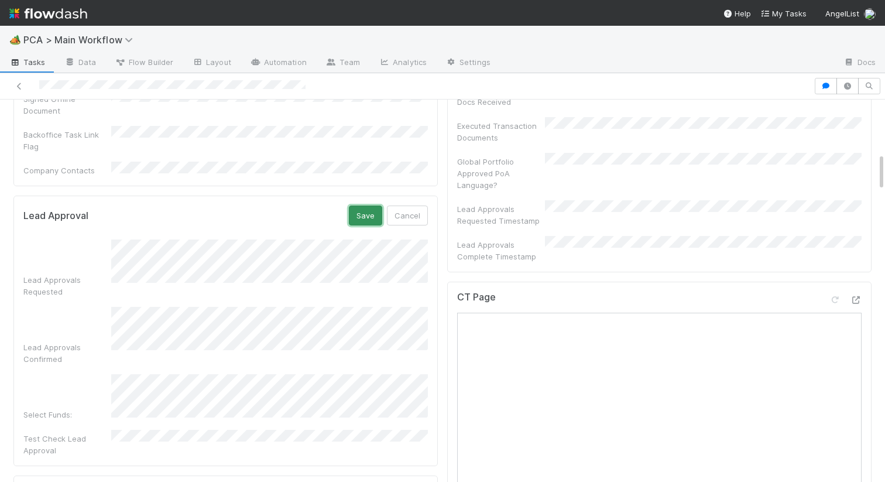
click at [370, 206] on button "Save" at bounding box center [365, 216] width 33 height 20
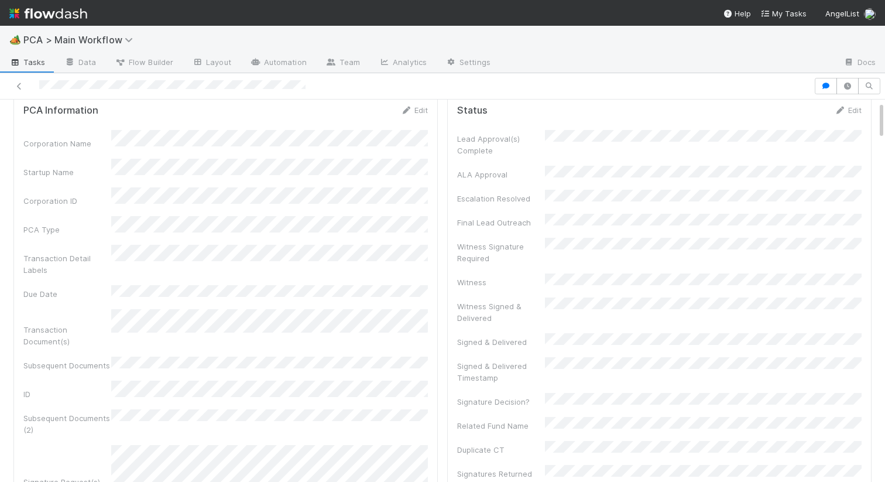
scroll to position [0, 0]
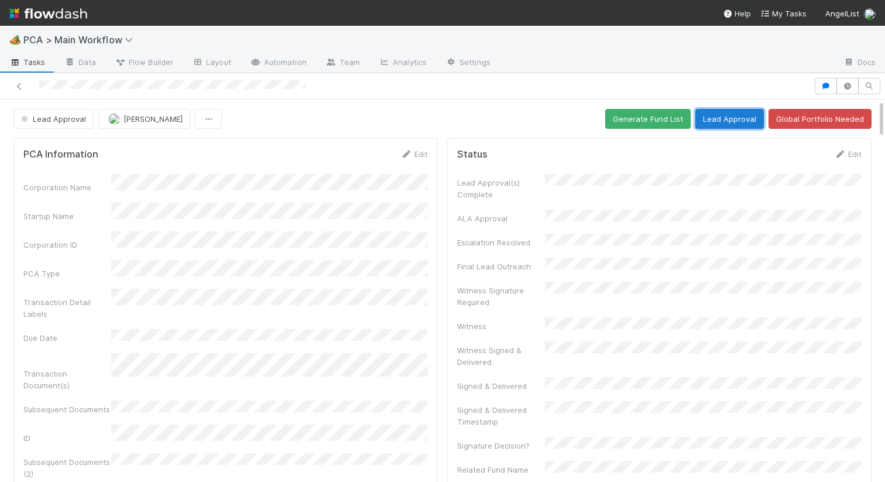
click at [724, 117] on button "Lead Approval" at bounding box center [730, 119] width 69 height 20
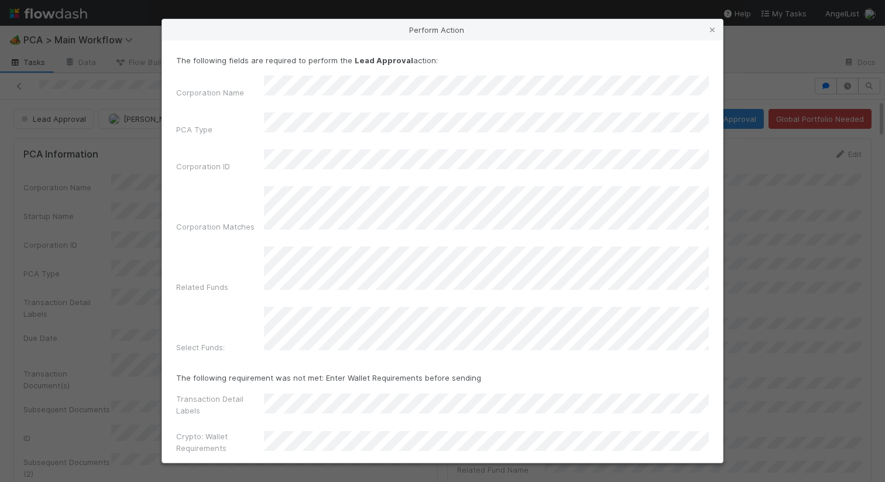
click at [353, 473] on button "Lead Approval" at bounding box center [442, 483] width 533 height 20
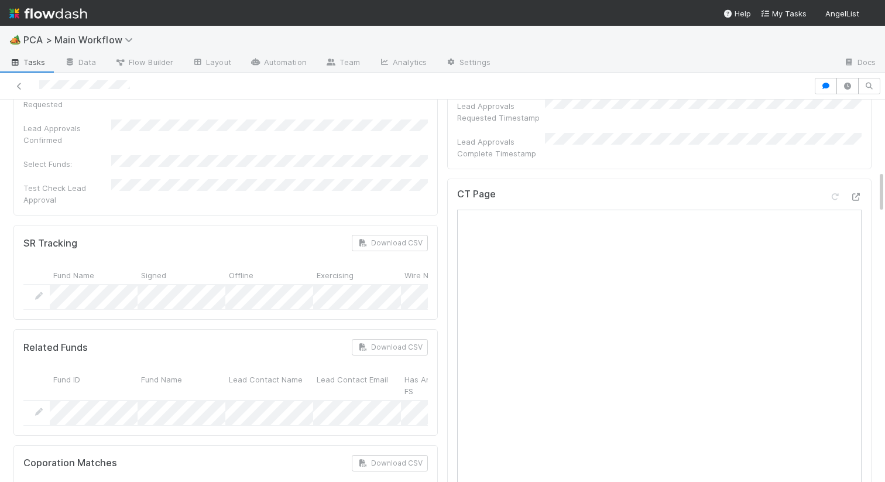
scroll to position [635, 0]
click at [858, 191] on div "CT Page" at bounding box center [659, 201] width 405 height 21
click at [858, 193] on div at bounding box center [856, 199] width 12 height 12
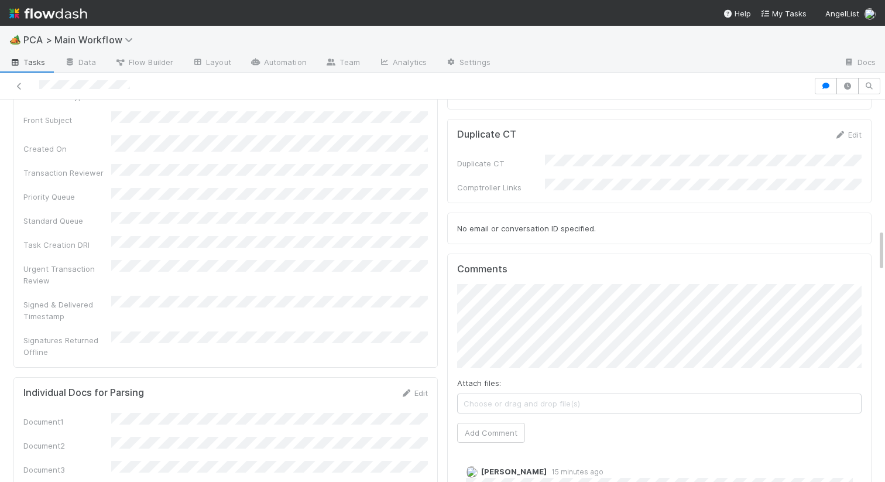
scroll to position [1264, 0]
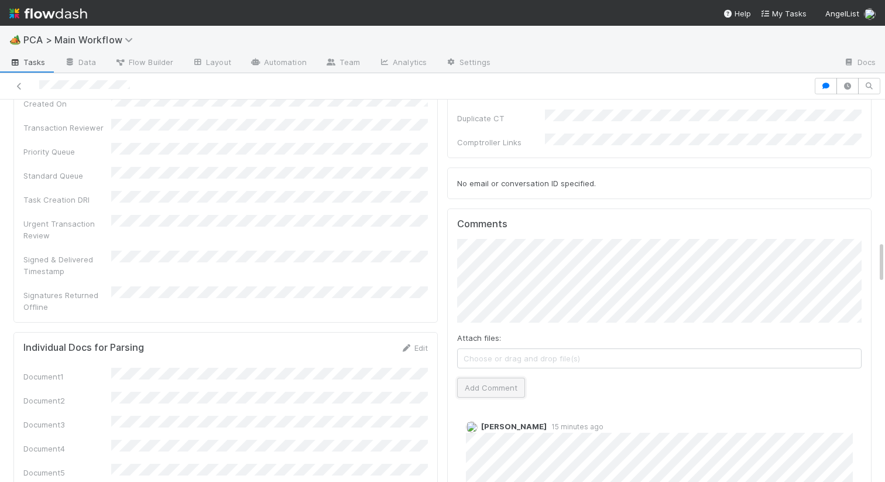
click at [487, 378] on button "Add Comment" at bounding box center [491, 388] width 68 height 20
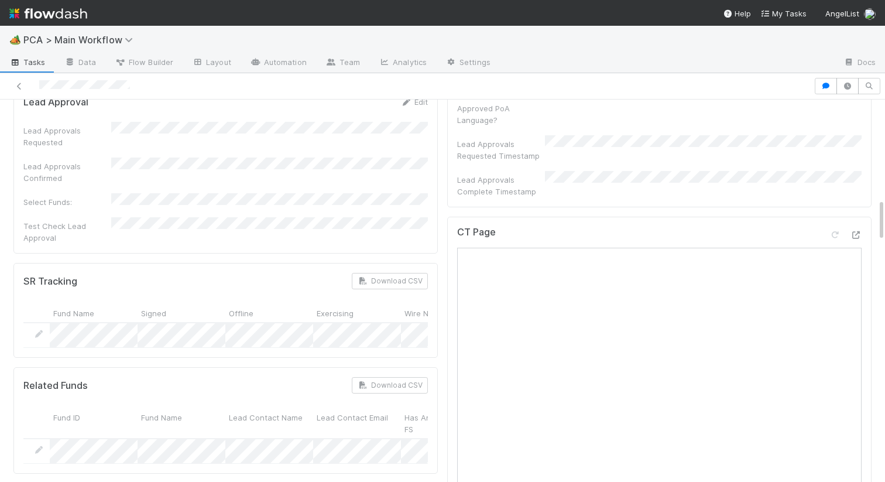
scroll to position [0, 0]
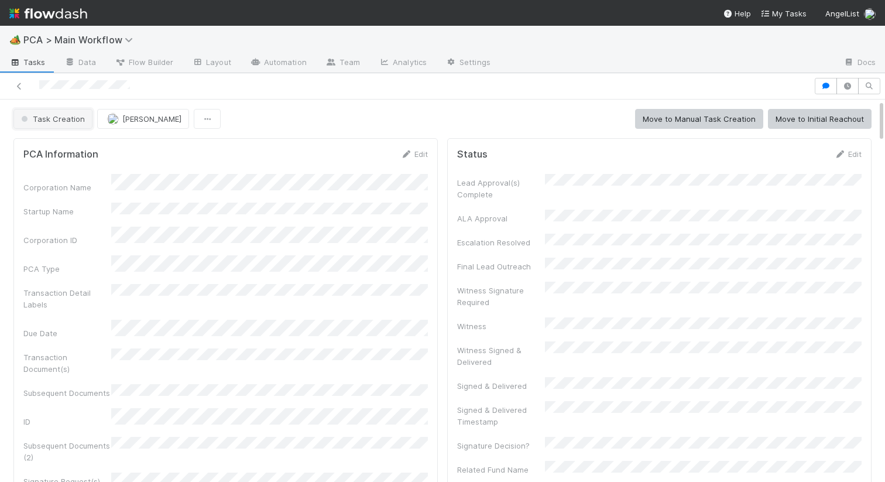
click at [71, 120] on span "Task Creation" at bounding box center [52, 118] width 66 height 9
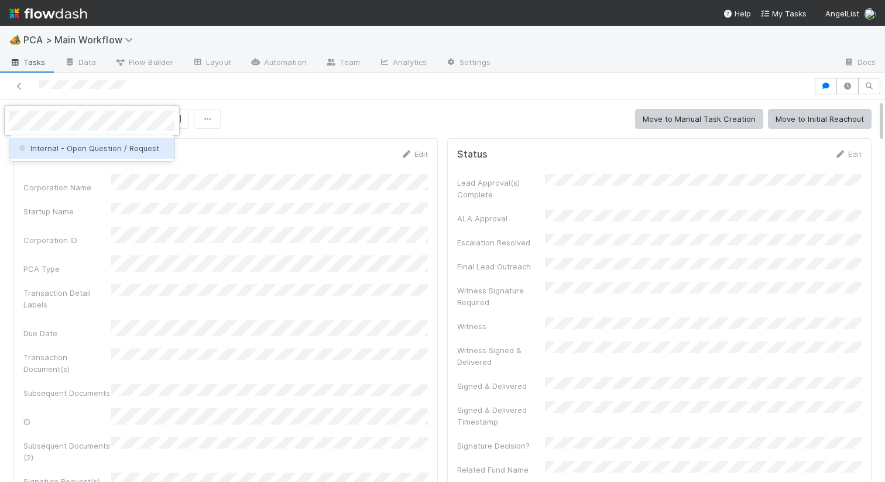
click at [83, 140] on div "Internal - Open Question / Request" at bounding box center [91, 148] width 165 height 21
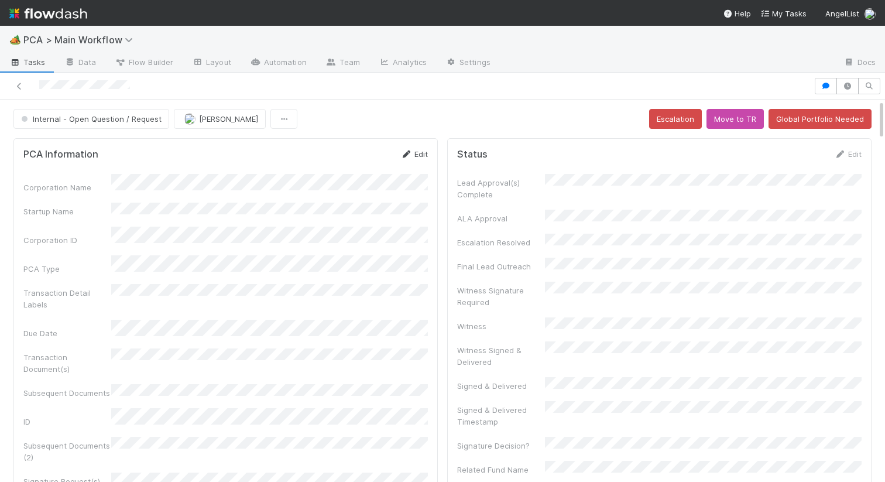
click at [413, 158] on link "Edit" at bounding box center [415, 153] width 28 height 9
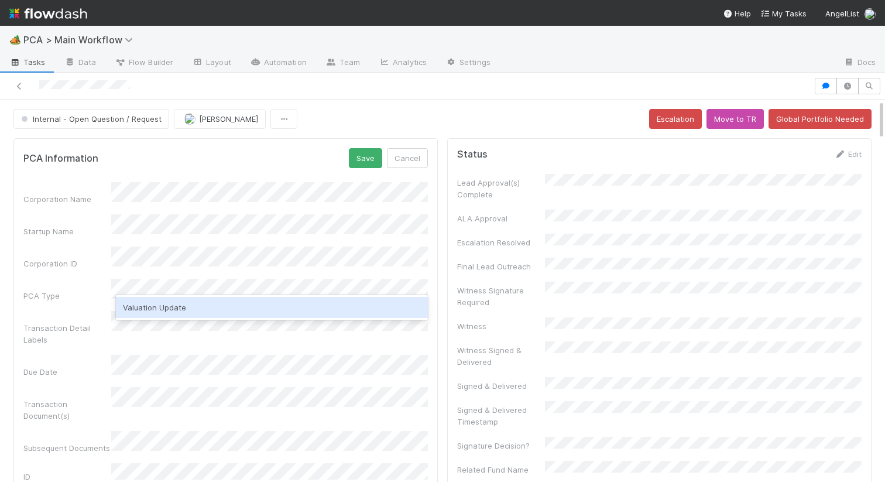
click at [188, 309] on div "Valuation Update" at bounding box center [272, 307] width 312 height 21
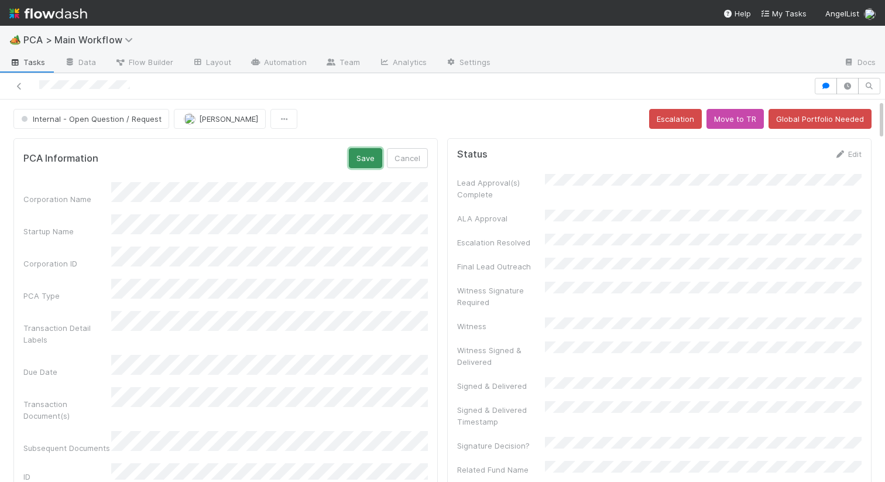
click at [369, 155] on button "Save" at bounding box center [365, 158] width 33 height 20
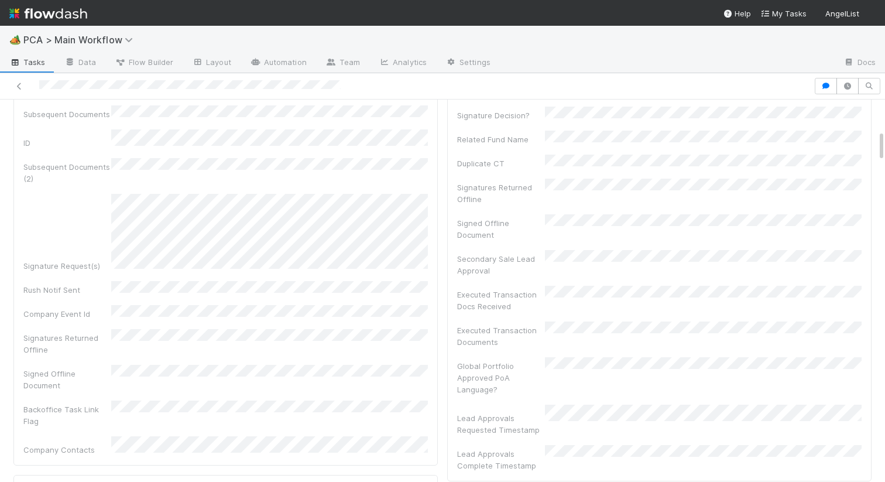
scroll to position [324, 0]
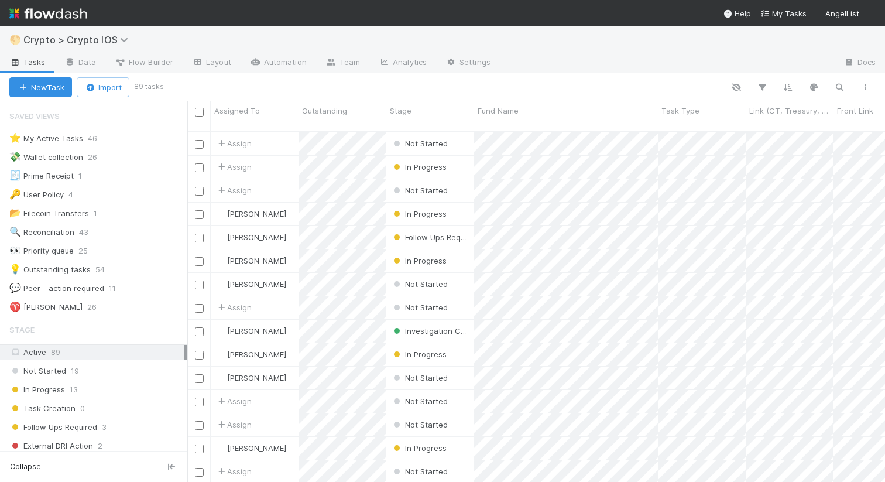
scroll to position [0, 1]
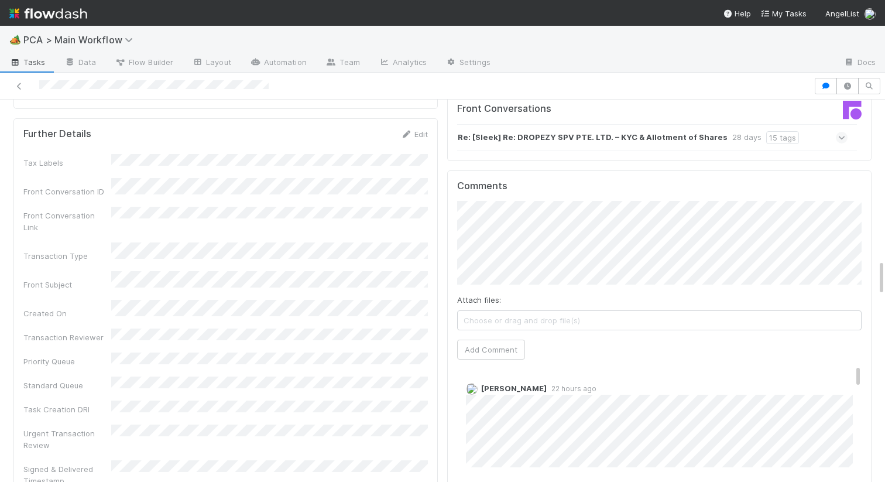
scroll to position [1699, 0]
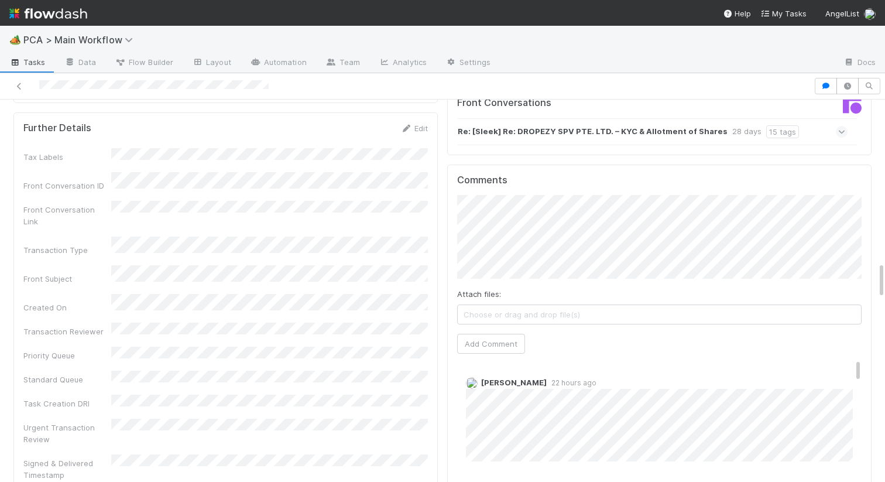
click at [509, 215] on div "Attach files: Choose or drag and drop file(s) Add Comment" at bounding box center [659, 274] width 405 height 159
click at [476, 334] on button "Add Comment" at bounding box center [491, 344] width 68 height 20
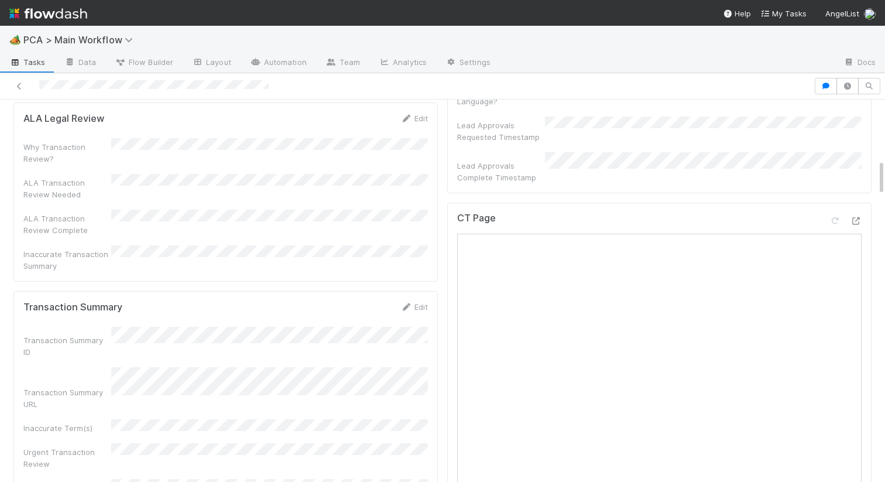
scroll to position [0, 0]
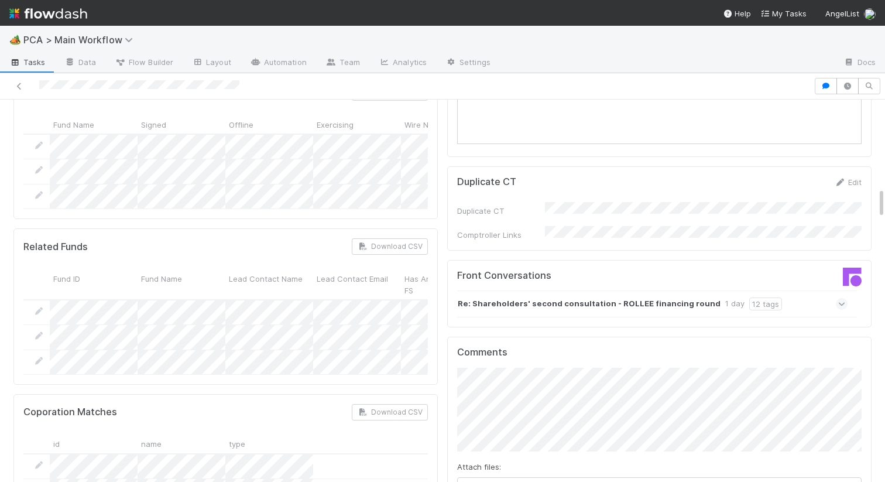
scroll to position [1251, 0]
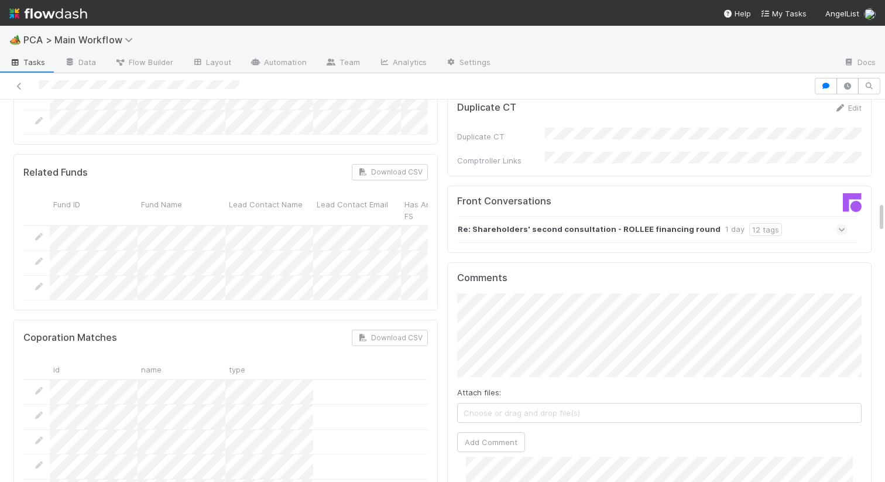
click at [517, 223] on strong "Re: Shareholders' second consultation - ROLLEE financing round" at bounding box center [589, 229] width 263 height 13
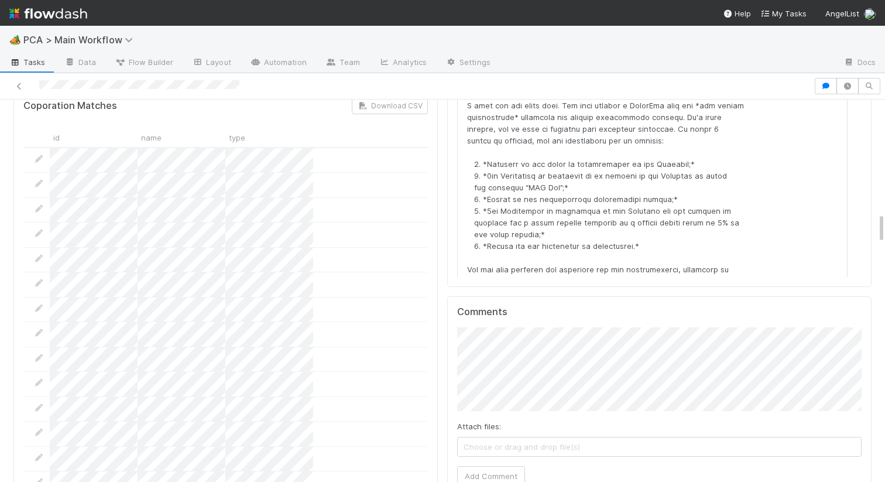
scroll to position [1494, 0]
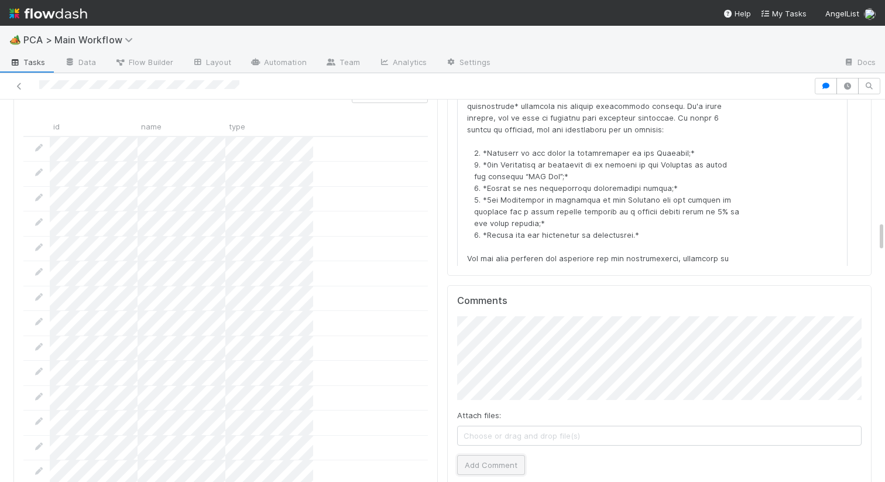
click at [469, 455] on button "Add Comment" at bounding box center [491, 465] width 68 height 20
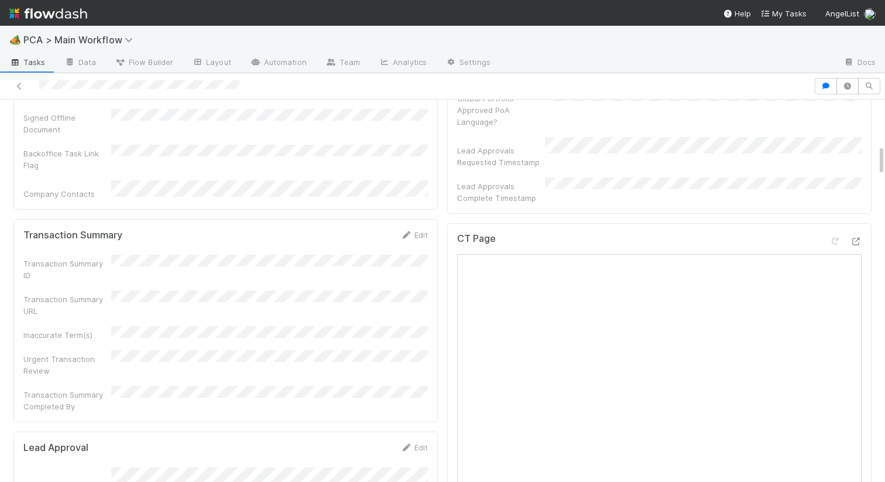
scroll to position [0, 0]
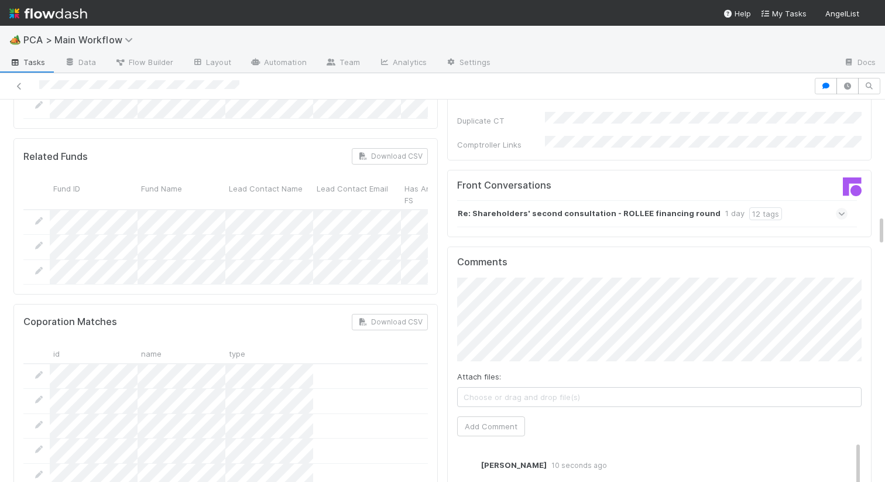
scroll to position [1107, 0]
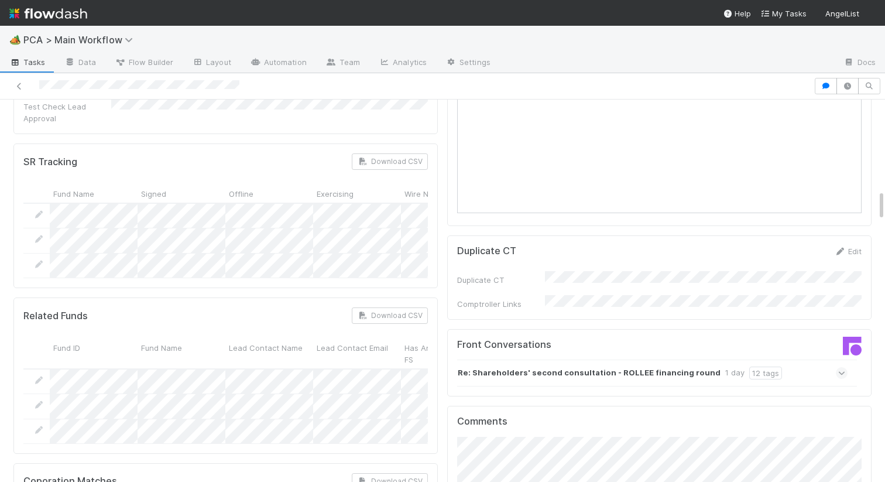
click at [506, 367] on strong "Re: Shareholders' second consultation - ROLLEE financing round" at bounding box center [589, 373] width 263 height 13
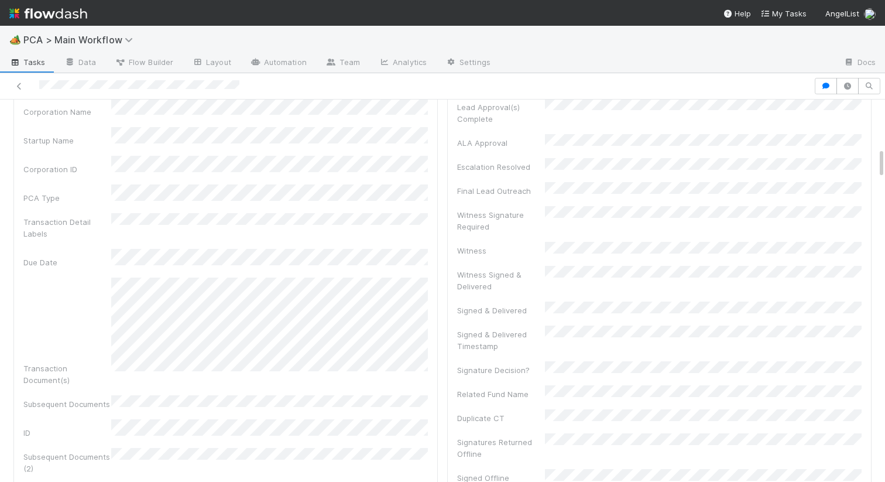
scroll to position [0, 0]
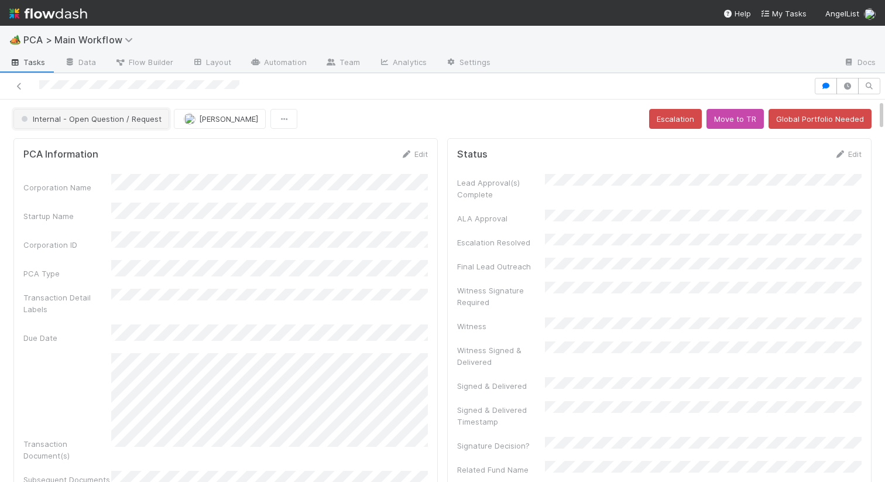
click at [132, 121] on span "Internal - Open Question / Request" at bounding box center [90, 118] width 143 height 9
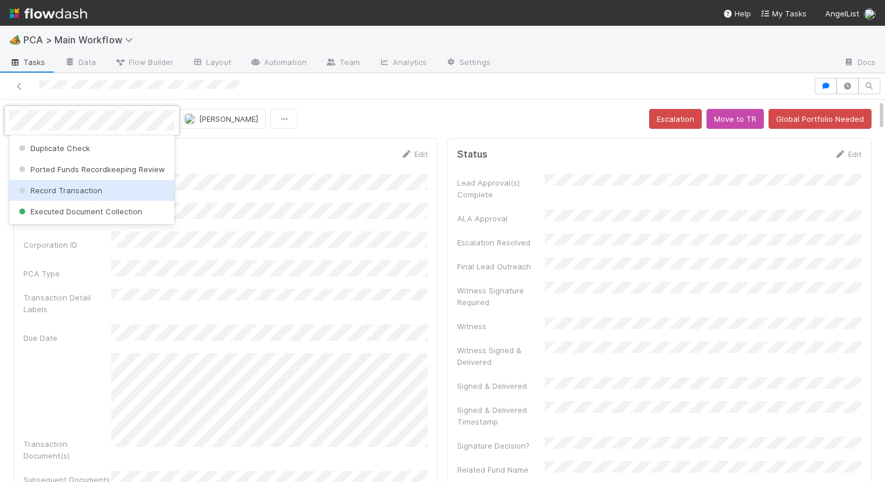
click at [75, 189] on span "Record Transaction" at bounding box center [59, 190] width 86 height 9
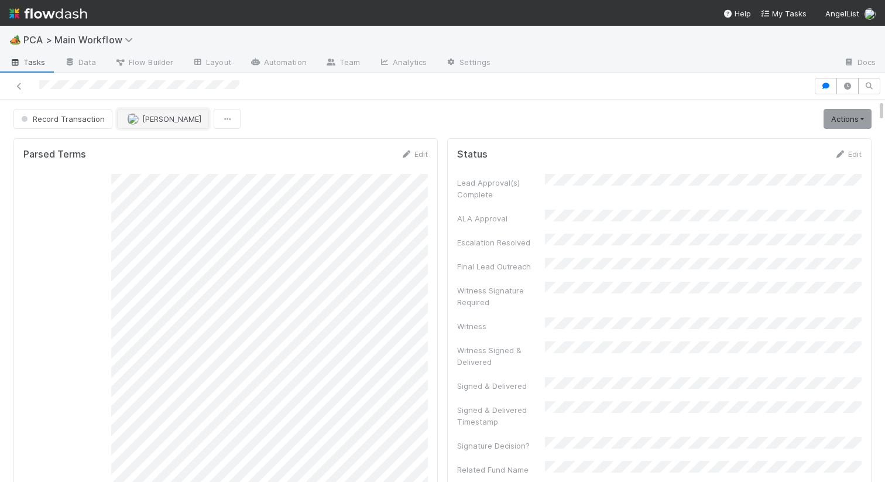
click at [151, 114] on span "[PERSON_NAME]" at bounding box center [171, 118] width 59 height 9
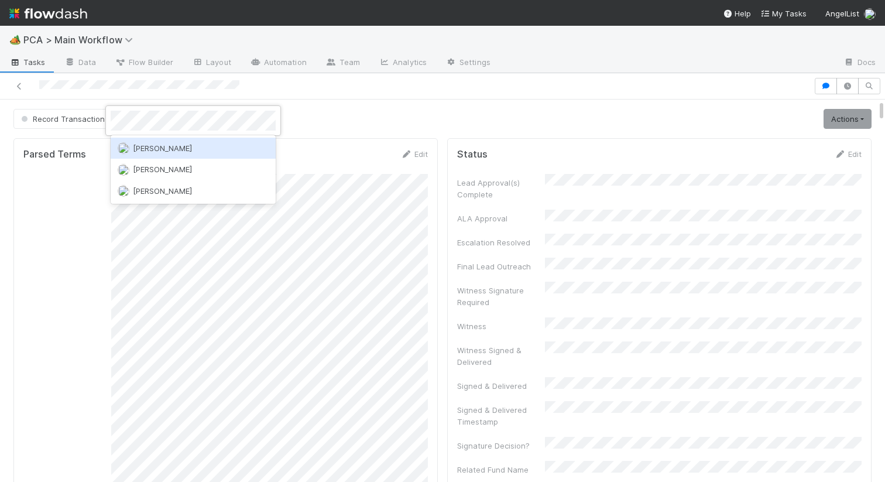
click at [153, 151] on span "Febbie Cervantes" at bounding box center [162, 147] width 59 height 9
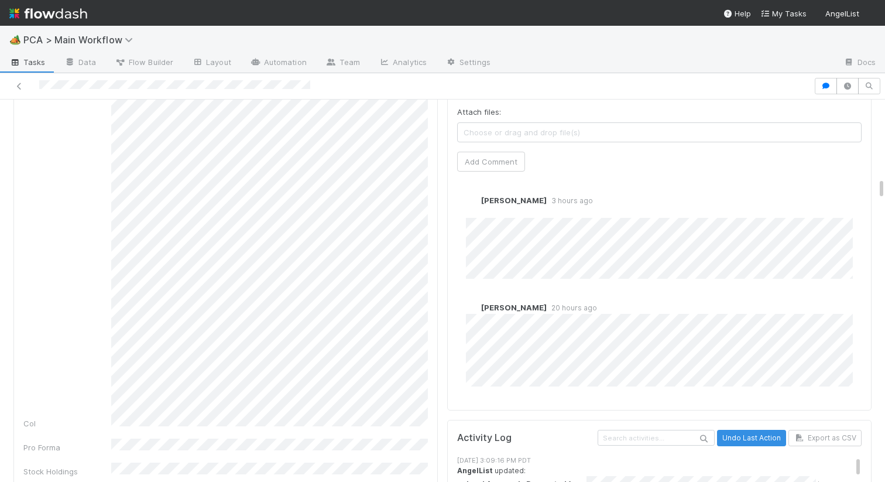
scroll to position [1529, 0]
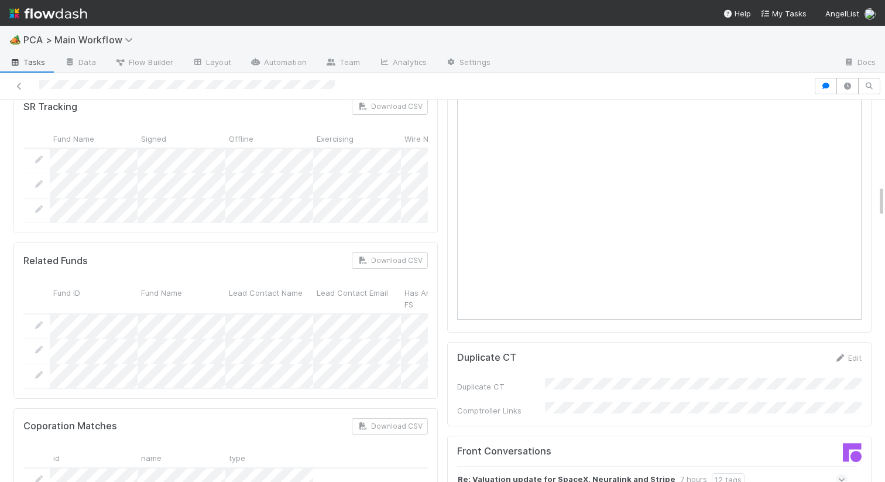
scroll to position [1116, 0]
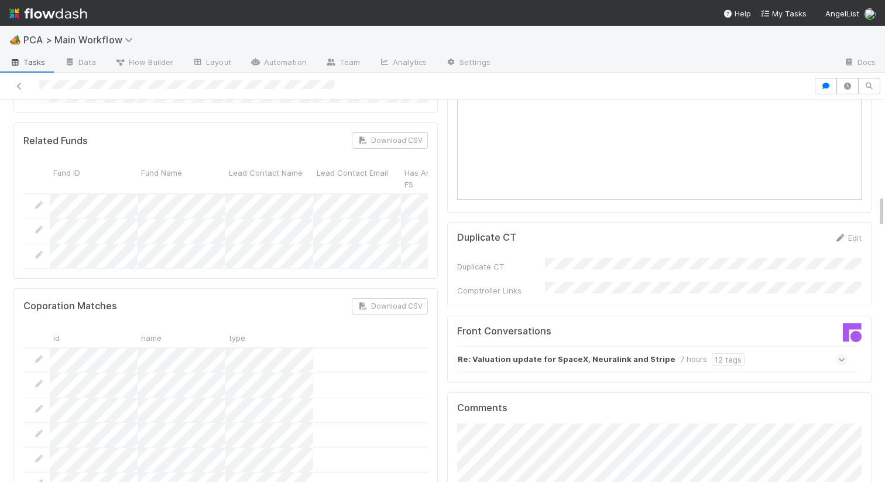
click at [533, 353] on strong "Re: Valuation update for SpaceX, Neuralink and Stripe" at bounding box center [567, 359] width 218 height 13
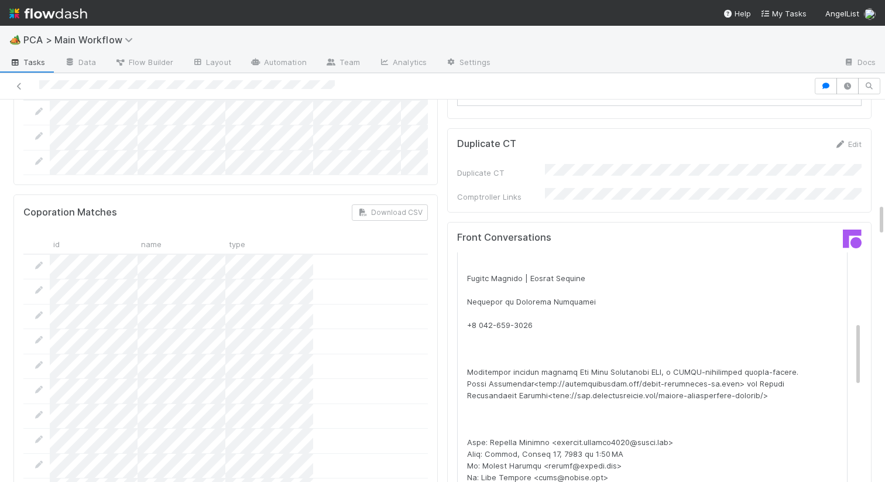
scroll to position [0, 0]
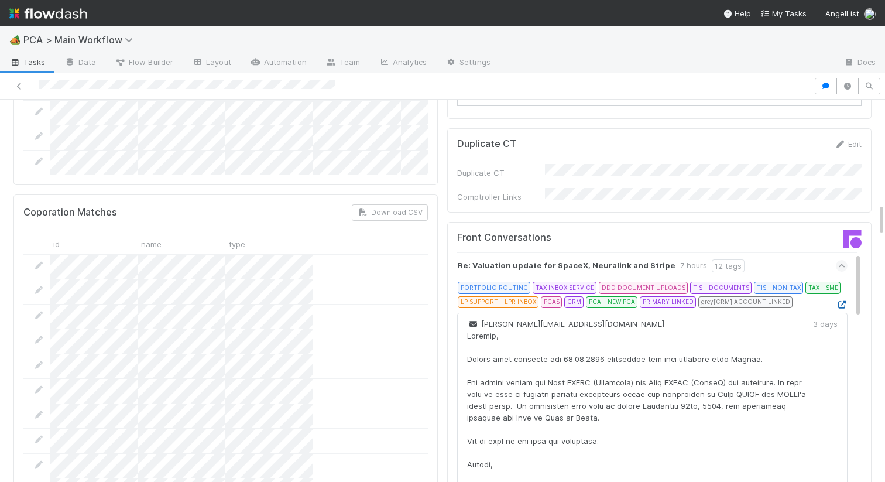
click at [838, 301] on icon at bounding box center [842, 305] width 12 height 8
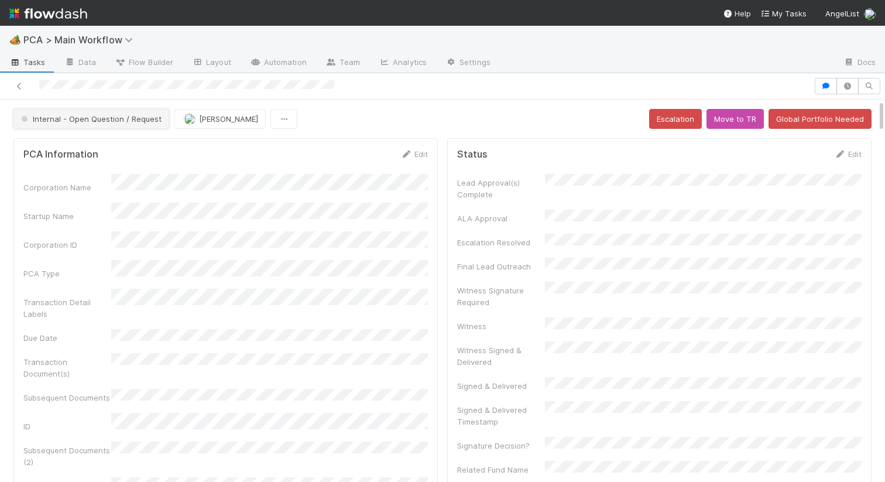
click at [61, 122] on span "Internal - Open Question / Request" at bounding box center [90, 118] width 143 height 9
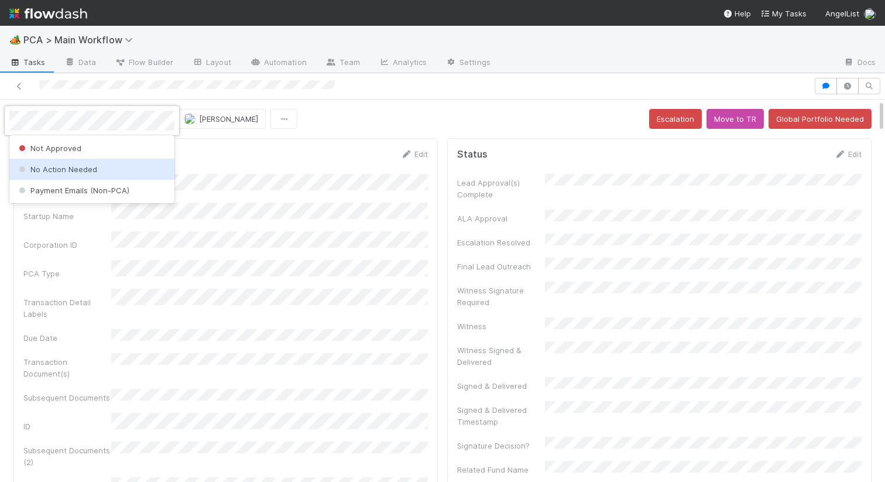
click at [69, 172] on span "No Action Needed" at bounding box center [56, 169] width 81 height 9
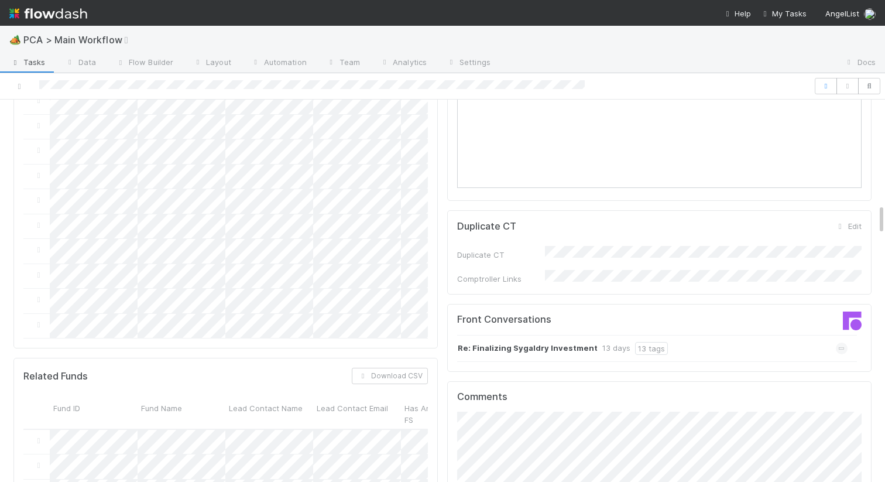
scroll to position [1537, 0]
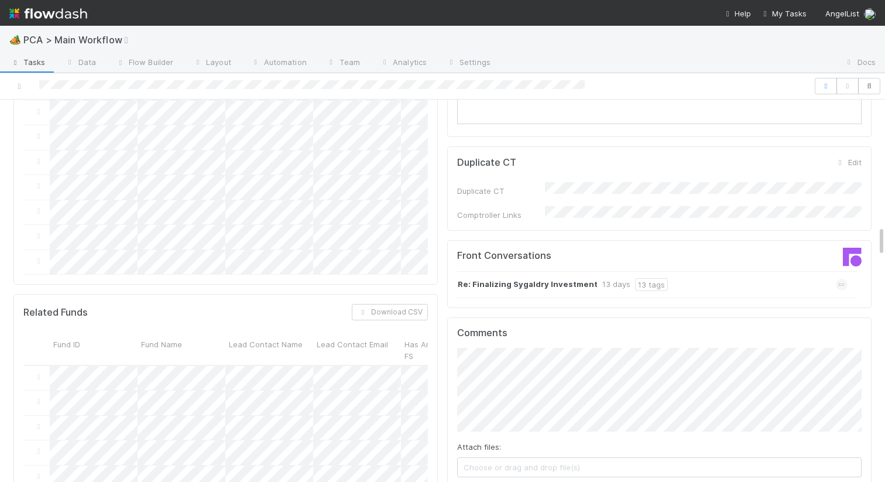
click at [498, 278] on strong "Re: Finalizing Sygaldry Investment" at bounding box center [528, 284] width 140 height 13
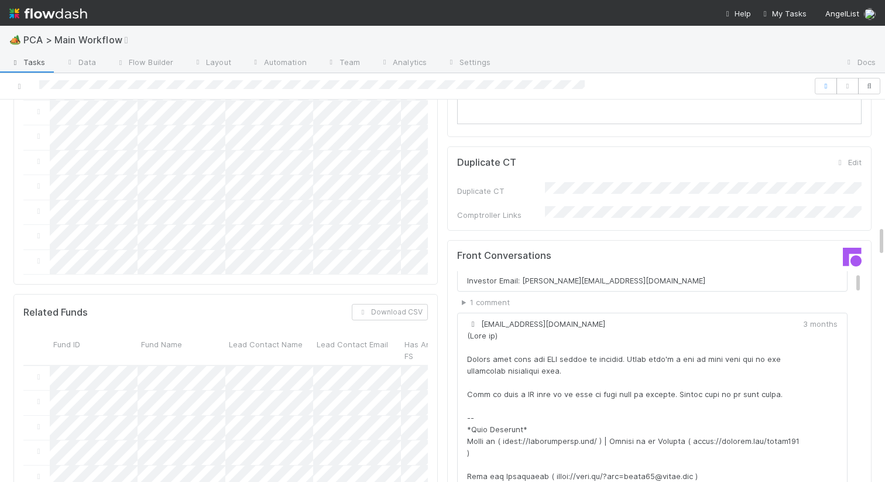
scroll to position [0, 0]
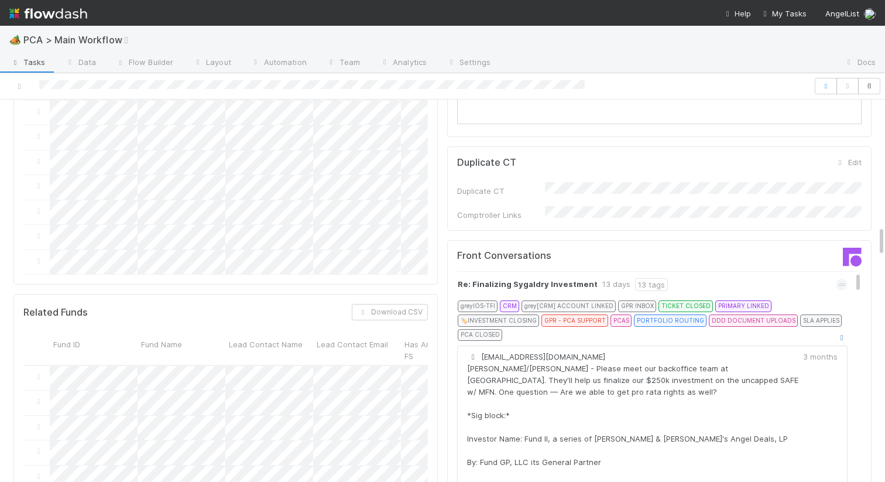
click at [844, 334] on icon at bounding box center [842, 338] width 12 height 8
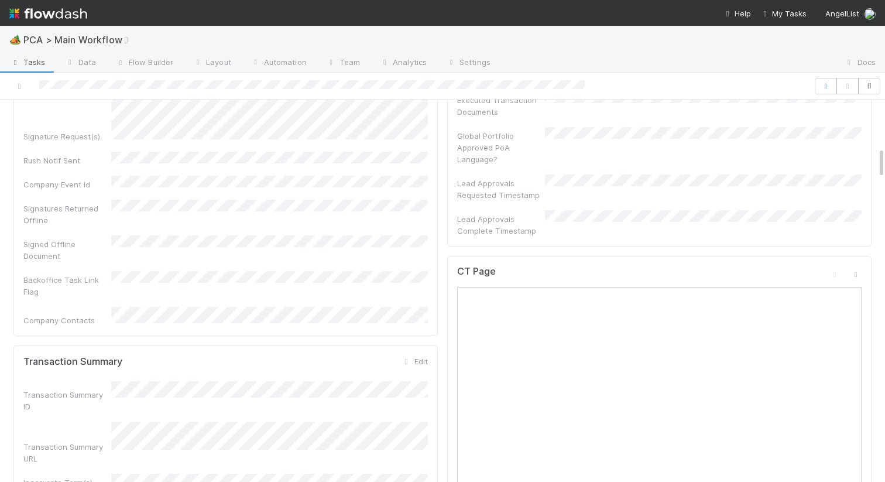
scroll to position [580, 0]
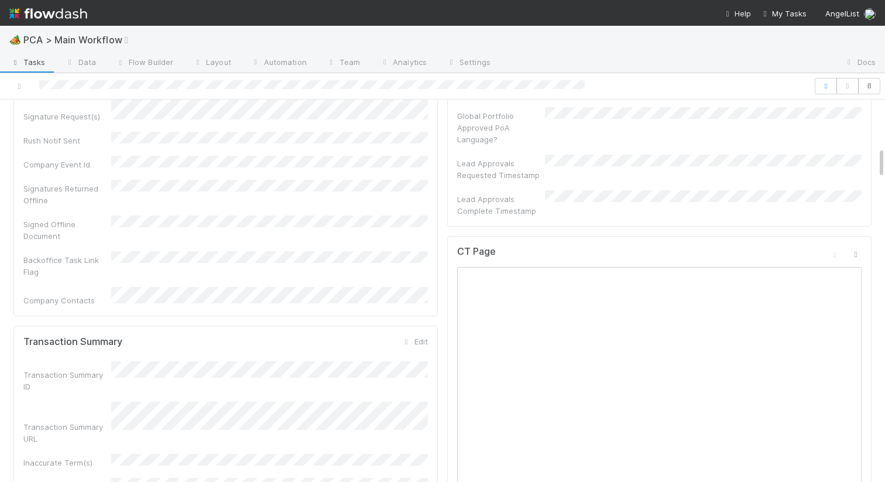
click at [854, 251] on icon at bounding box center [856, 255] width 12 height 8
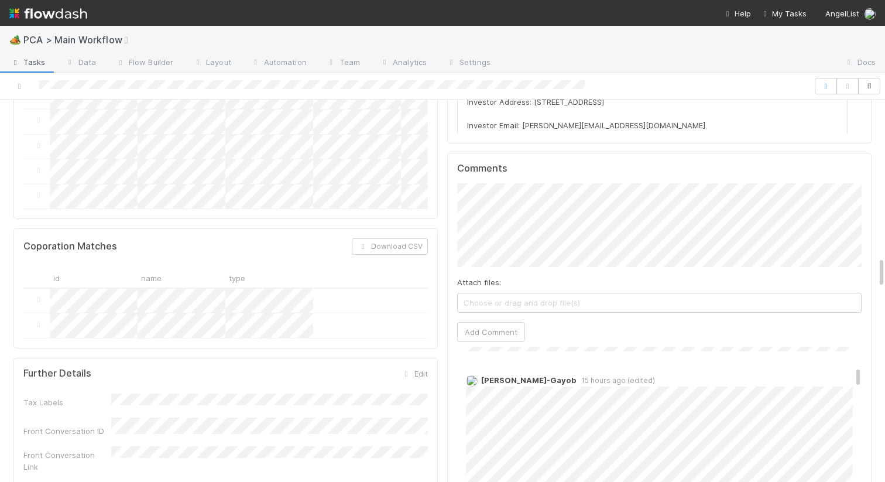
scroll to position [1920, 0]
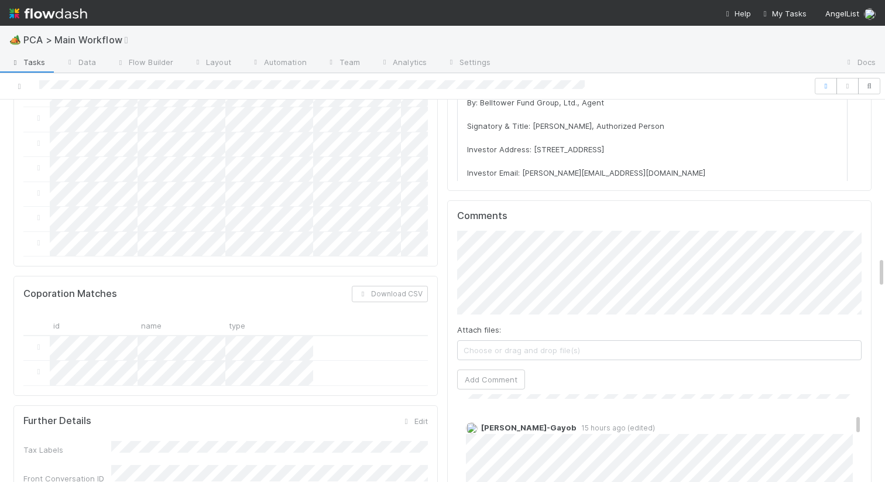
click at [497, 326] on div "Comments Attach files: Choose or drag and drop file(s) Add Comment Loraine Pati…" at bounding box center [659, 419] width 405 height 419
click at [497, 370] on button "Add Comment" at bounding box center [491, 380] width 68 height 20
click at [370, 361] on div at bounding box center [225, 373] width 405 height 25
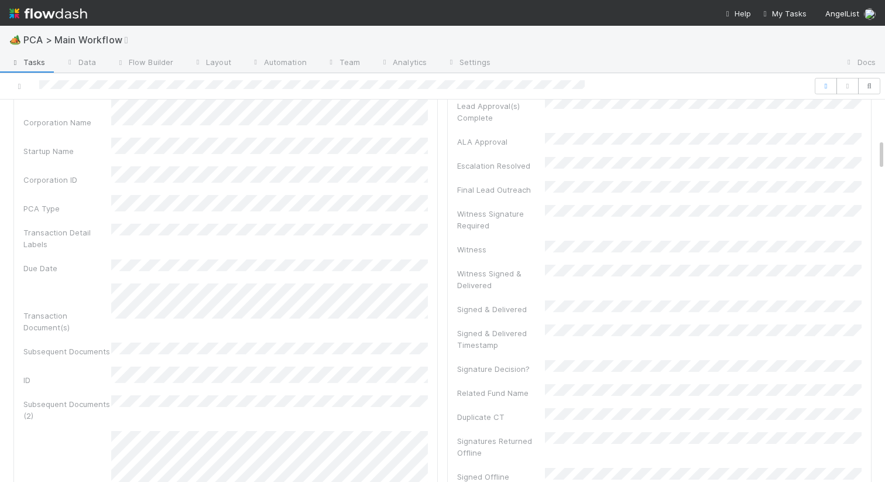
scroll to position [0, 0]
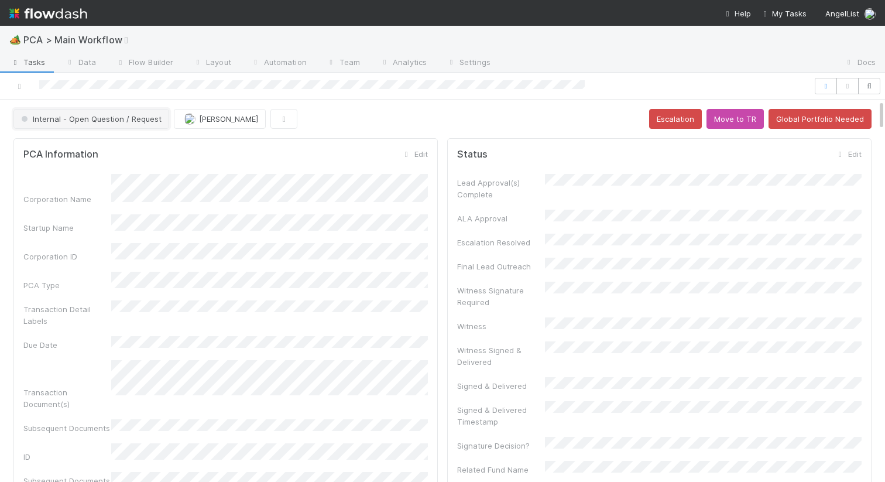
click at [87, 127] on button "Internal - Open Question / Request" at bounding box center [91, 119] width 156 height 20
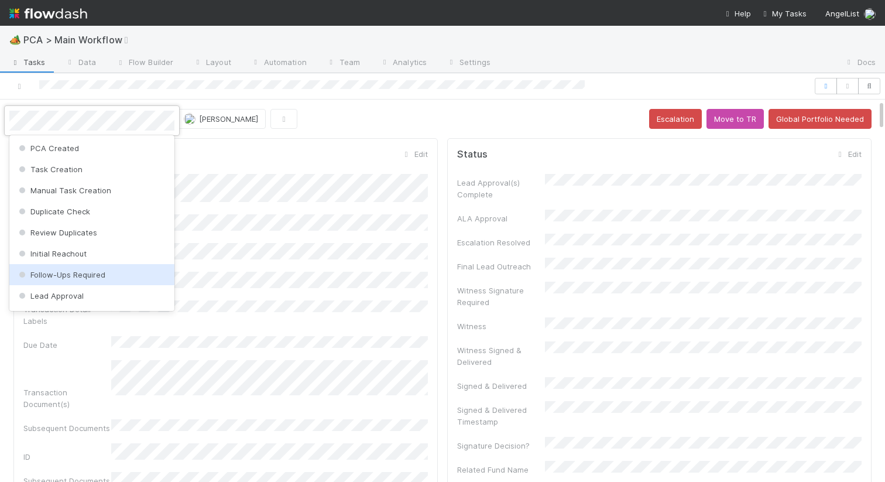
click at [59, 279] on div "Follow-Ups Required" at bounding box center [91, 274] width 165 height 21
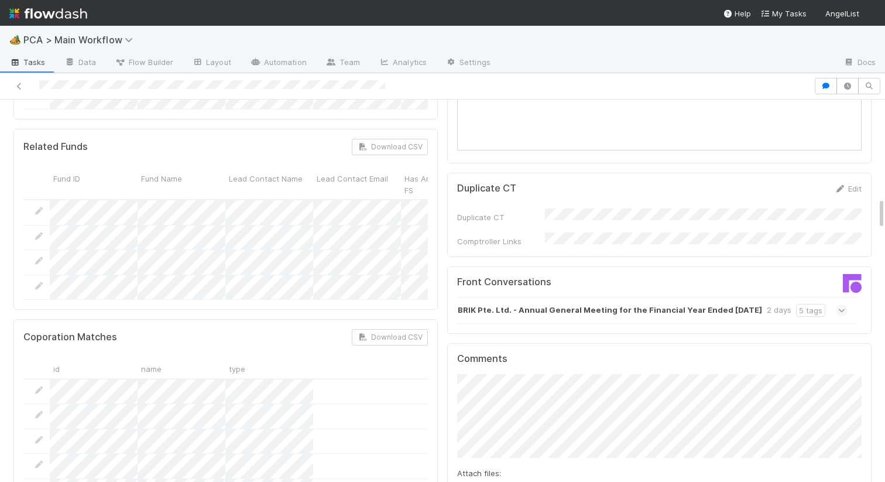
scroll to position [1150, 0]
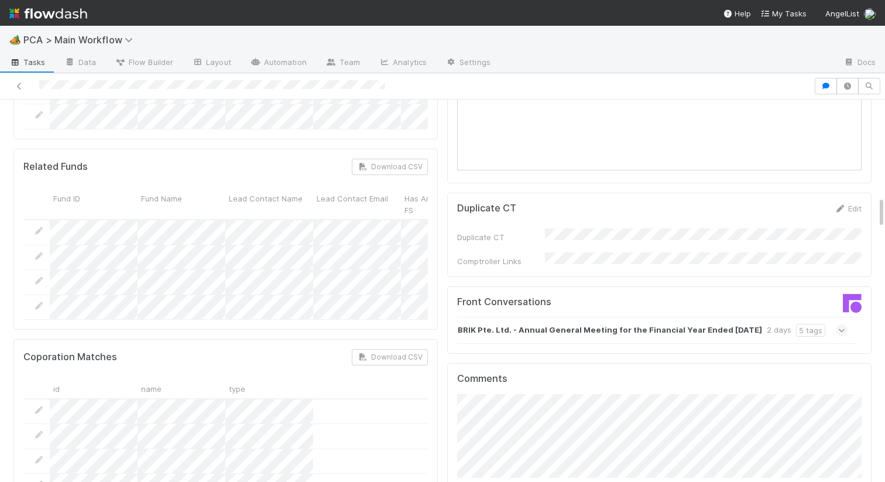
click at [573, 324] on strong "BRIK Pte. Ltd. - Annual General Meeting for the Financial Year Ended [DATE]" at bounding box center [610, 330] width 305 height 13
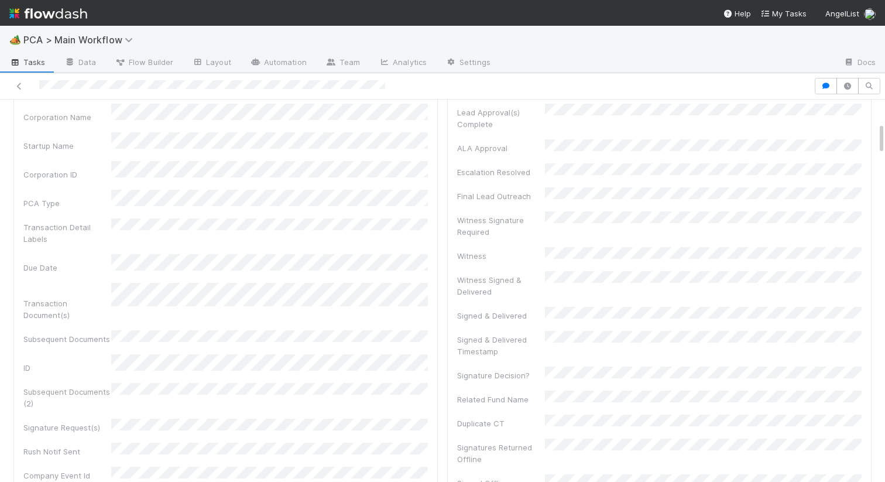
scroll to position [0, 0]
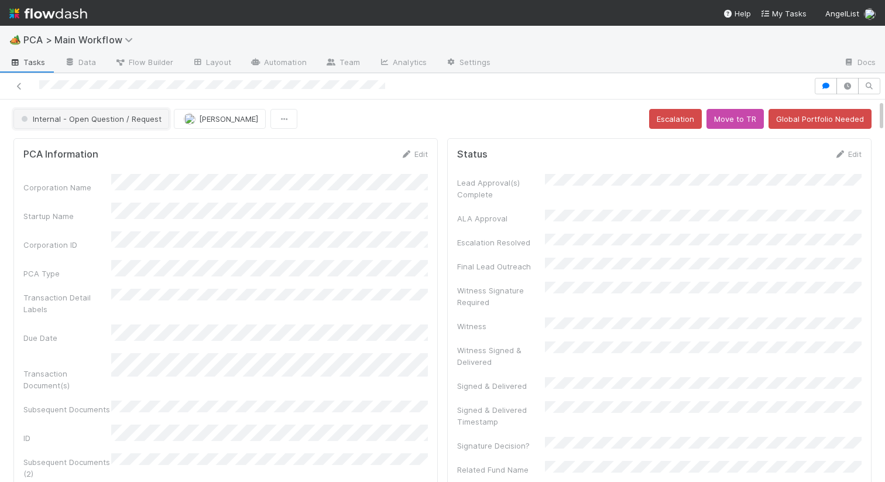
click at [115, 123] on button "Internal - Open Question / Request" at bounding box center [91, 119] width 156 height 20
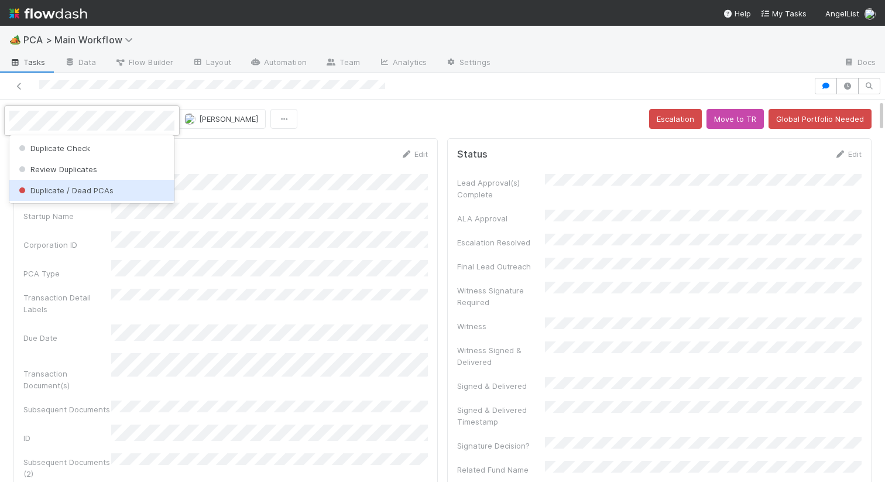
click at [74, 183] on div "Duplicate / Dead PCAs" at bounding box center [91, 190] width 165 height 21
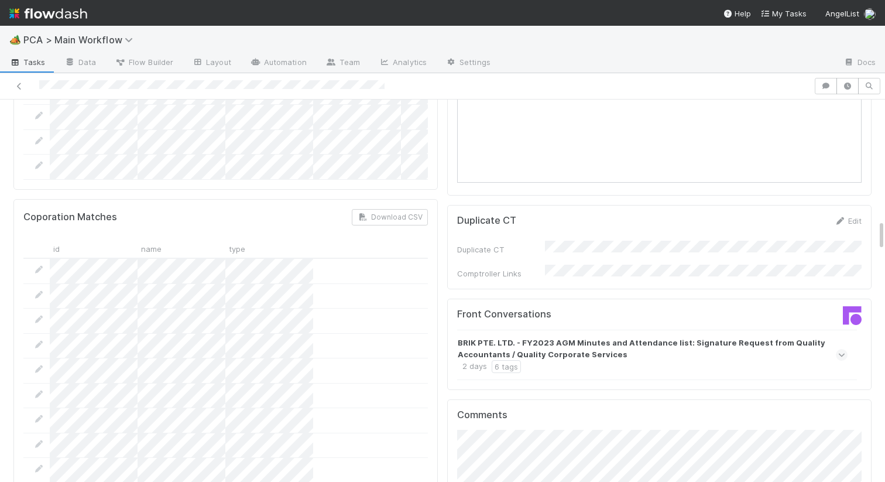
scroll to position [1486, 0]
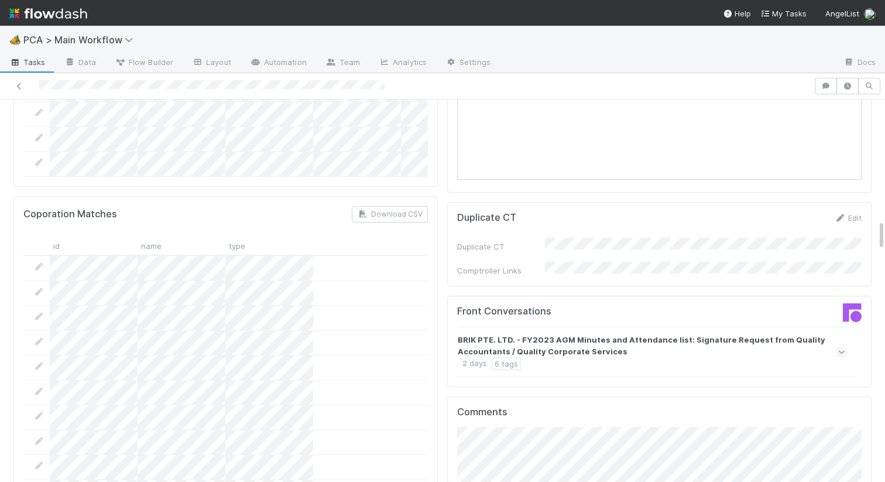
click at [584, 334] on div "BRIK PTE. LTD. - FY2023 AGM Minutes and Attendance list: Signature Request from…" at bounding box center [651, 352] width 387 height 36
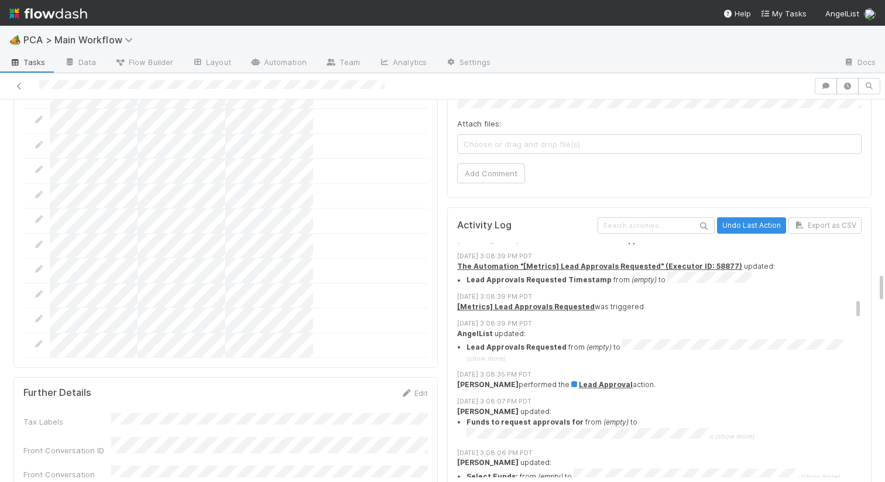
scroll to position [596, 0]
click at [506, 356] on span "(show more)" at bounding box center [486, 360] width 39 height 8
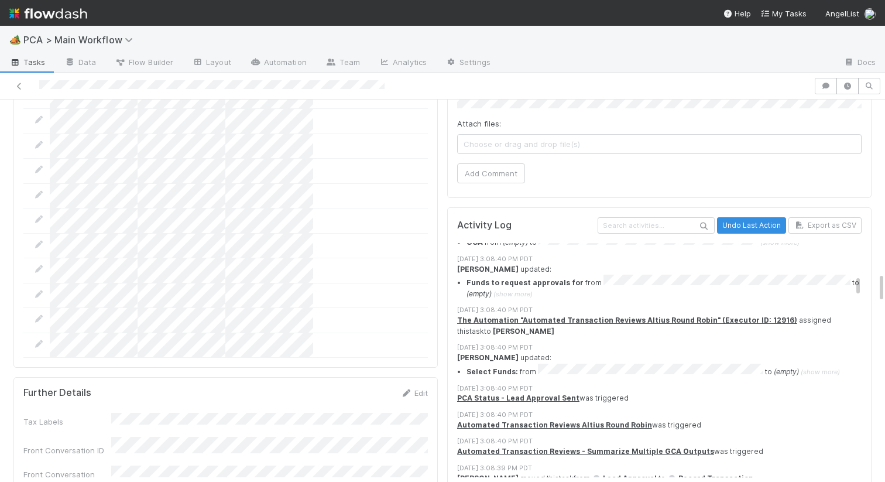
scroll to position [354, 0]
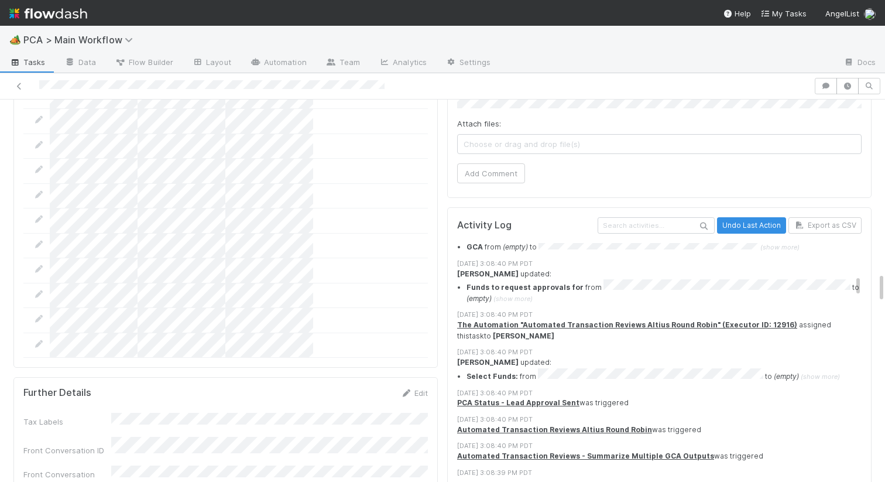
click at [823, 372] on span "(show more)" at bounding box center [820, 376] width 39 height 8
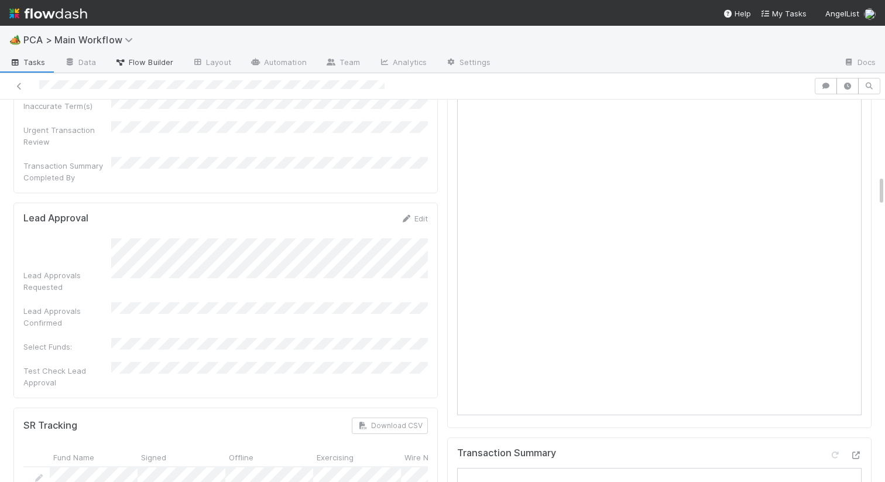
scroll to position [893, 0]
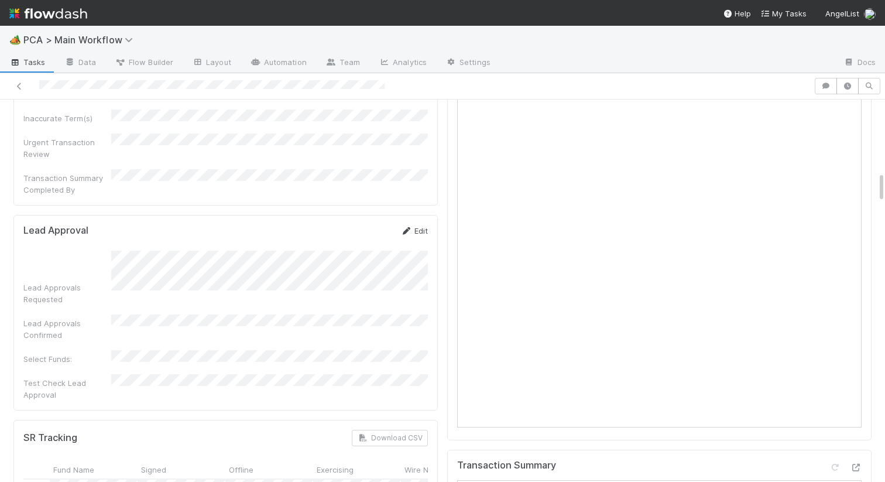
click at [418, 226] on link "Edit" at bounding box center [415, 230] width 28 height 9
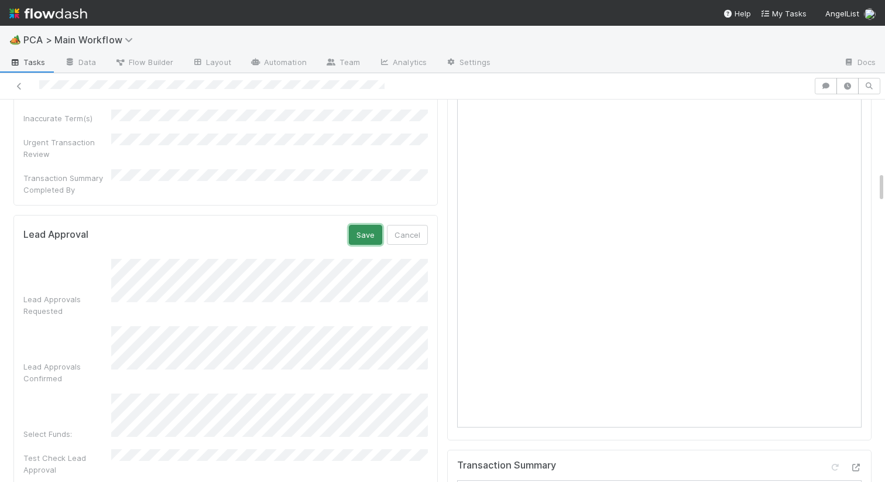
click at [361, 225] on button "Save" at bounding box center [365, 235] width 33 height 20
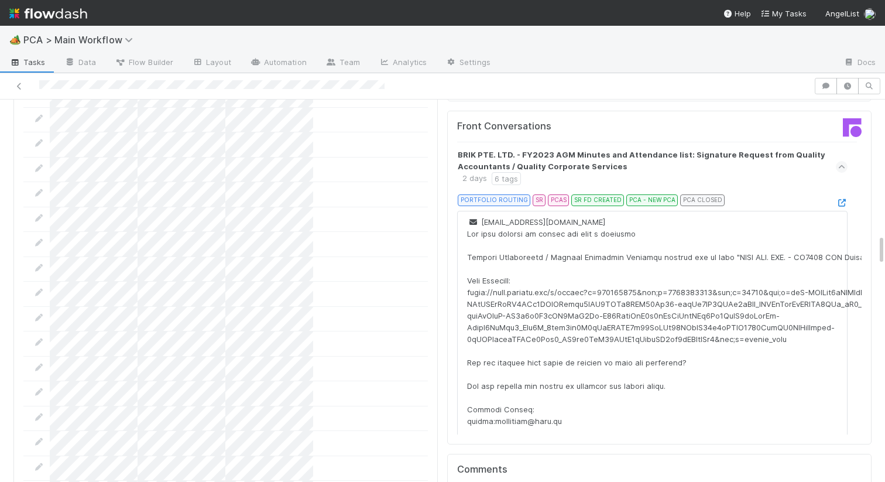
scroll to position [1864, 0]
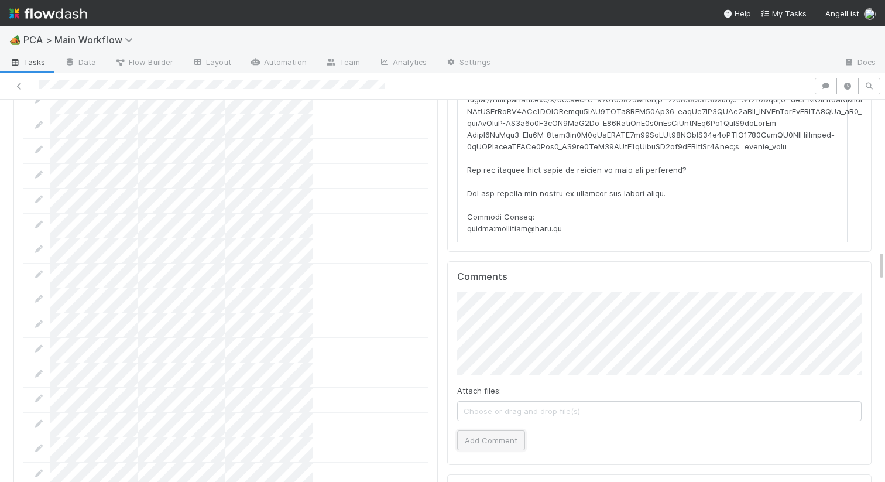
click at [493, 430] on button "Add Comment" at bounding box center [491, 440] width 68 height 20
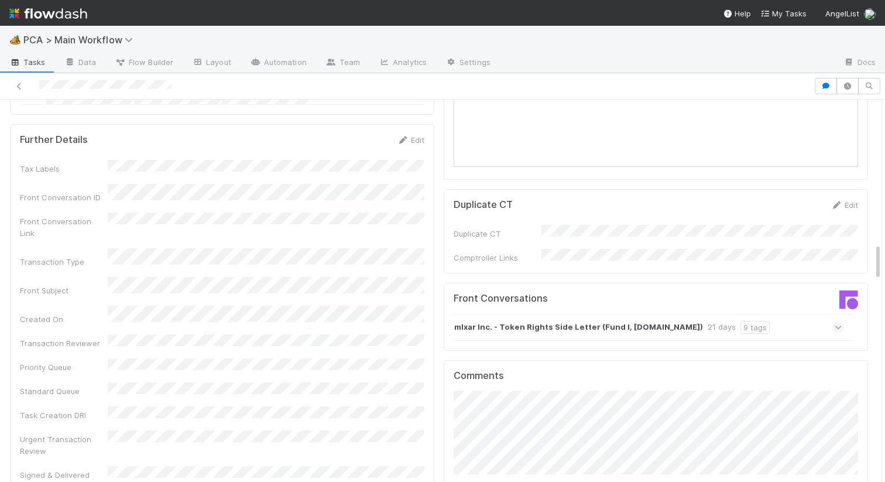
scroll to position [1547, 0]
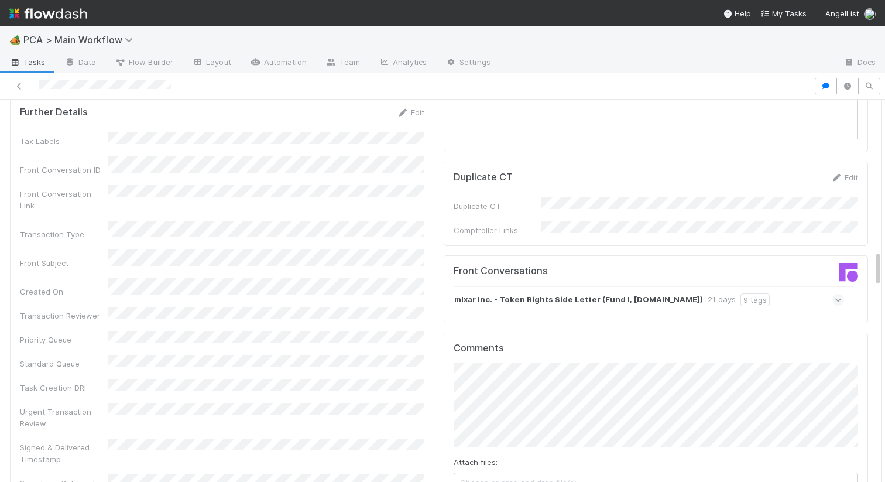
click at [517, 286] on div "mlxar Inc. - Token Rights Side Letter (Fund I, [DOMAIN_NAME]) 21 days 9 tags" at bounding box center [649, 299] width 391 height 27
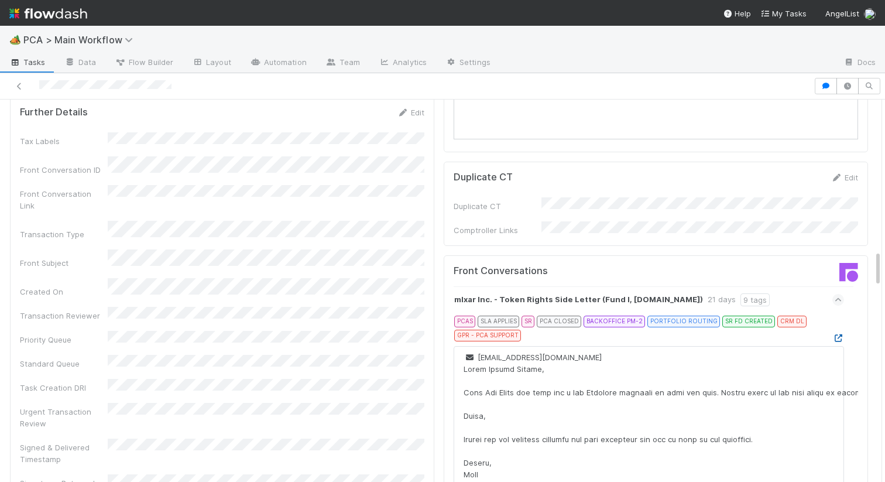
click at [839, 334] on icon at bounding box center [839, 338] width 12 height 8
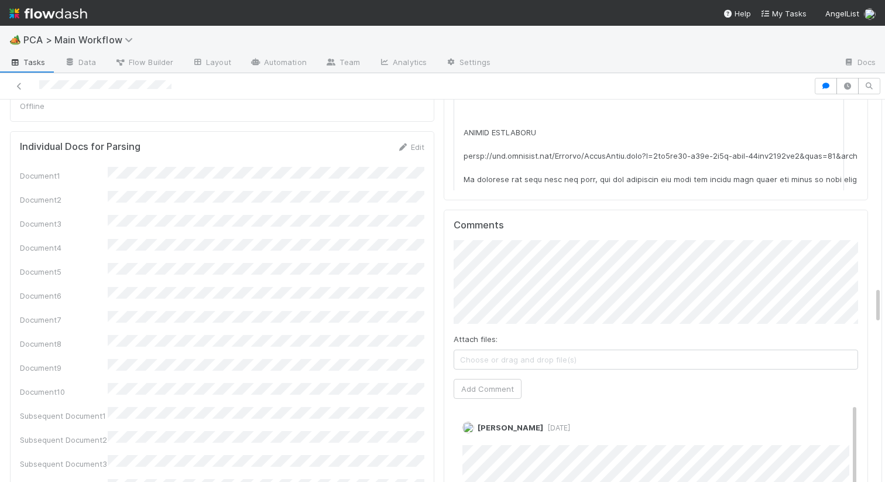
scroll to position [1906, 0]
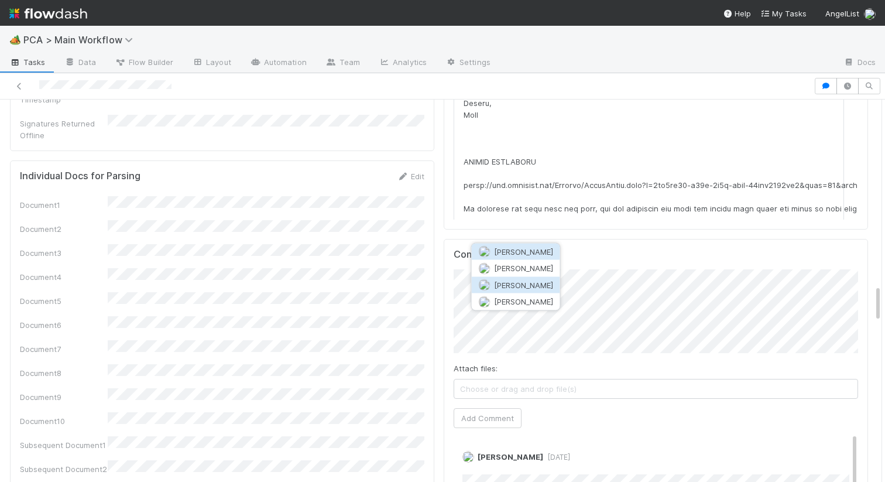
click at [516, 286] on span "[PERSON_NAME]" at bounding box center [523, 284] width 59 height 9
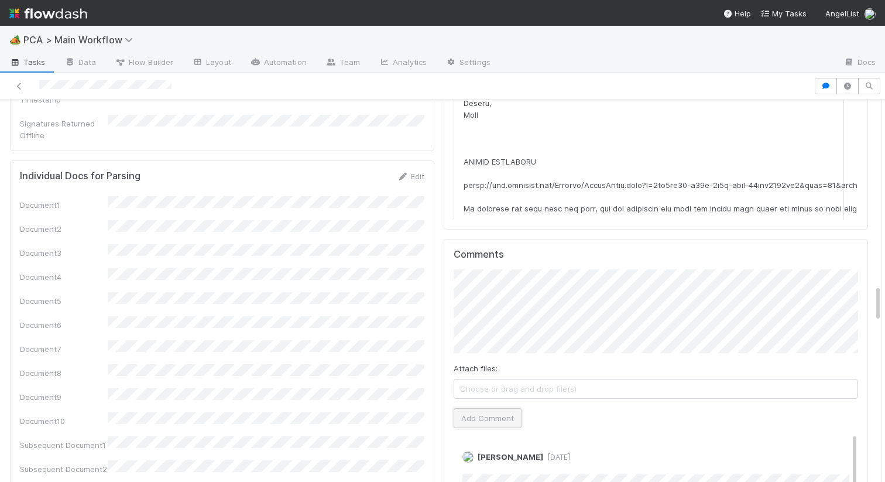
click at [477, 408] on button "Add Comment" at bounding box center [488, 418] width 68 height 20
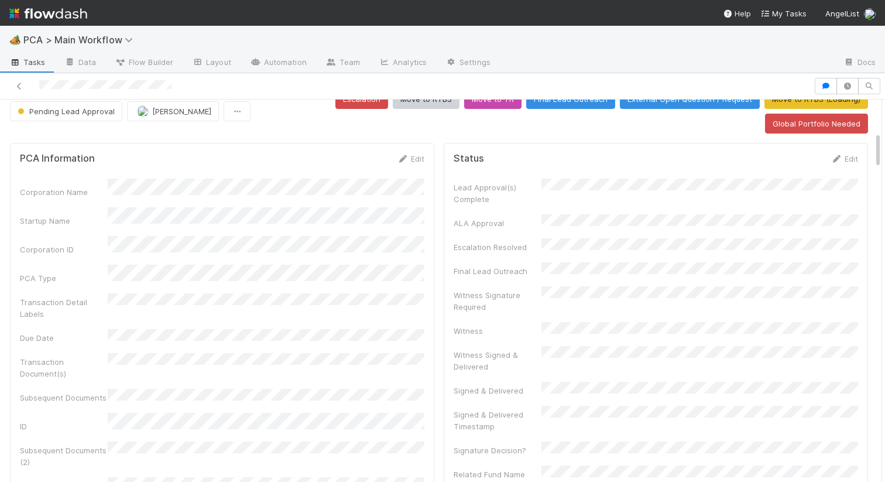
scroll to position [0, 0]
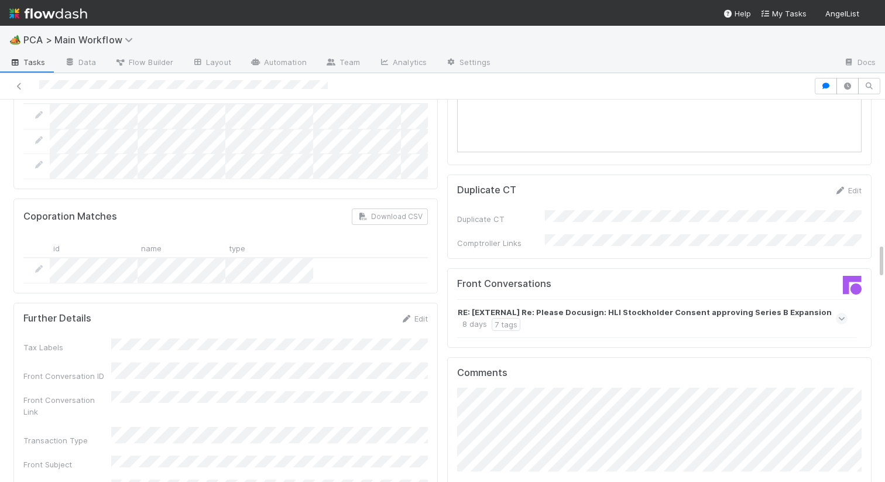
scroll to position [1571, 0]
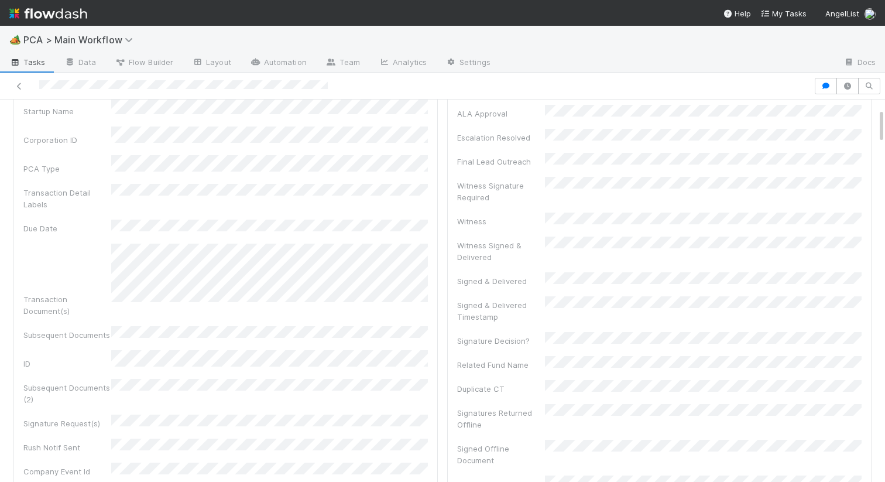
scroll to position [0, 0]
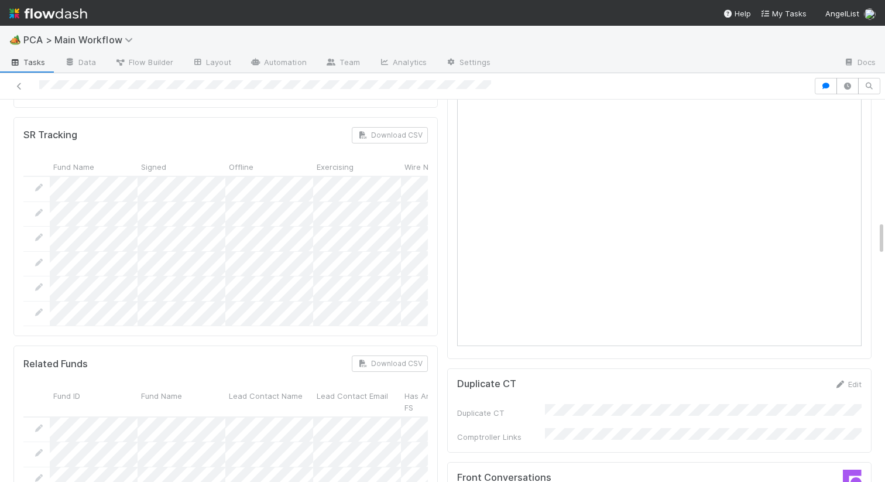
scroll to position [0, 1]
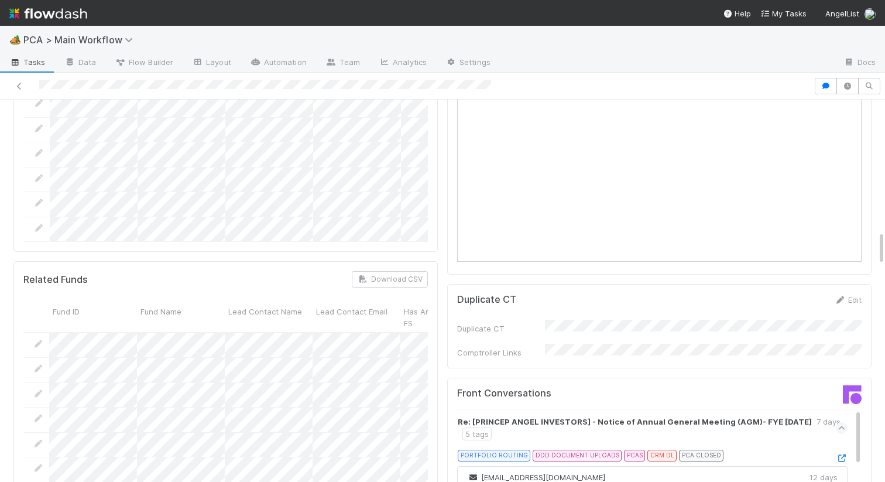
scroll to position [1454, 0]
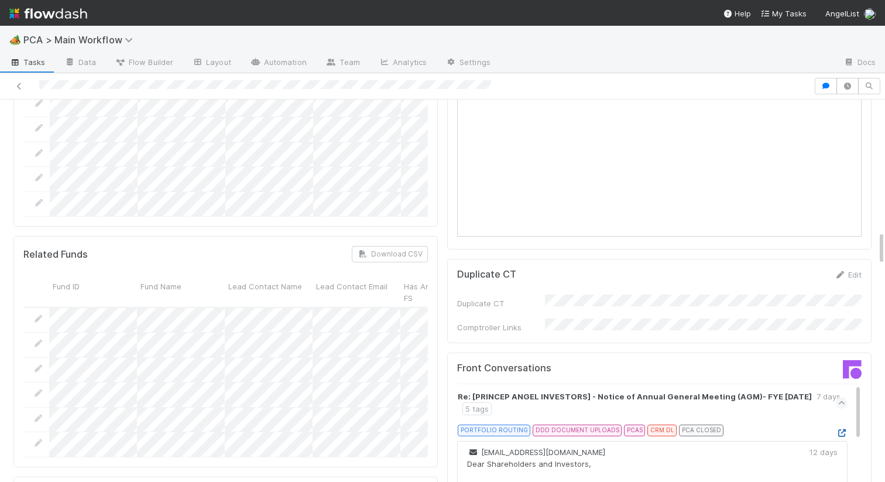
click at [842, 429] on icon at bounding box center [842, 433] width 12 height 8
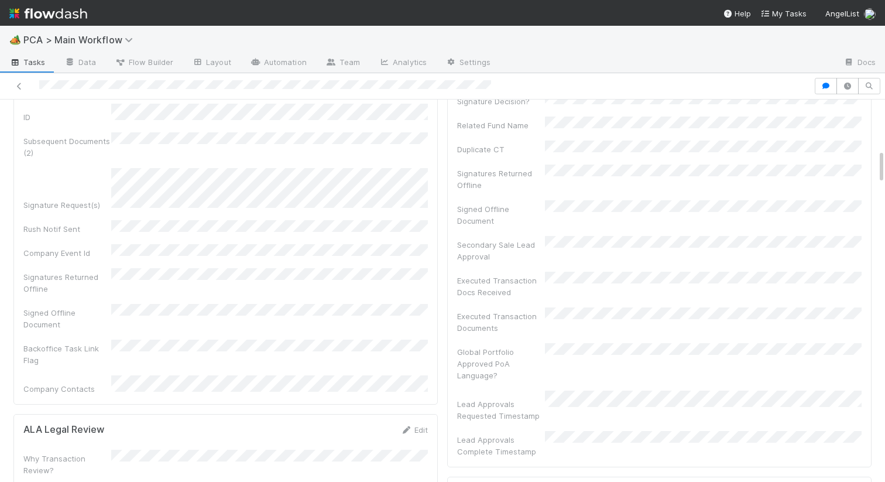
scroll to position [0, 0]
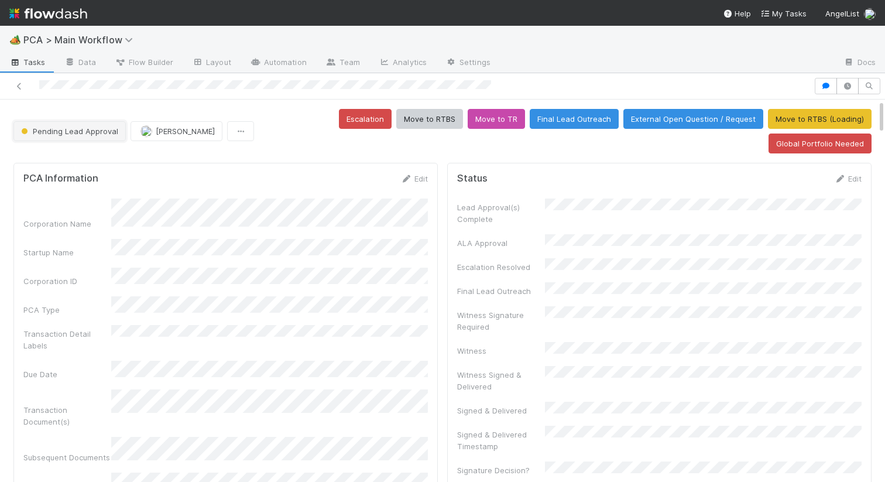
click at [70, 132] on span "Pending Lead Approval" at bounding box center [69, 130] width 100 height 9
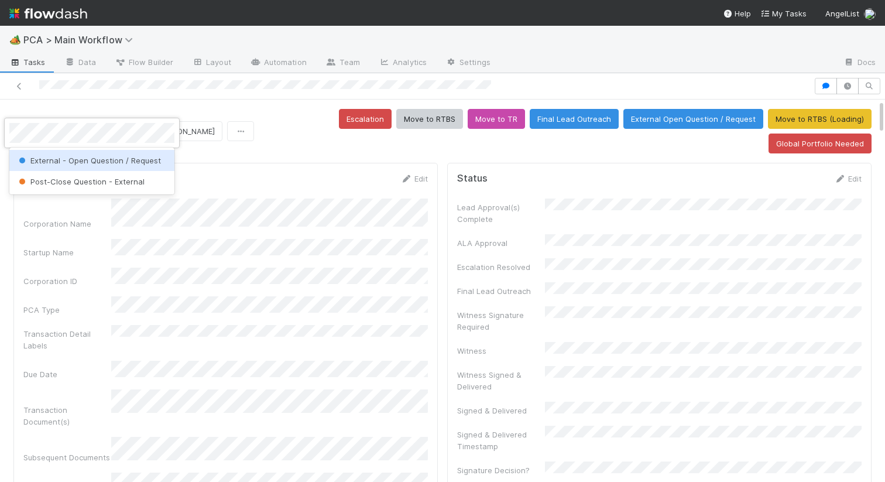
click at [70, 158] on span "External - Open Question / Request" at bounding box center [88, 160] width 145 height 9
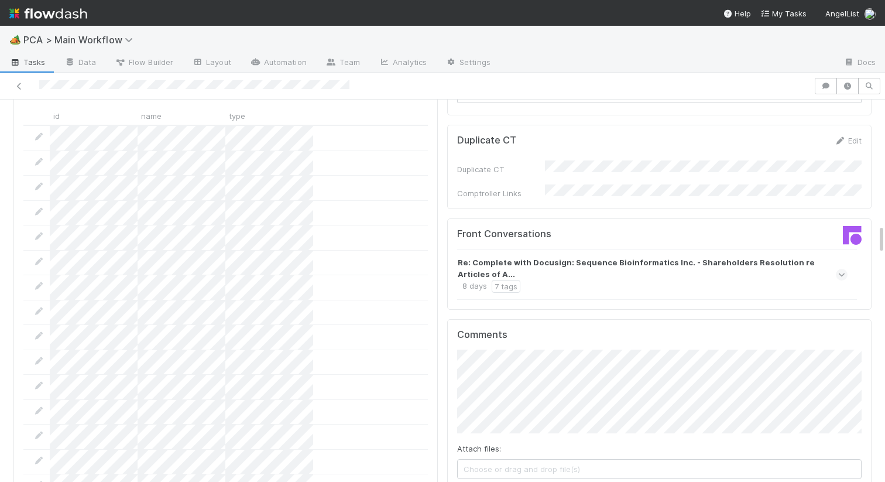
scroll to position [1582, 0]
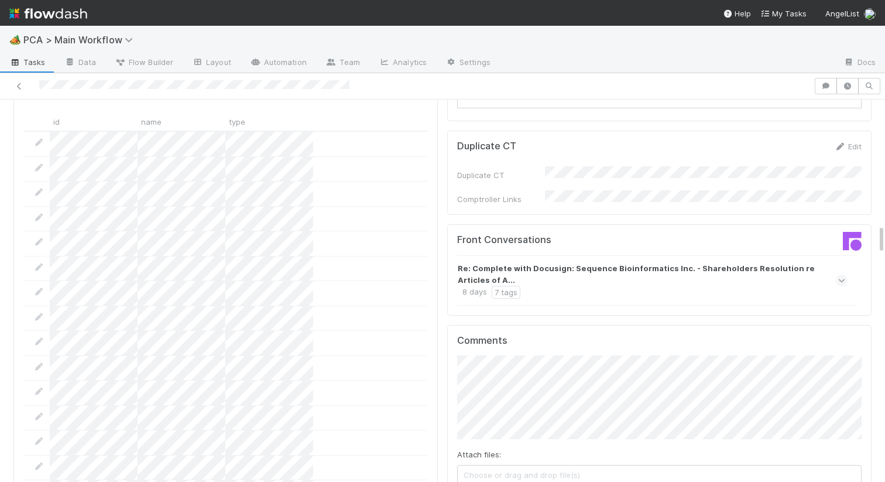
click at [540, 262] on div "Re: Complete with Docusign: Sequence Bioinformatics Inc. - Shareholders Resolut…" at bounding box center [651, 280] width 387 height 36
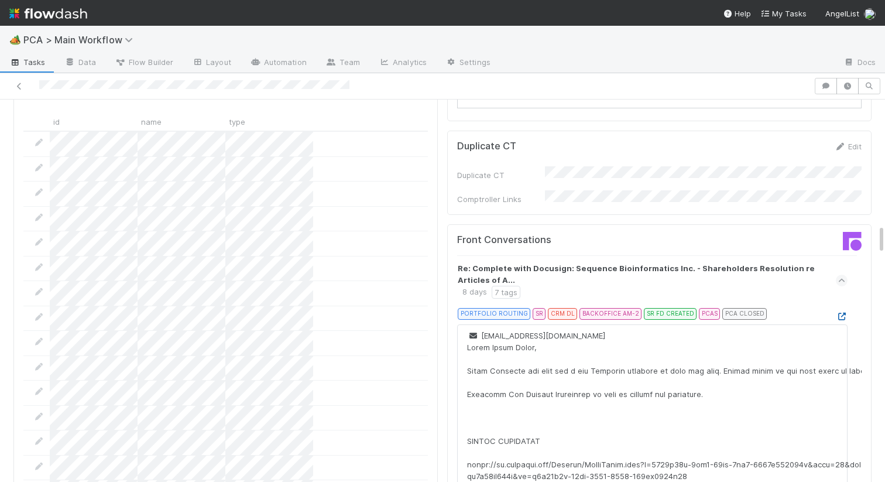
click at [844, 313] on icon at bounding box center [842, 317] width 12 height 8
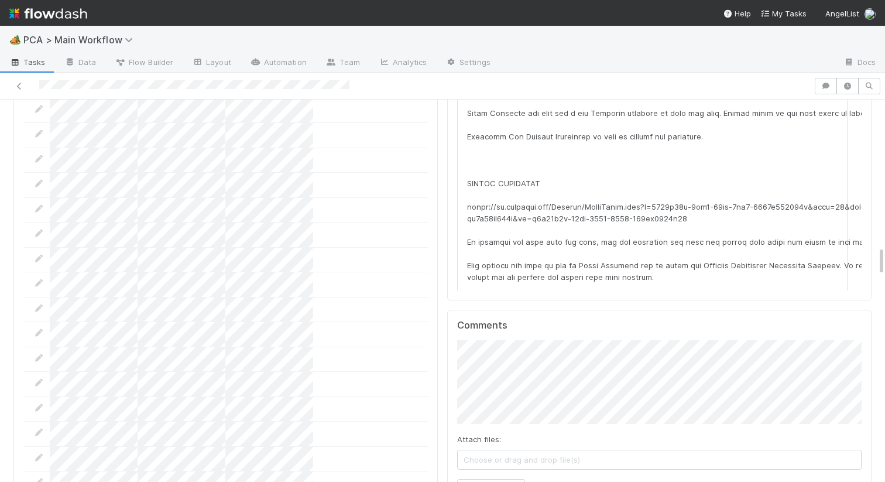
scroll to position [1859, 0]
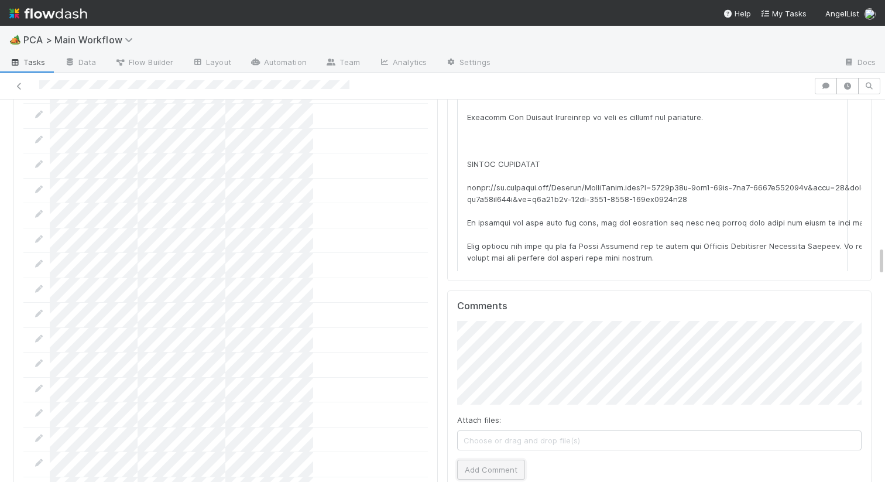
click at [497, 460] on button "Add Comment" at bounding box center [491, 470] width 68 height 20
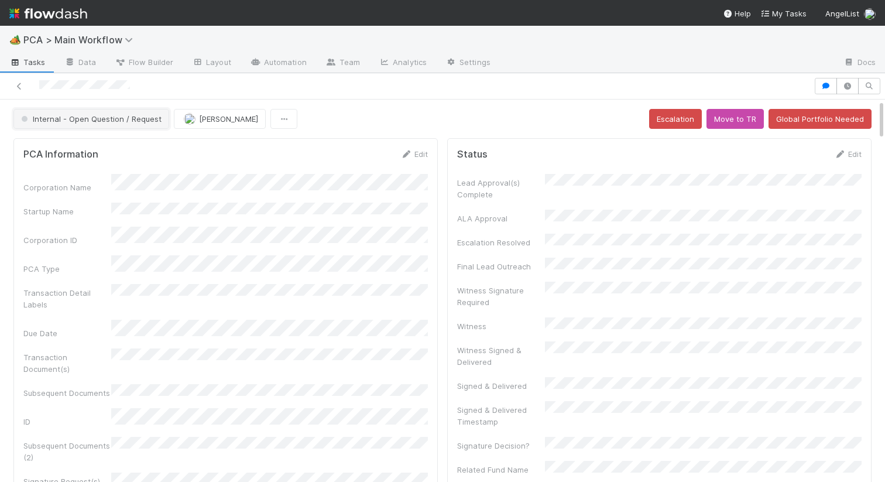
click at [83, 118] on span "Internal - Open Question / Request" at bounding box center [90, 118] width 143 height 9
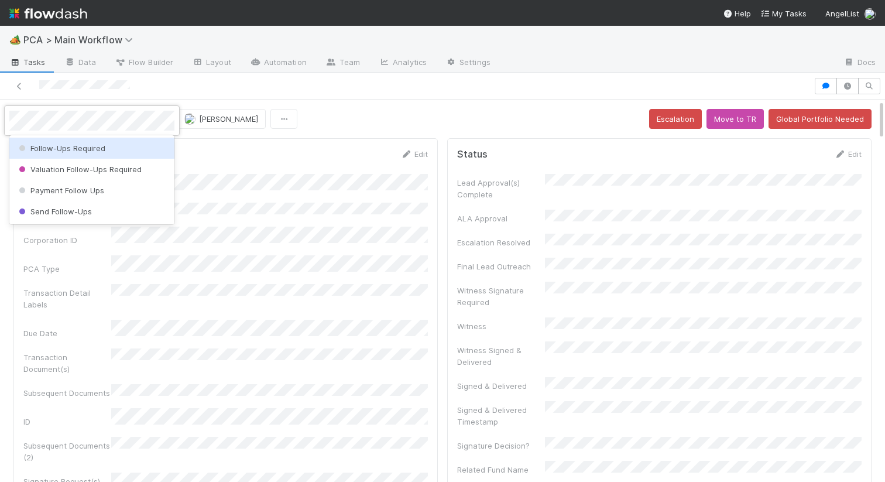
click at [105, 147] on div "Follow-Ups Required" at bounding box center [91, 148] width 165 height 21
